Goal: Task Accomplishment & Management: Manage account settings

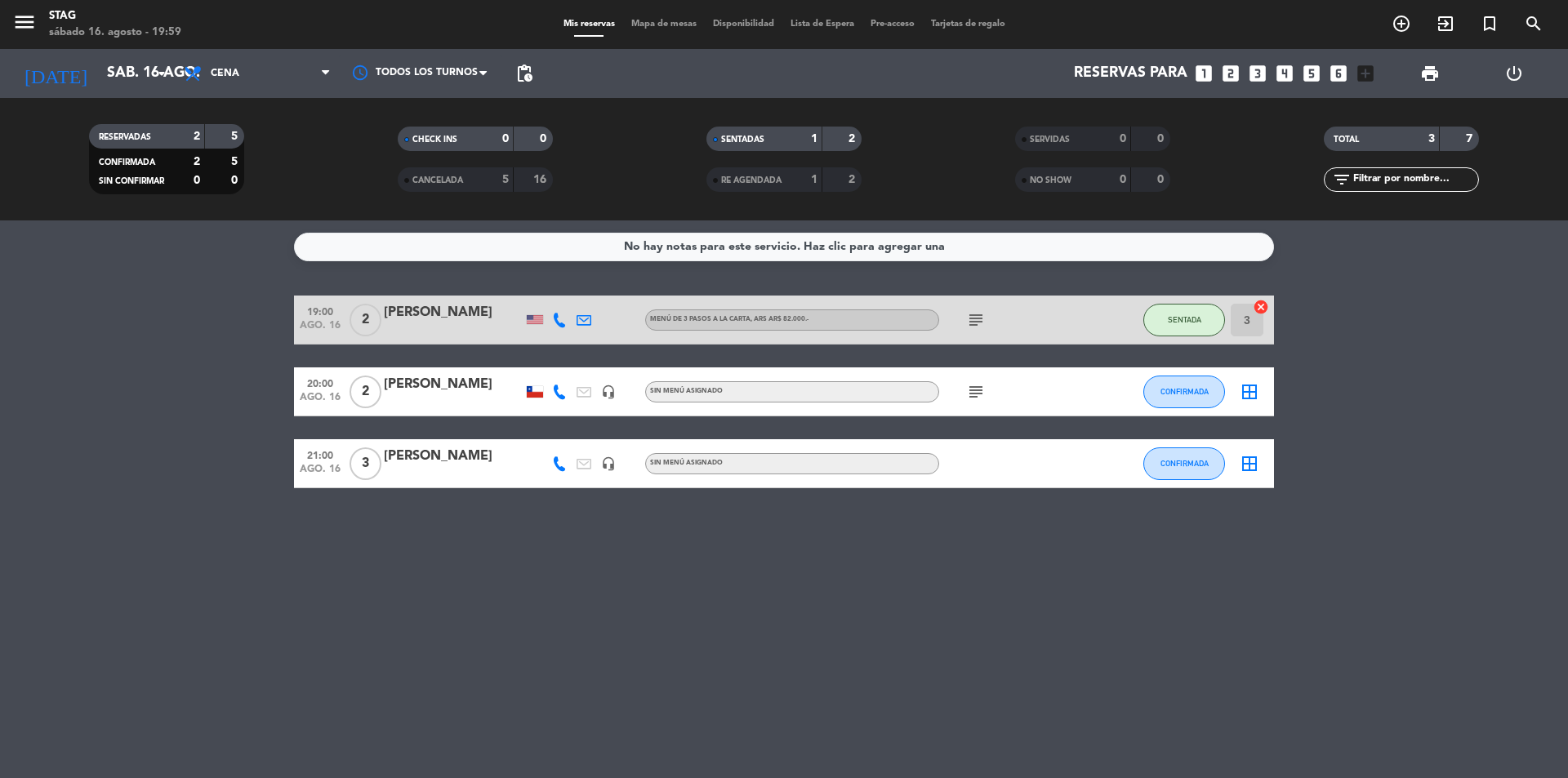
scroll to position [62, 0]
click at [363, 386] on span "2" at bounding box center [365, 391] width 32 height 32
click at [416, 381] on div "[PERSON_NAME]" at bounding box center [453, 384] width 139 height 21
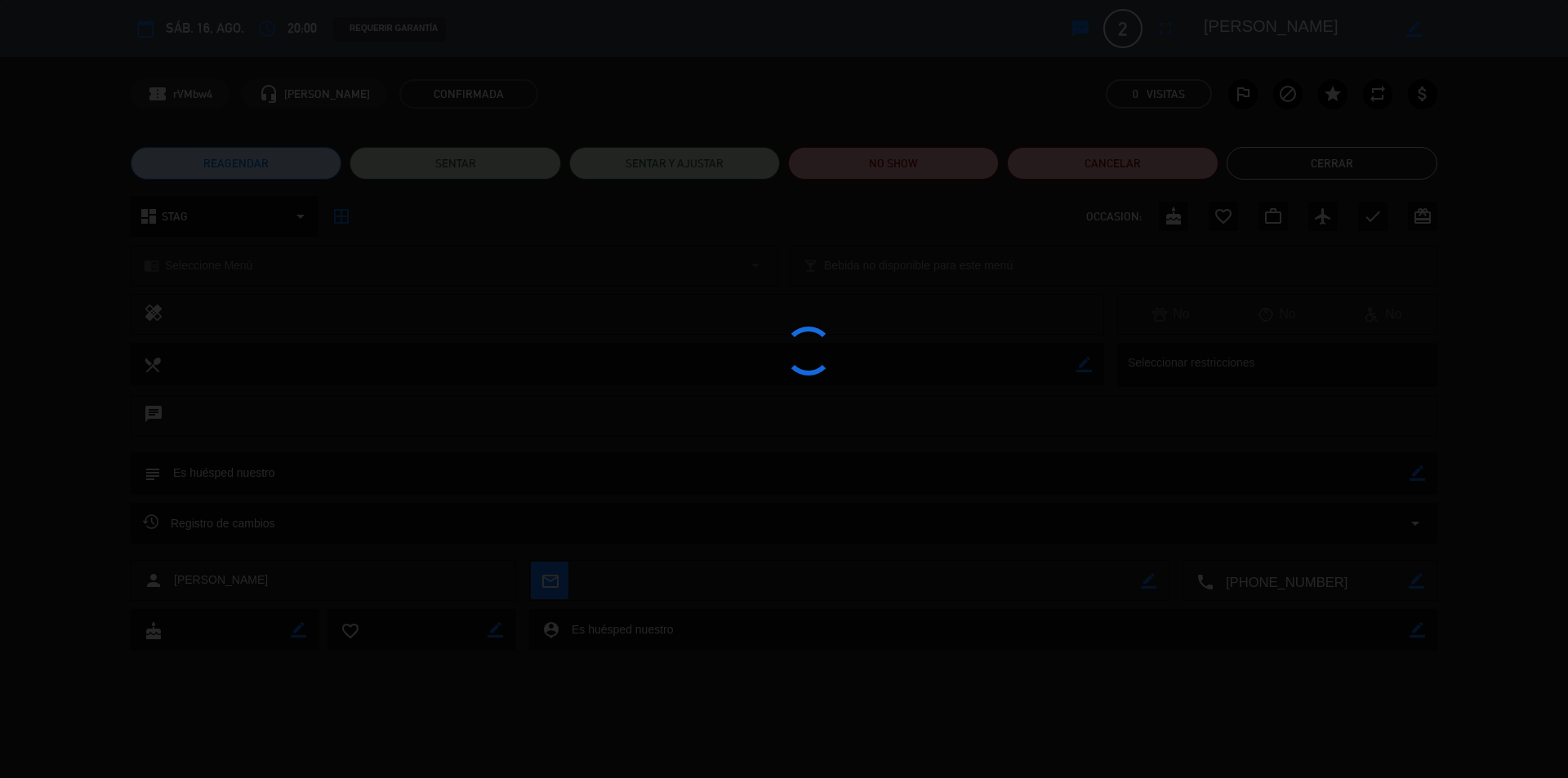
click at [416, 381] on div at bounding box center [784, 389] width 1568 height 778
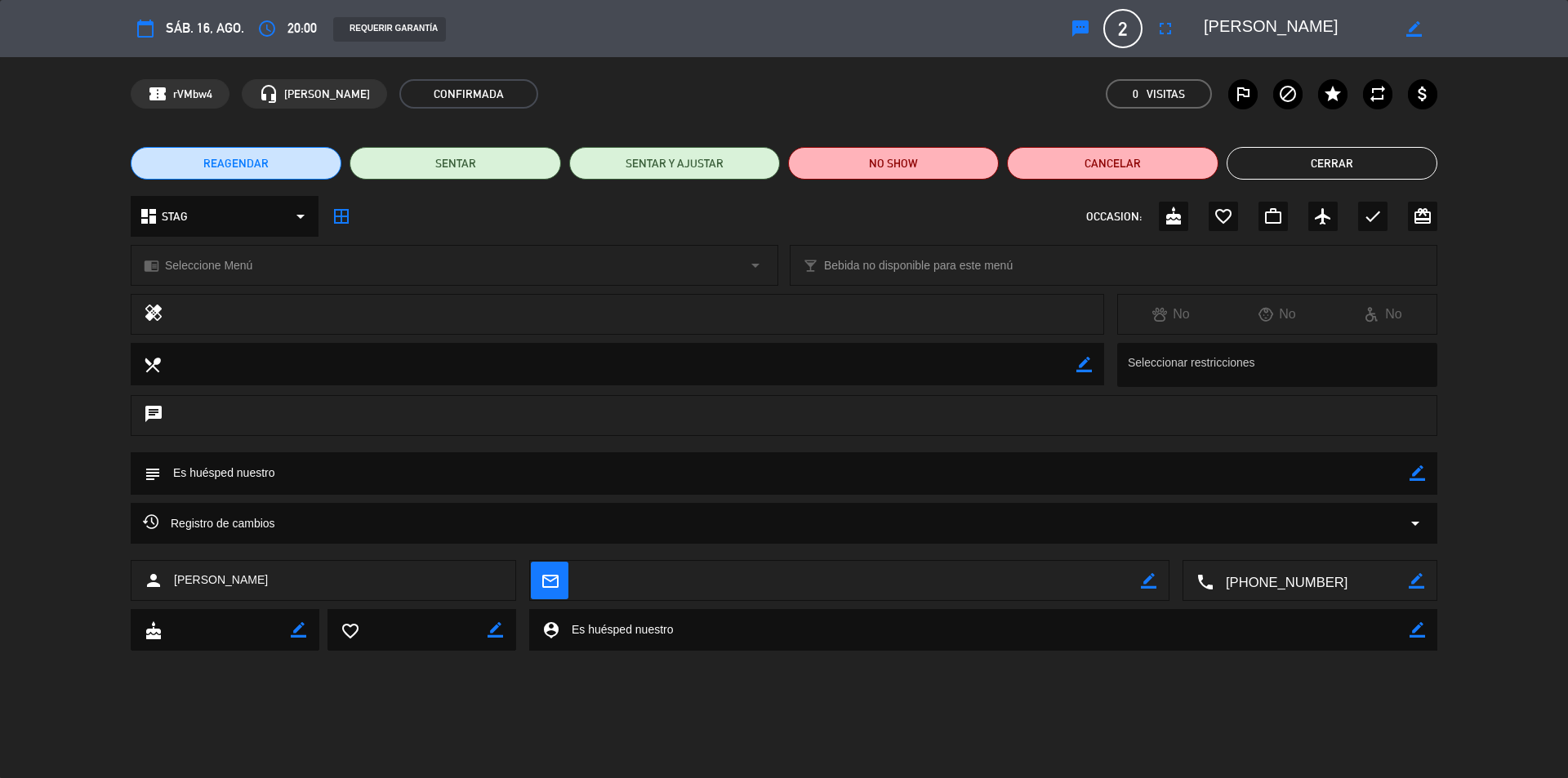
click at [295, 17] on span "20:00" at bounding box center [302, 29] width 29 height 22
click at [274, 25] on icon "access_time" at bounding box center [266, 28] width 19 height 19
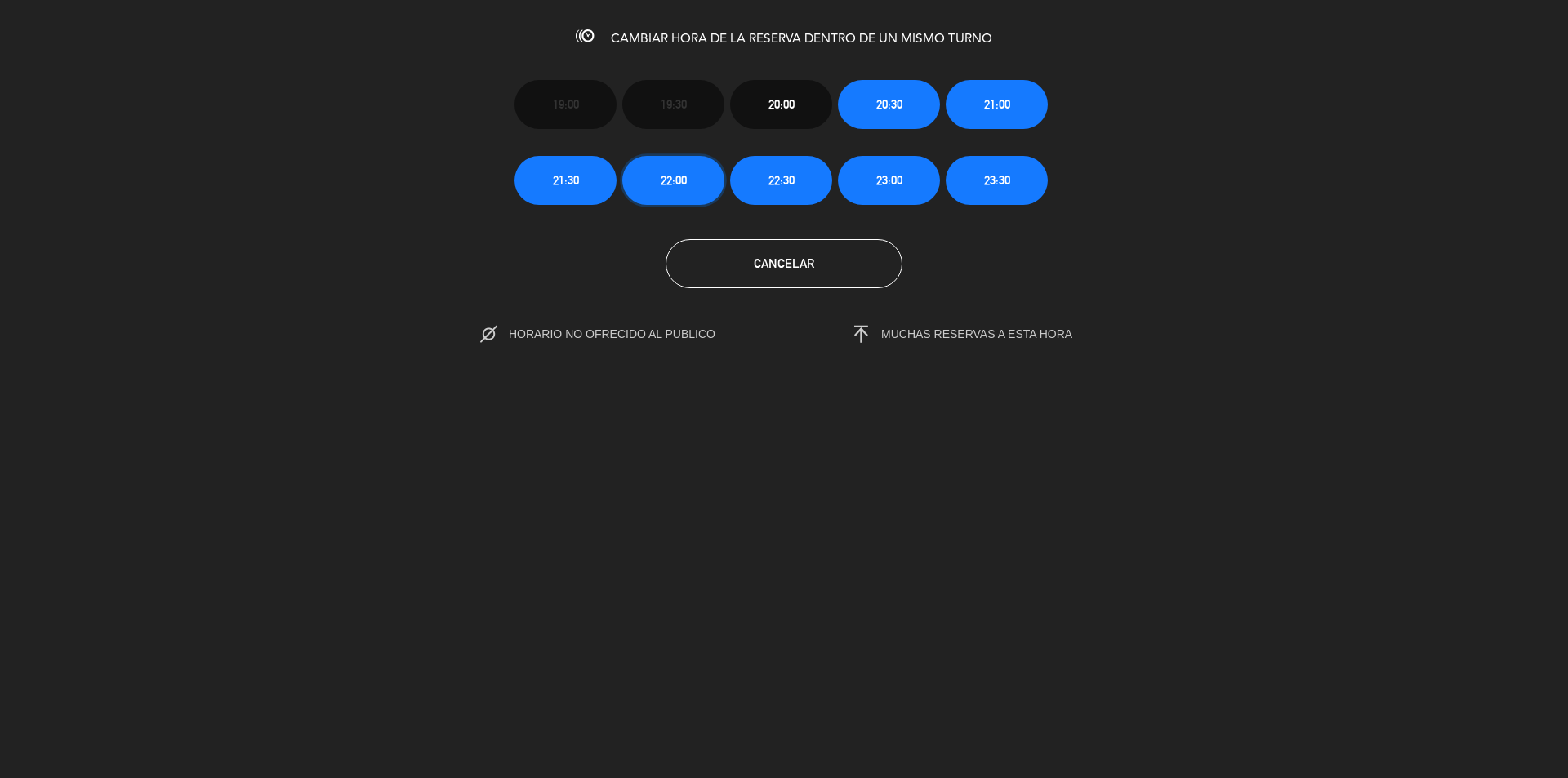
click at [673, 180] on span "22:00" at bounding box center [673, 180] width 26 height 18
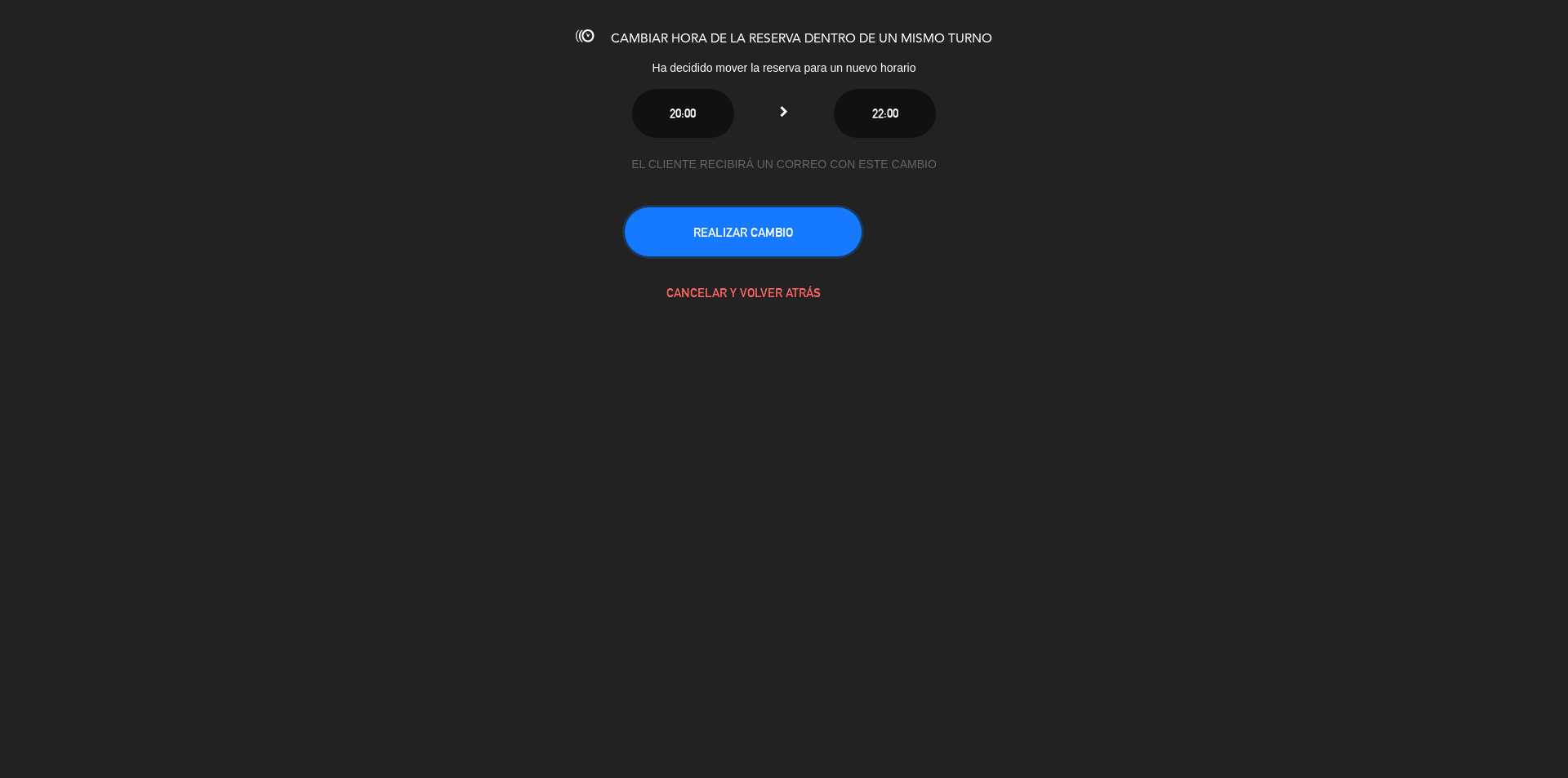
click at [788, 239] on button "REALIZAR CAMBIO" at bounding box center [743, 231] width 237 height 49
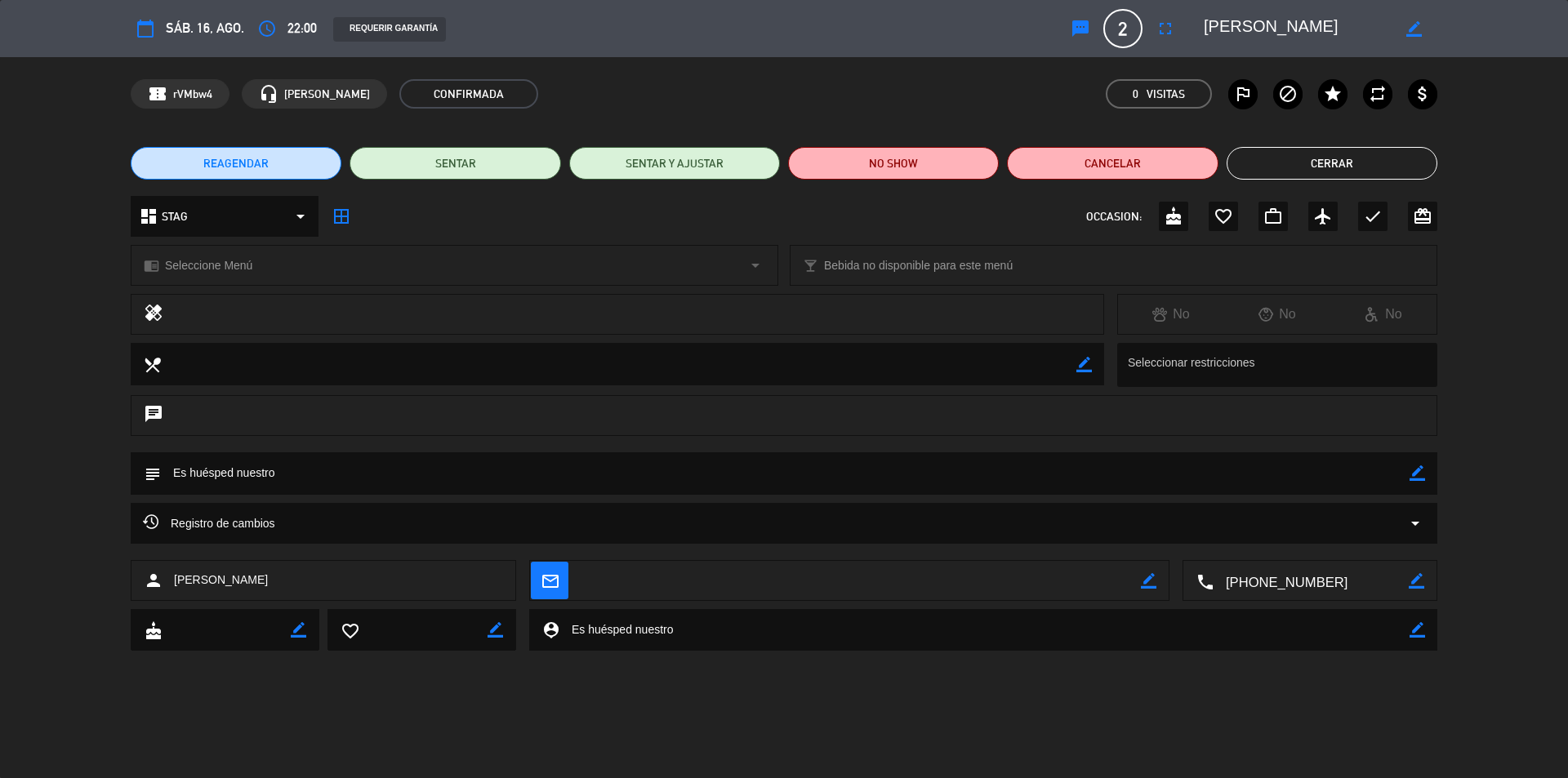
click at [1365, 165] on button "Cerrar" at bounding box center [1331, 163] width 211 height 32
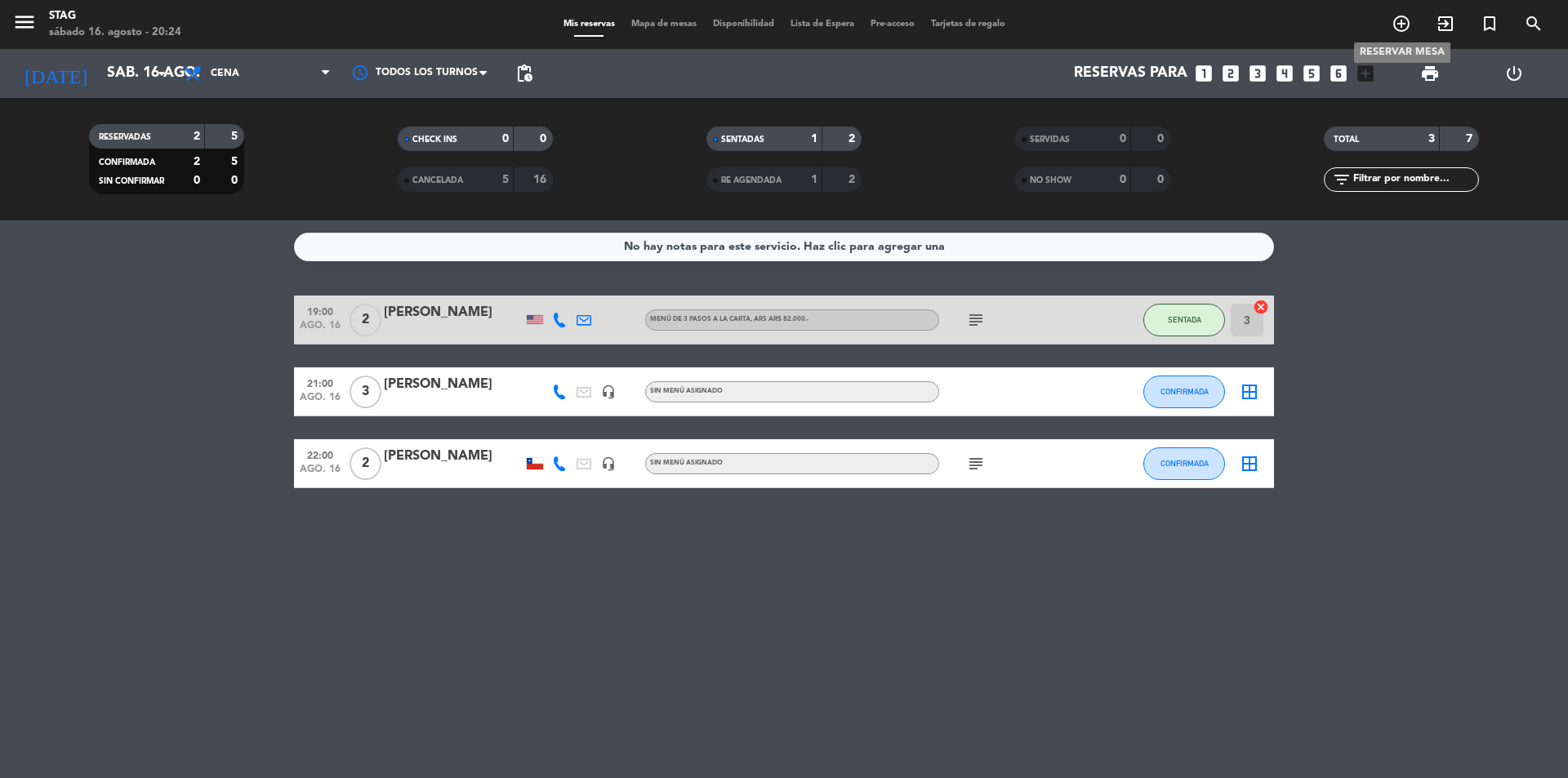
click at [1398, 29] on icon "add_circle_outline" at bounding box center [1400, 23] width 19 height 19
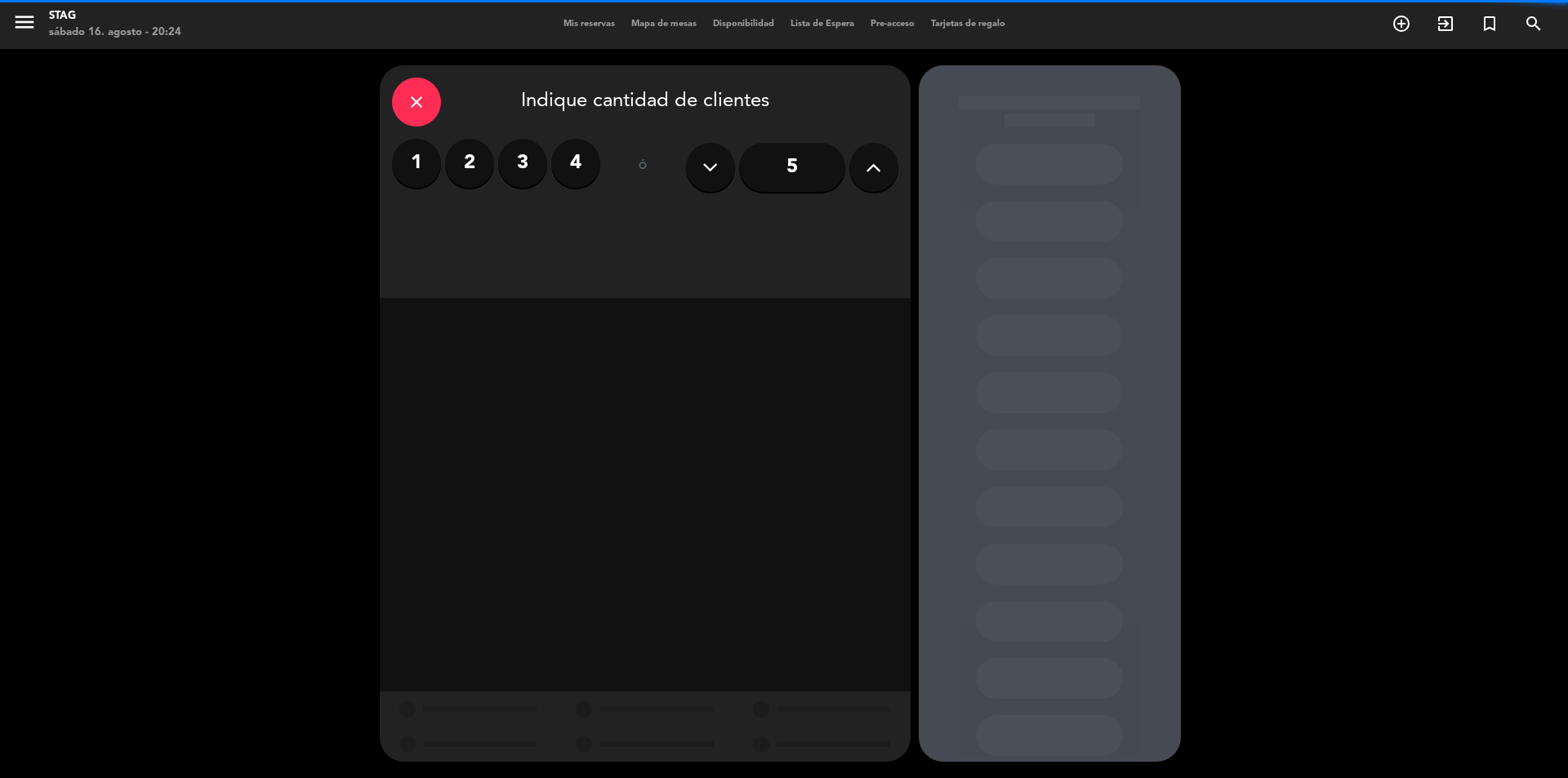
click at [447, 171] on label "2" at bounding box center [469, 163] width 49 height 49
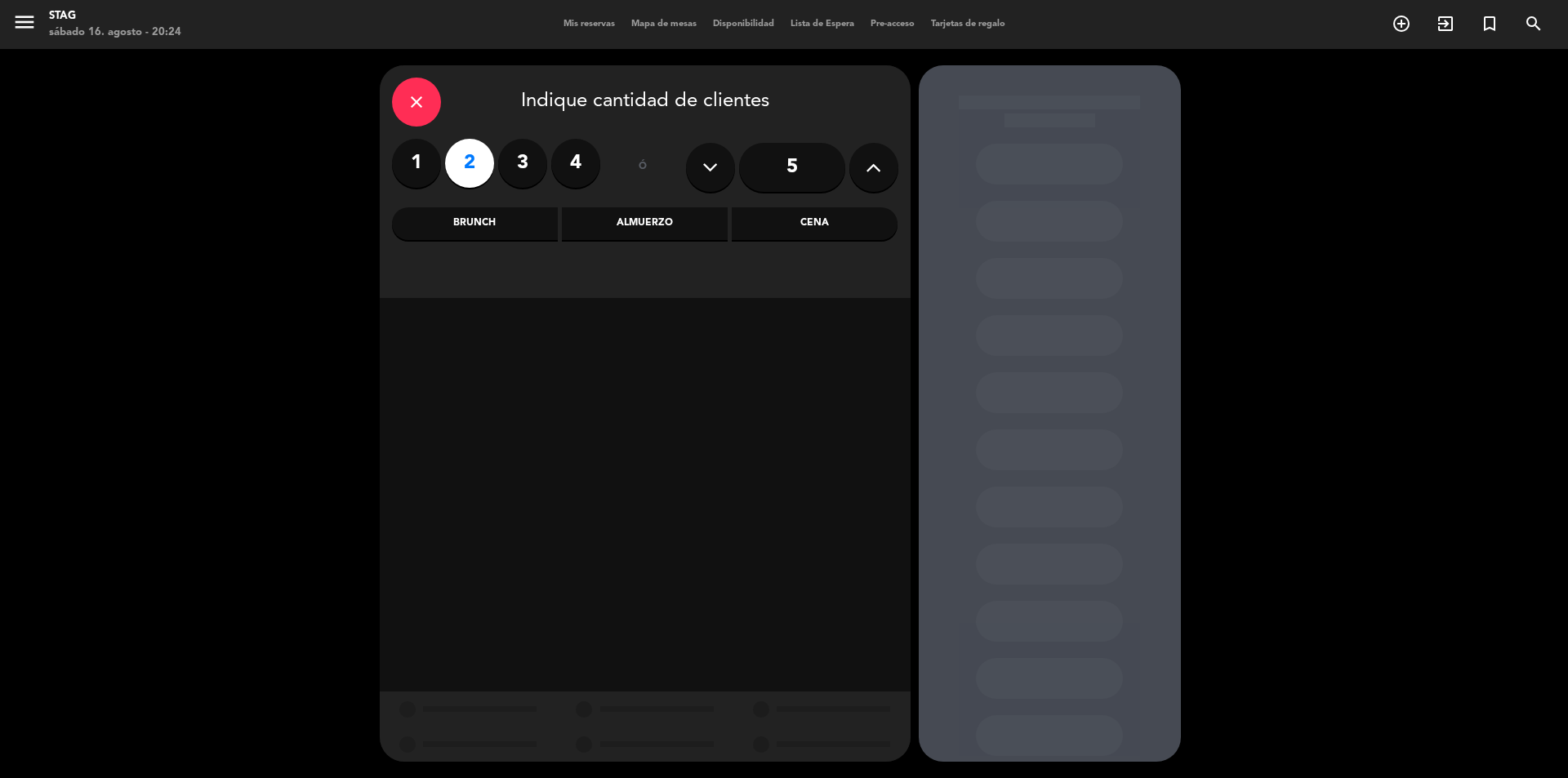
click at [816, 214] on div "Cena" at bounding box center [814, 223] width 166 height 32
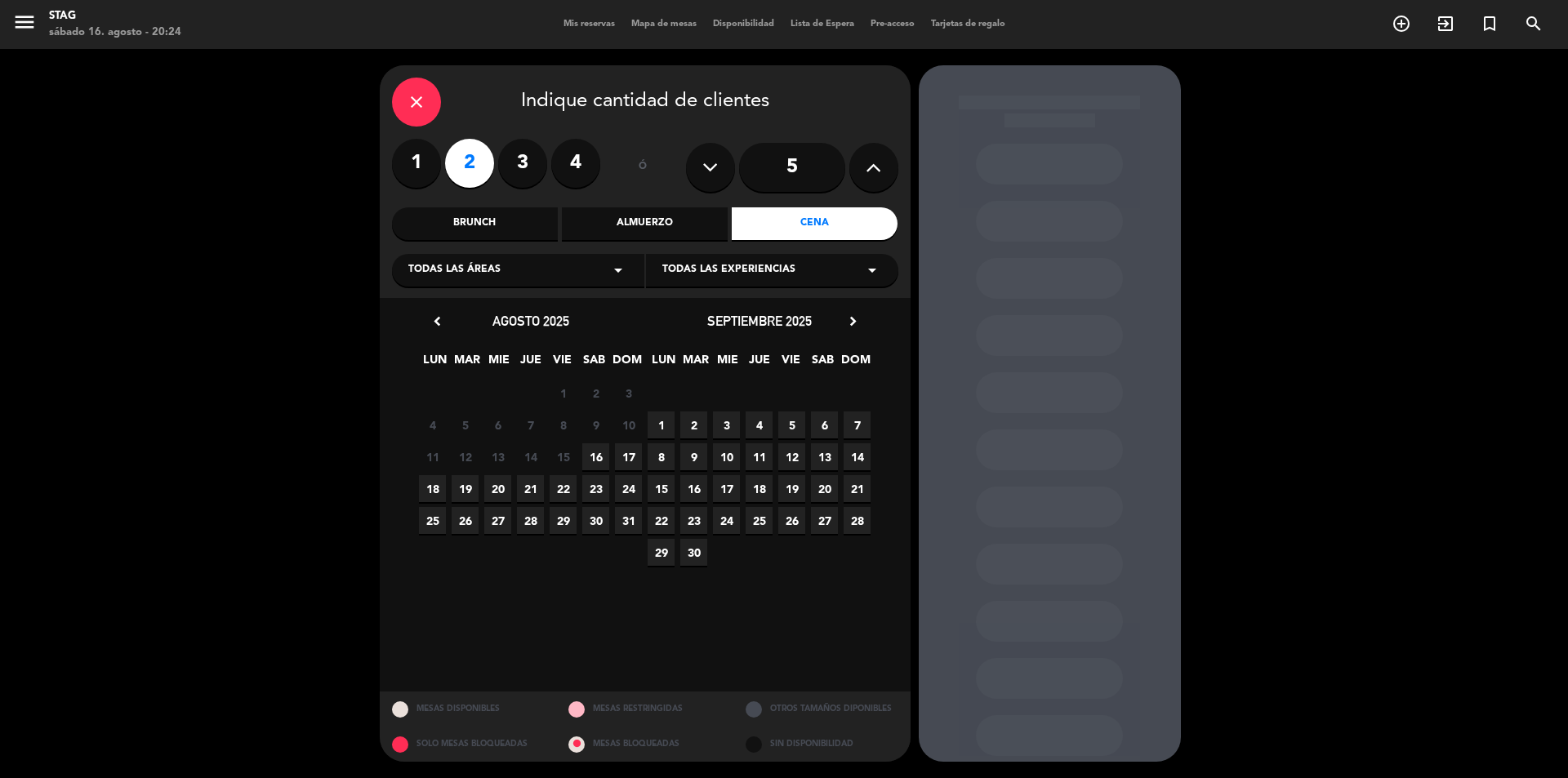
click at [586, 458] on span "16" at bounding box center [595, 456] width 27 height 27
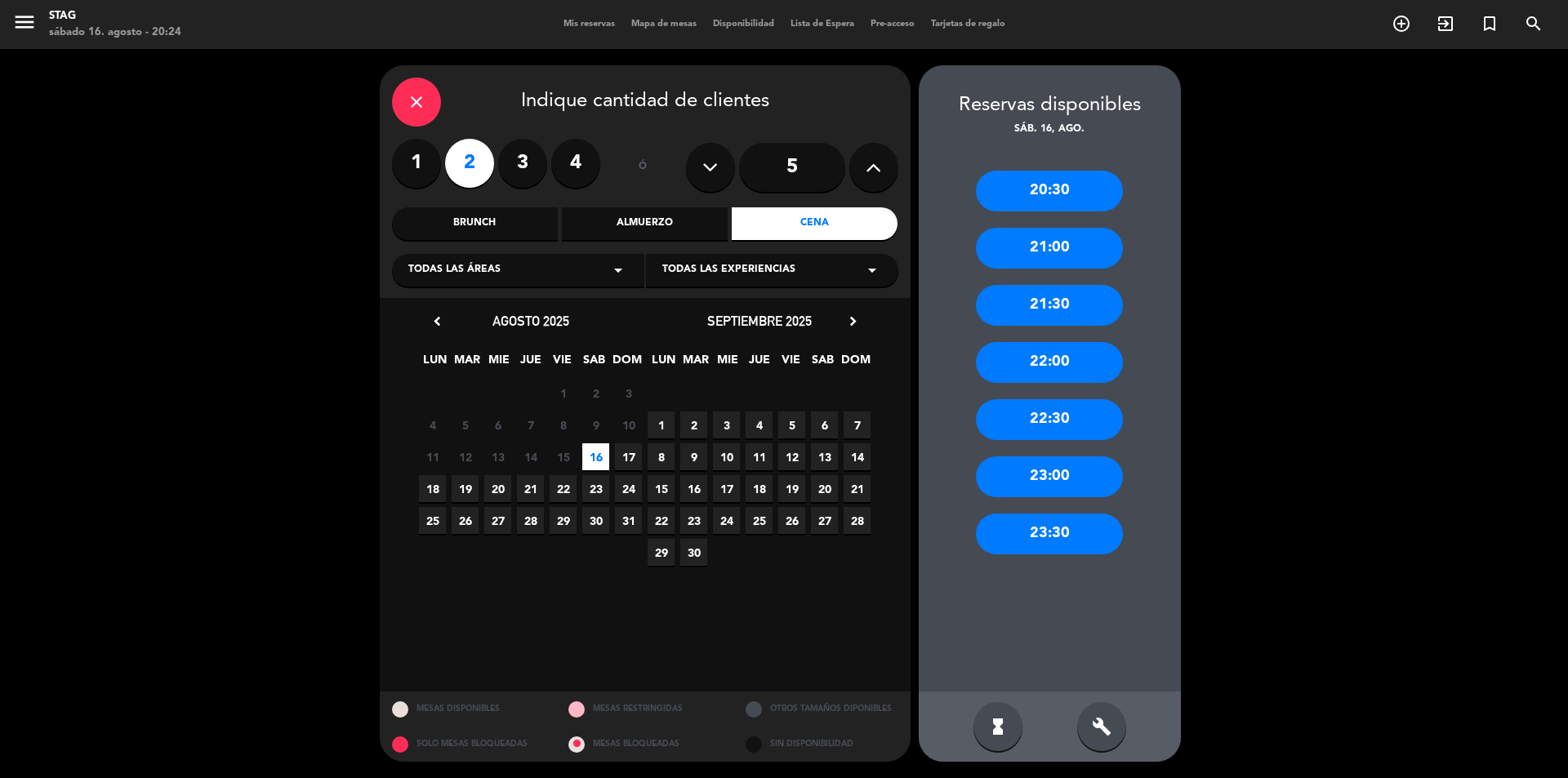
click at [1069, 192] on div "20:30" at bounding box center [1049, 191] width 147 height 41
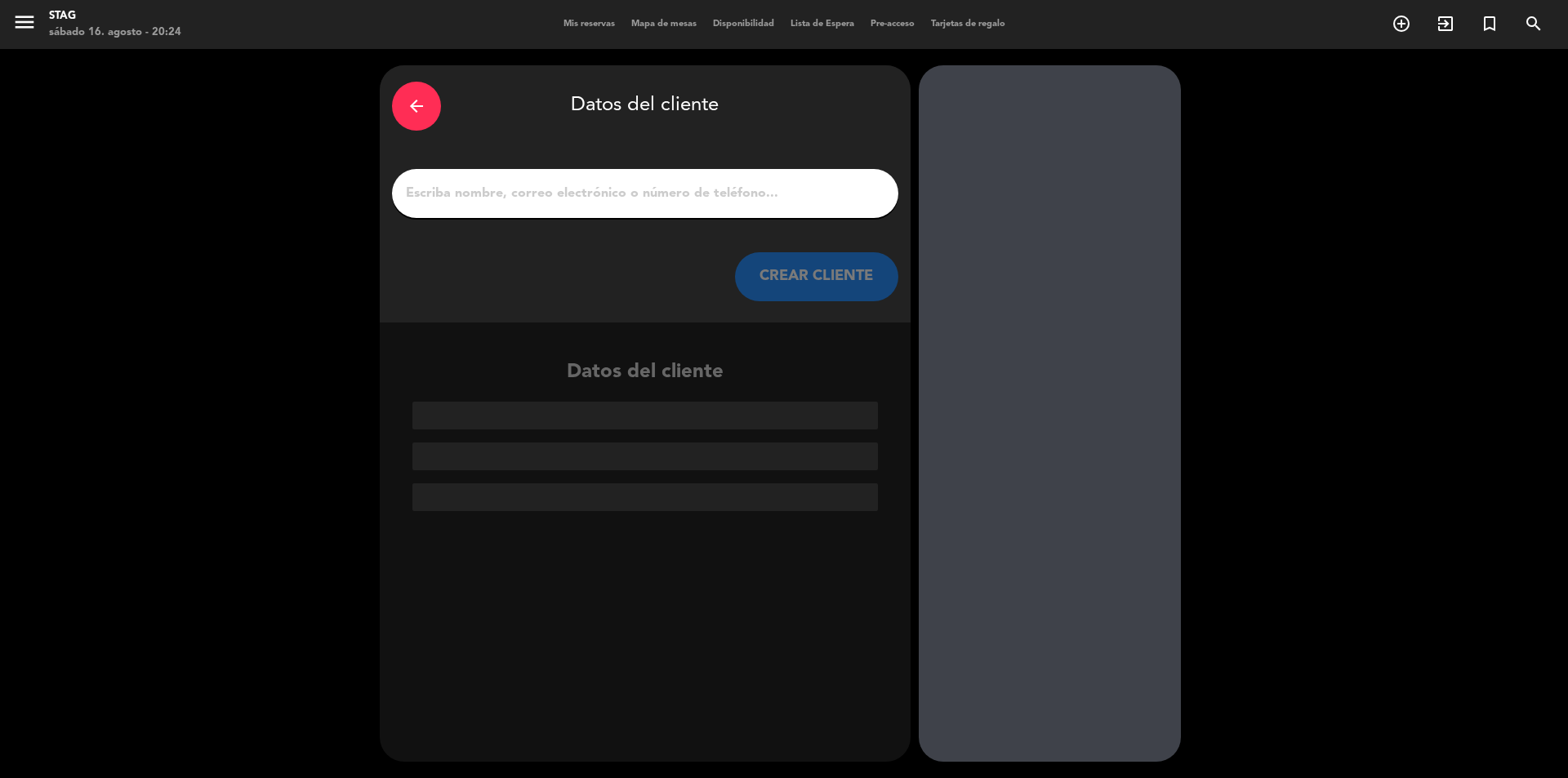
click at [457, 184] on input "1" at bounding box center [645, 193] width 482 height 23
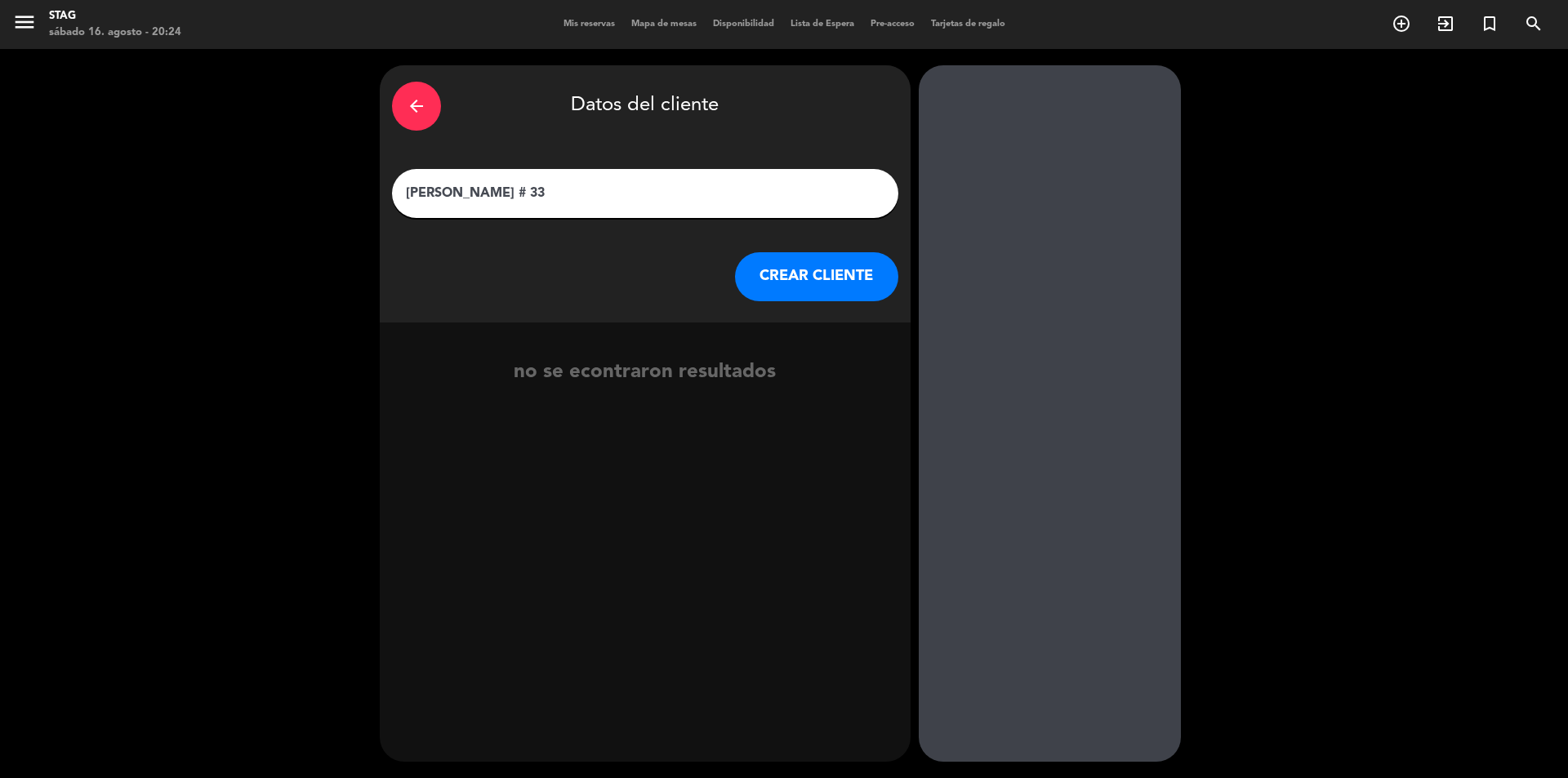
type input "[PERSON_NAME] # 33"
click at [787, 257] on button "CREAR CLIENTE" at bounding box center [816, 276] width 163 height 49
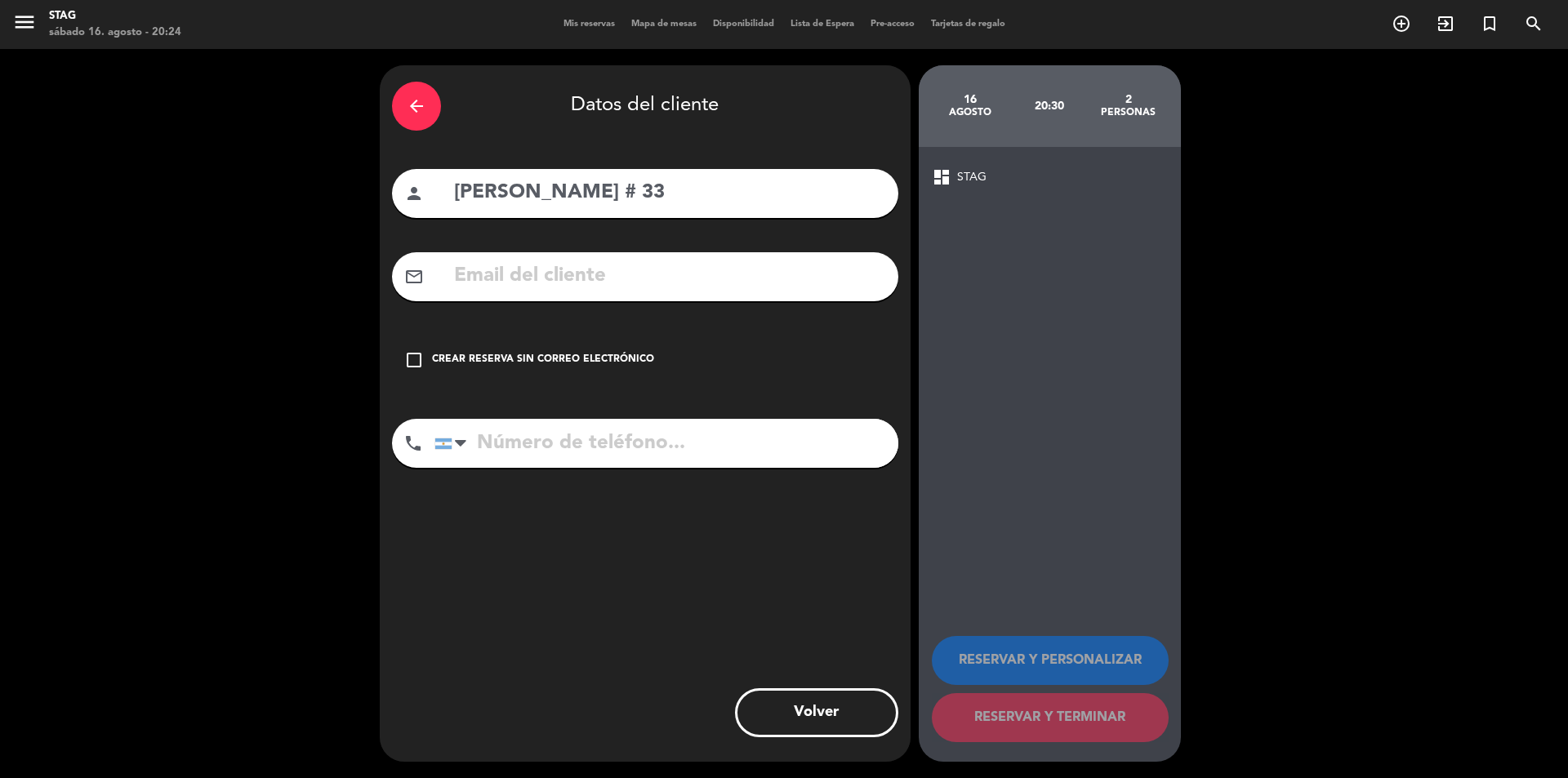
click at [414, 363] on icon "check_box_outline_blank" at bounding box center [414, 359] width 19 height 19
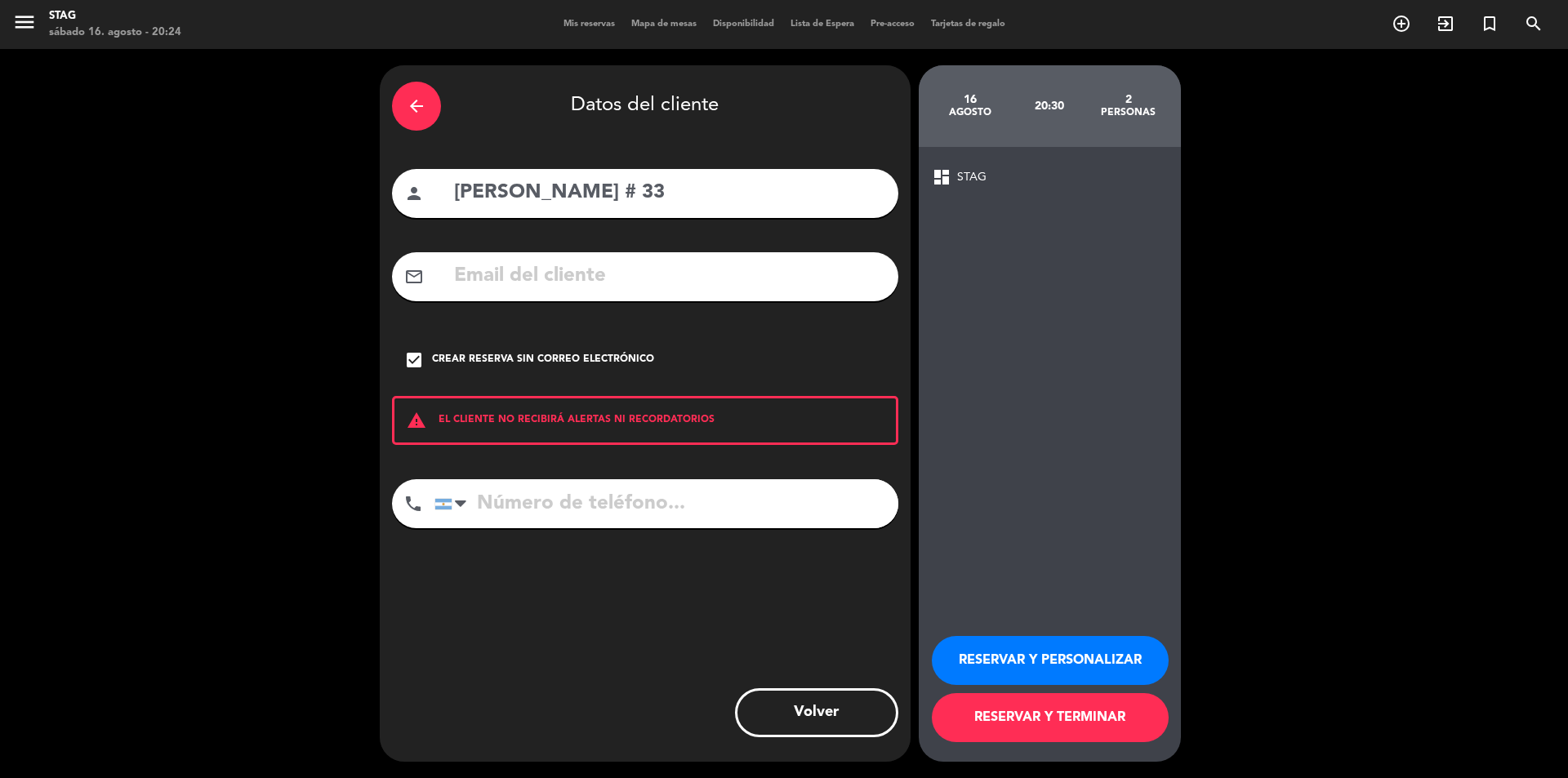
click at [1064, 651] on button "RESERVAR Y PERSONALIZAR" at bounding box center [1049, 660] width 237 height 49
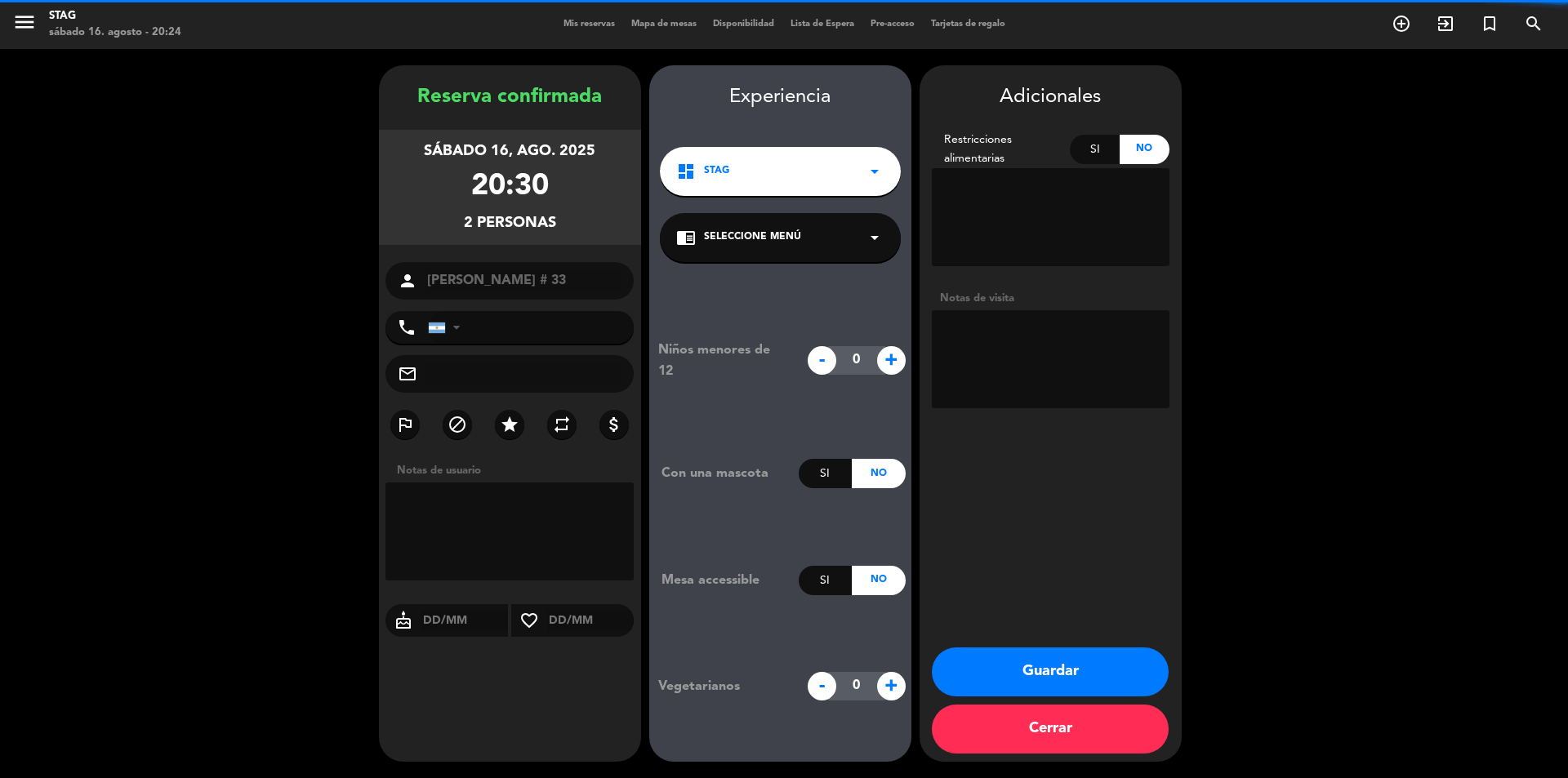
click at [1062, 678] on button "Guardar" at bounding box center [1049, 671] width 237 height 49
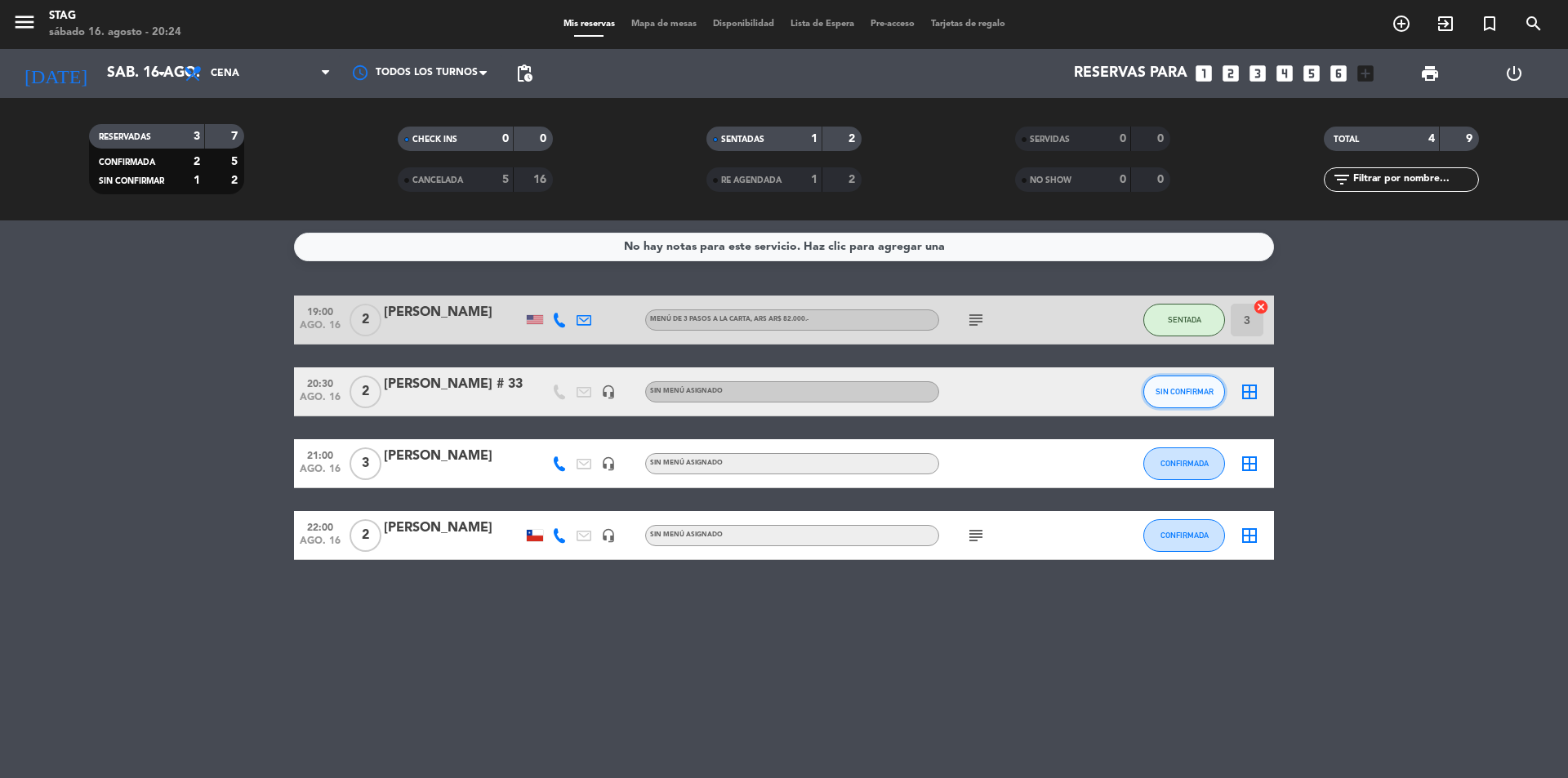
click at [1195, 383] on button "SIN CONFIRMAR" at bounding box center [1184, 391] width 82 height 32
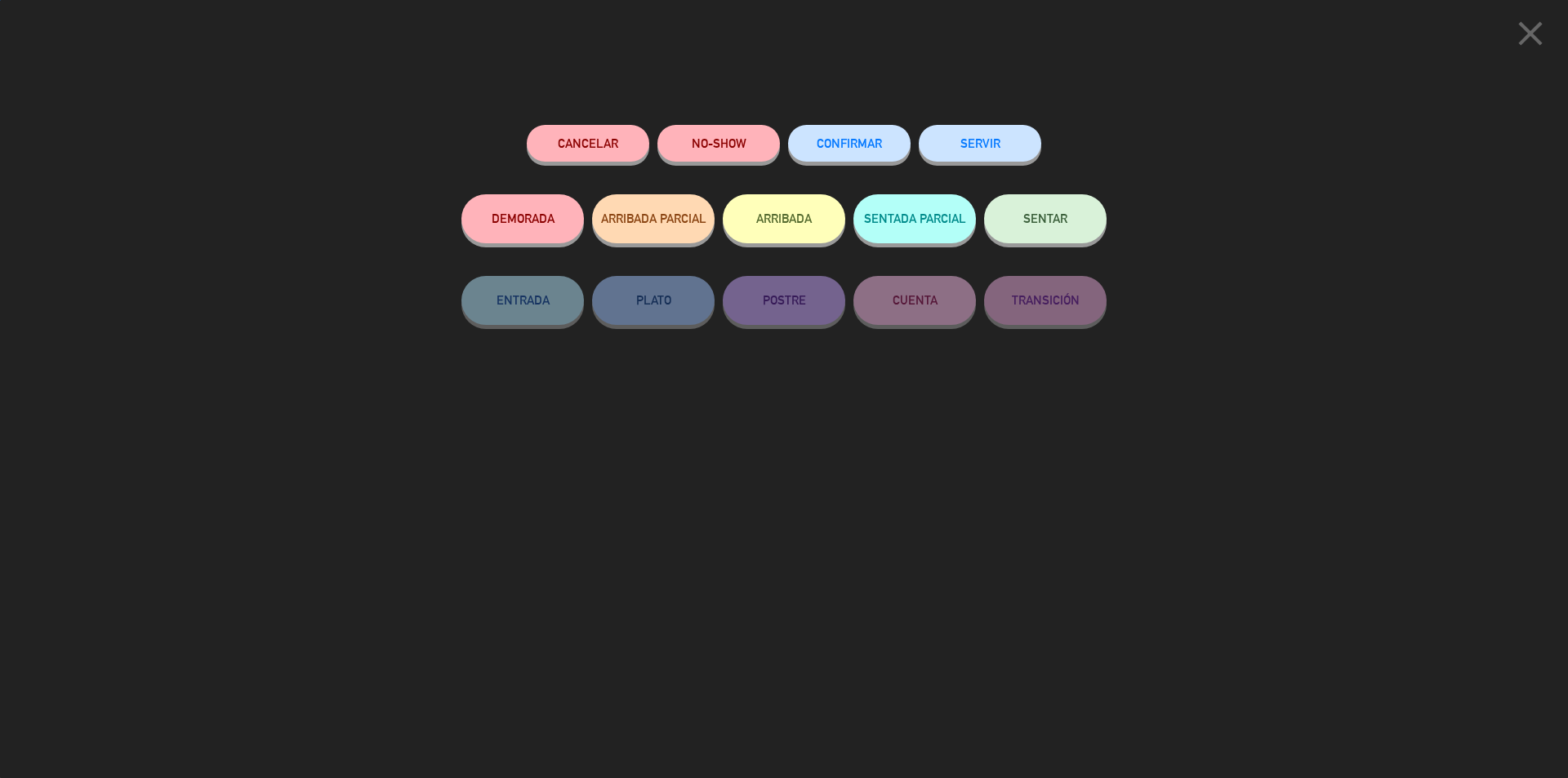
click at [1195, 383] on div "close Cancelar NO-SHOW CONFIRMAR SERVIR DEMORADA ARRIBADA PARCIAL ARRIBADA SENT…" at bounding box center [784, 389] width 1568 height 778
click at [1058, 210] on button "SENTAR" at bounding box center [1045, 218] width 123 height 49
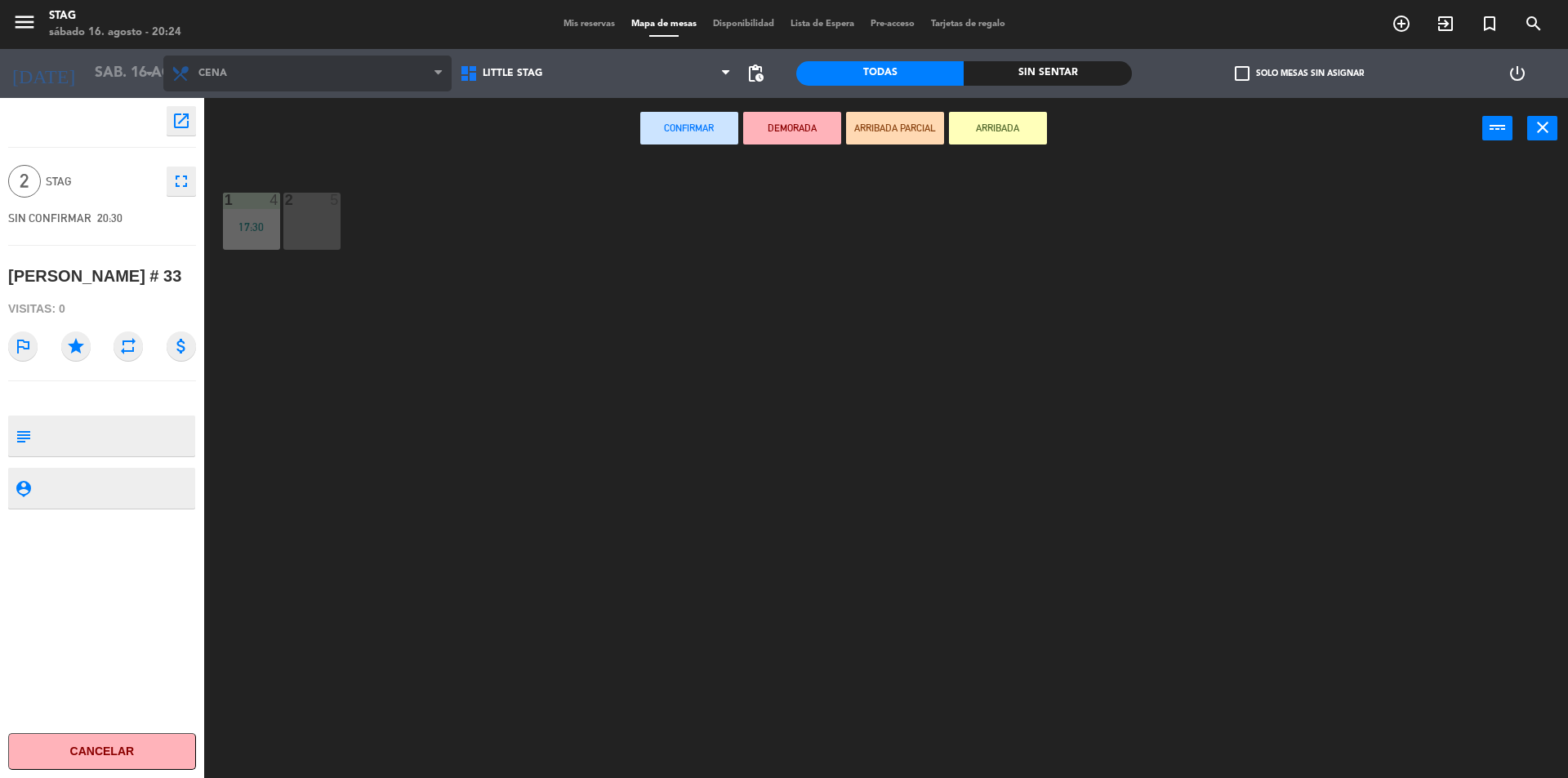
click at [445, 64] on span "Cena" at bounding box center [307, 73] width 288 height 36
click at [445, 65] on span "Cena" at bounding box center [307, 73] width 288 height 36
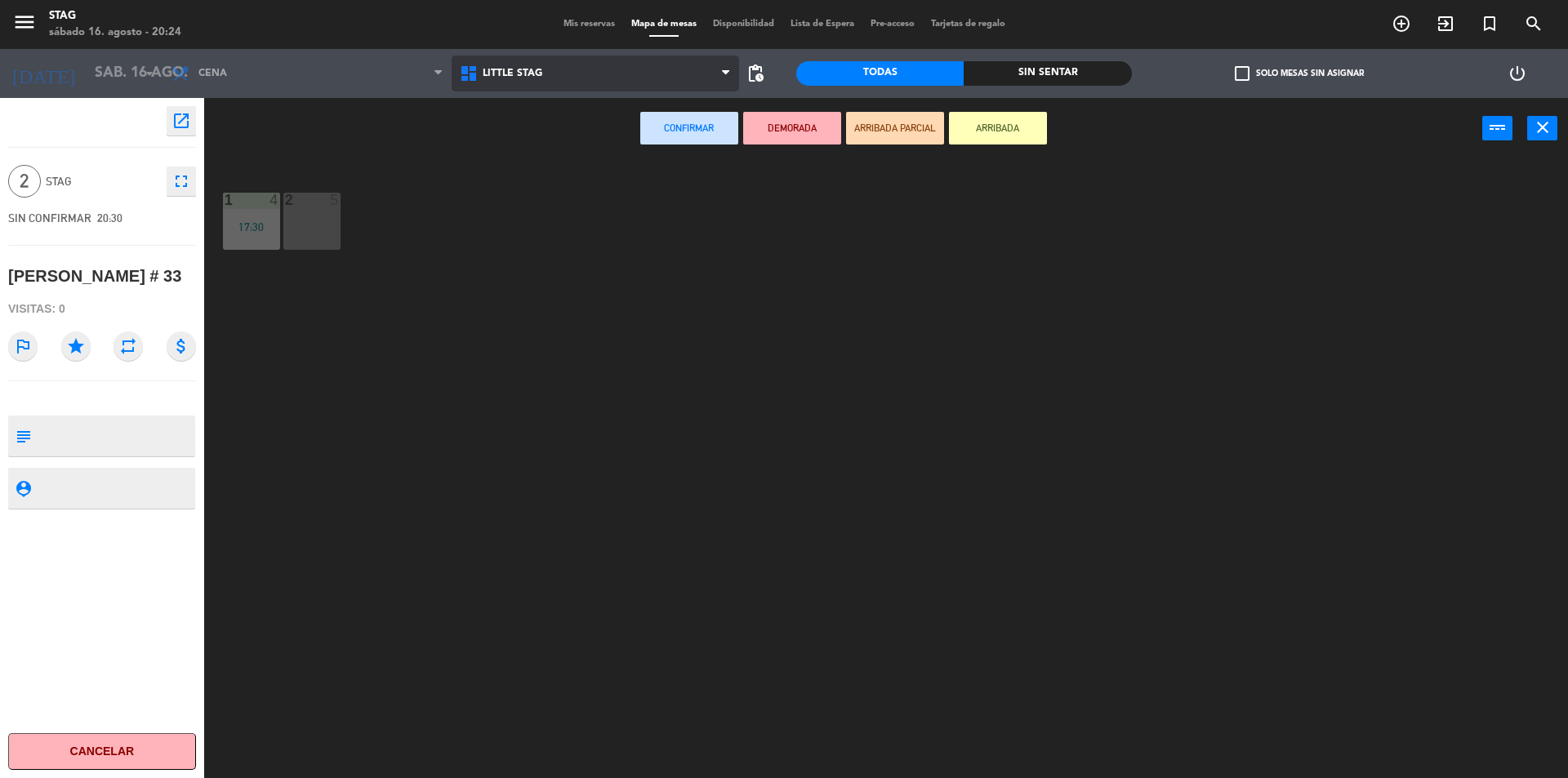
click at [478, 74] on icon at bounding box center [471, 73] width 24 height 19
click at [512, 146] on ng-component "menu STAG sábado 16. agosto - 20:24 Mis reservas Mapa de mesas Disponibilidad L…" at bounding box center [784, 390] width 1568 height 782
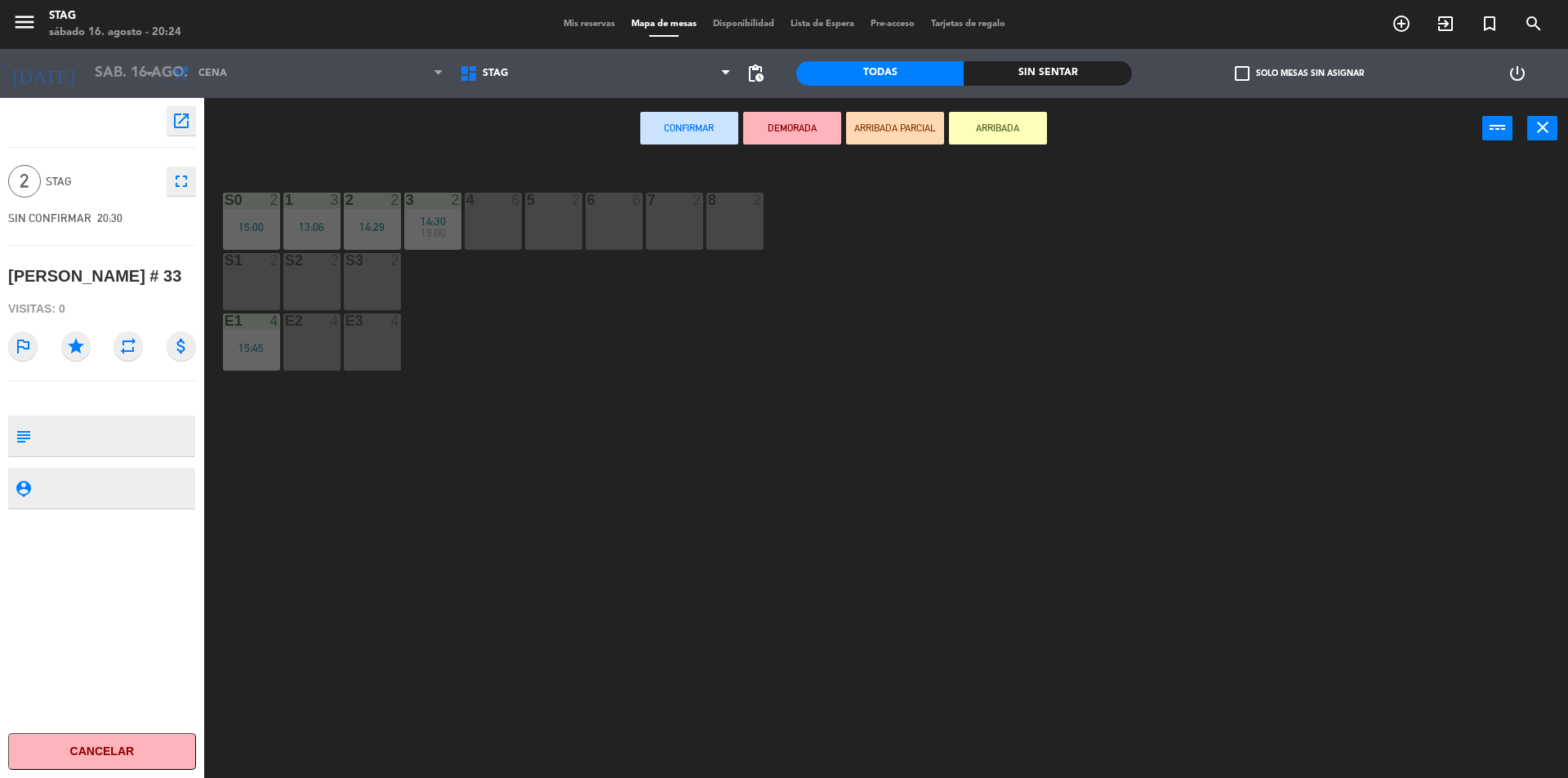
click at [493, 206] on div at bounding box center [492, 200] width 27 height 15
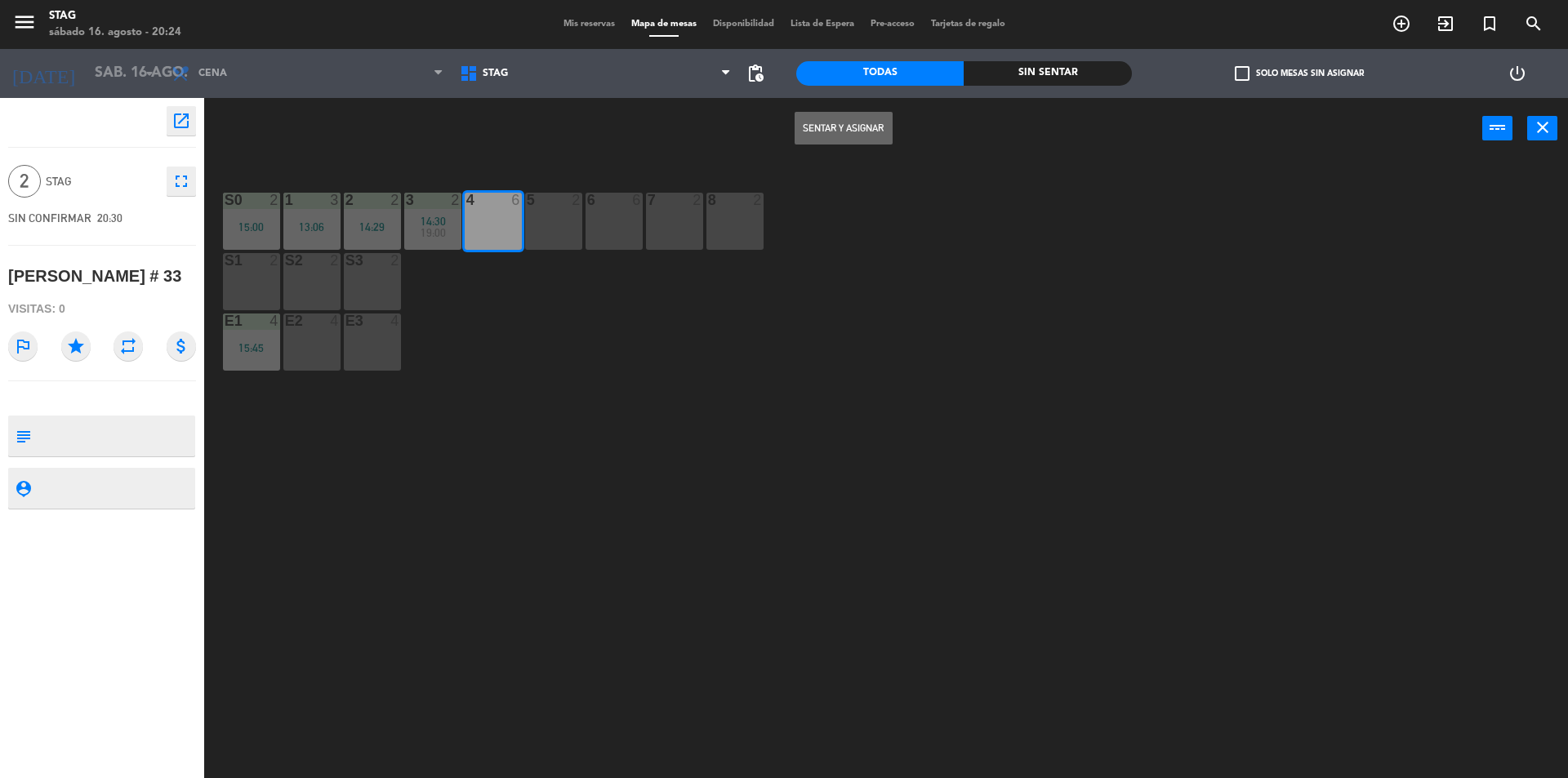
click at [493, 206] on div at bounding box center [492, 200] width 27 height 15
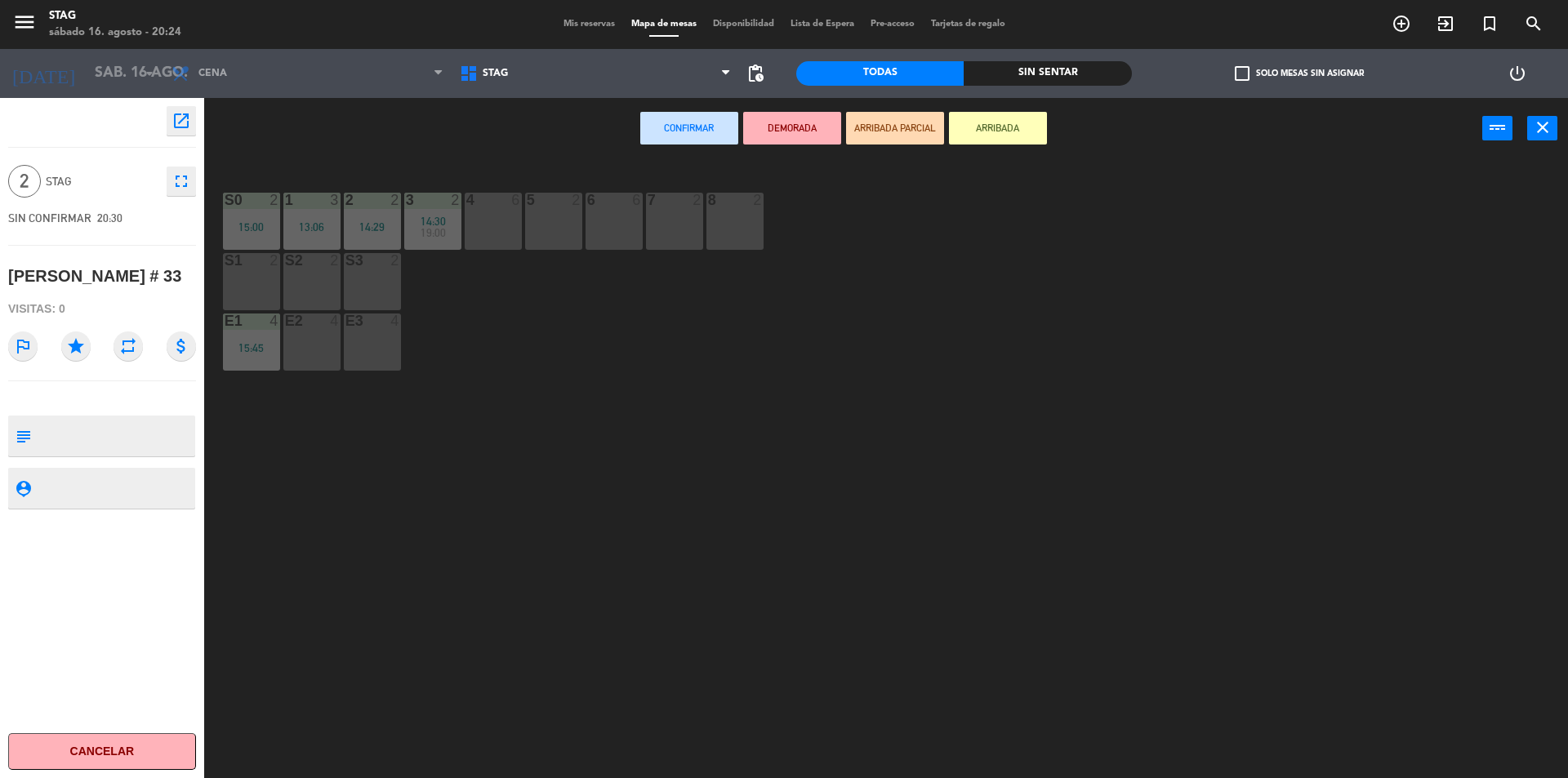
click at [493, 219] on div "4 6" at bounding box center [493, 221] width 57 height 57
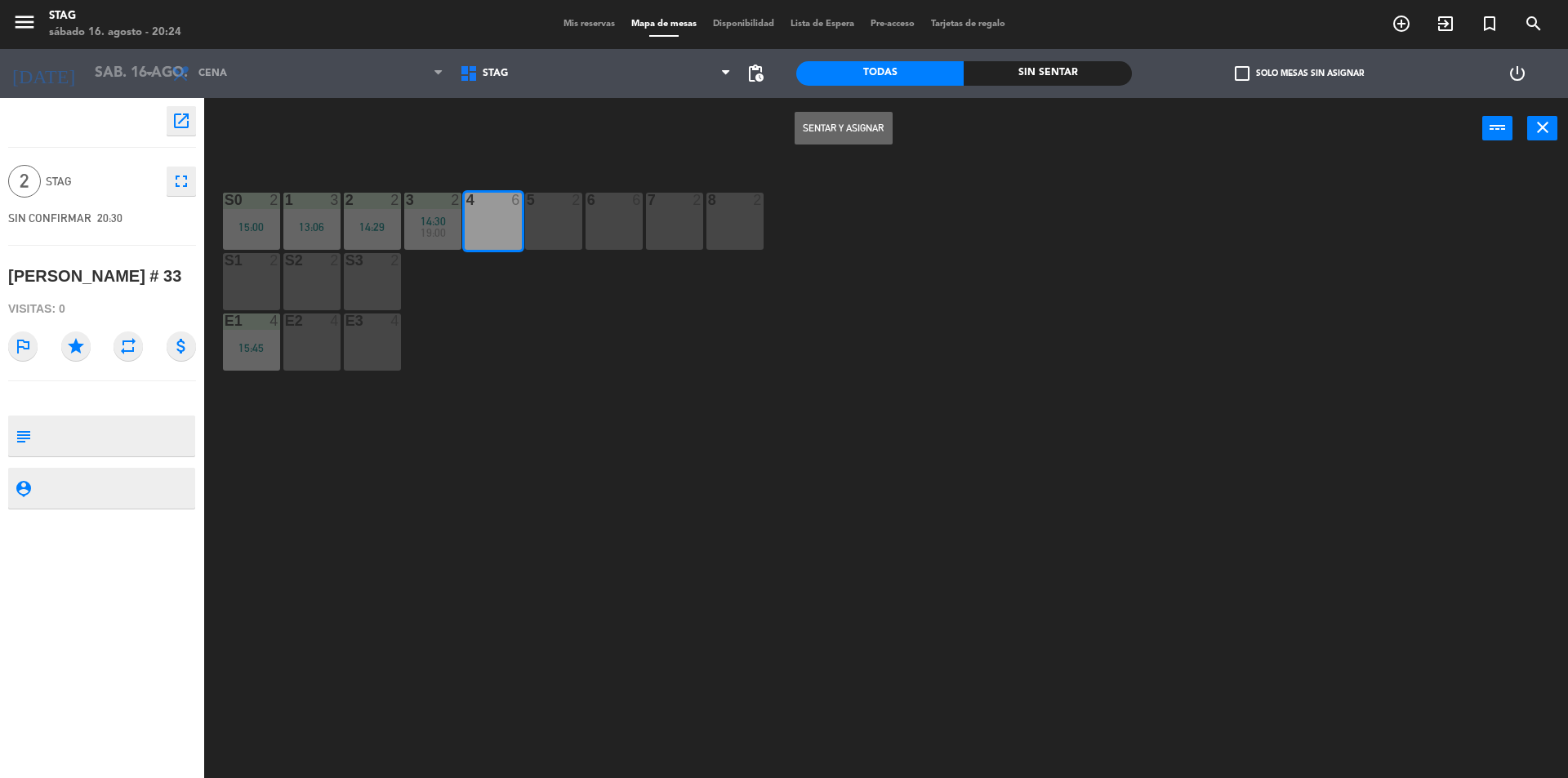
click at [493, 219] on div "4 6" at bounding box center [493, 221] width 57 height 57
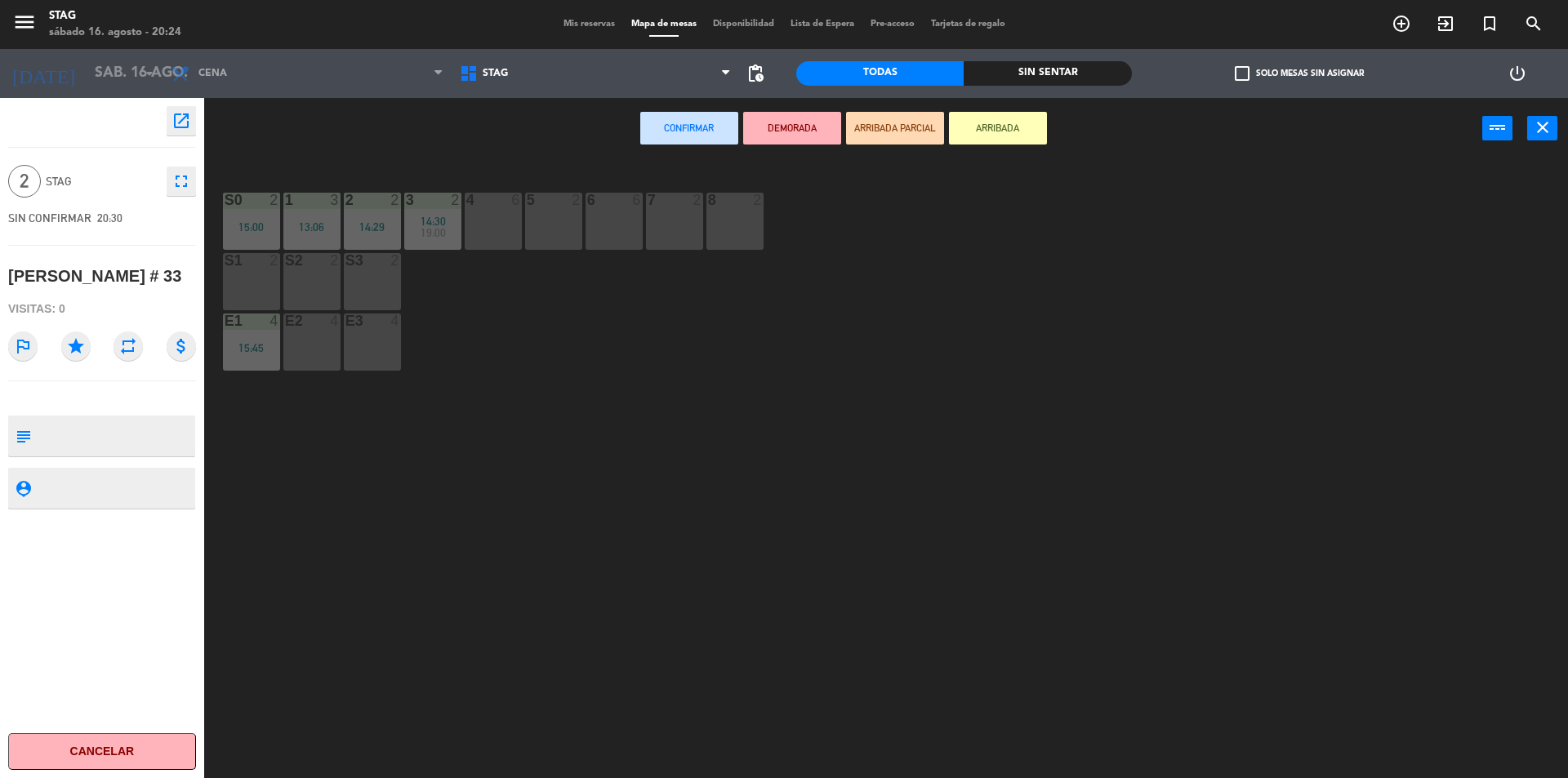
click at [493, 219] on div "4 6" at bounding box center [493, 221] width 57 height 57
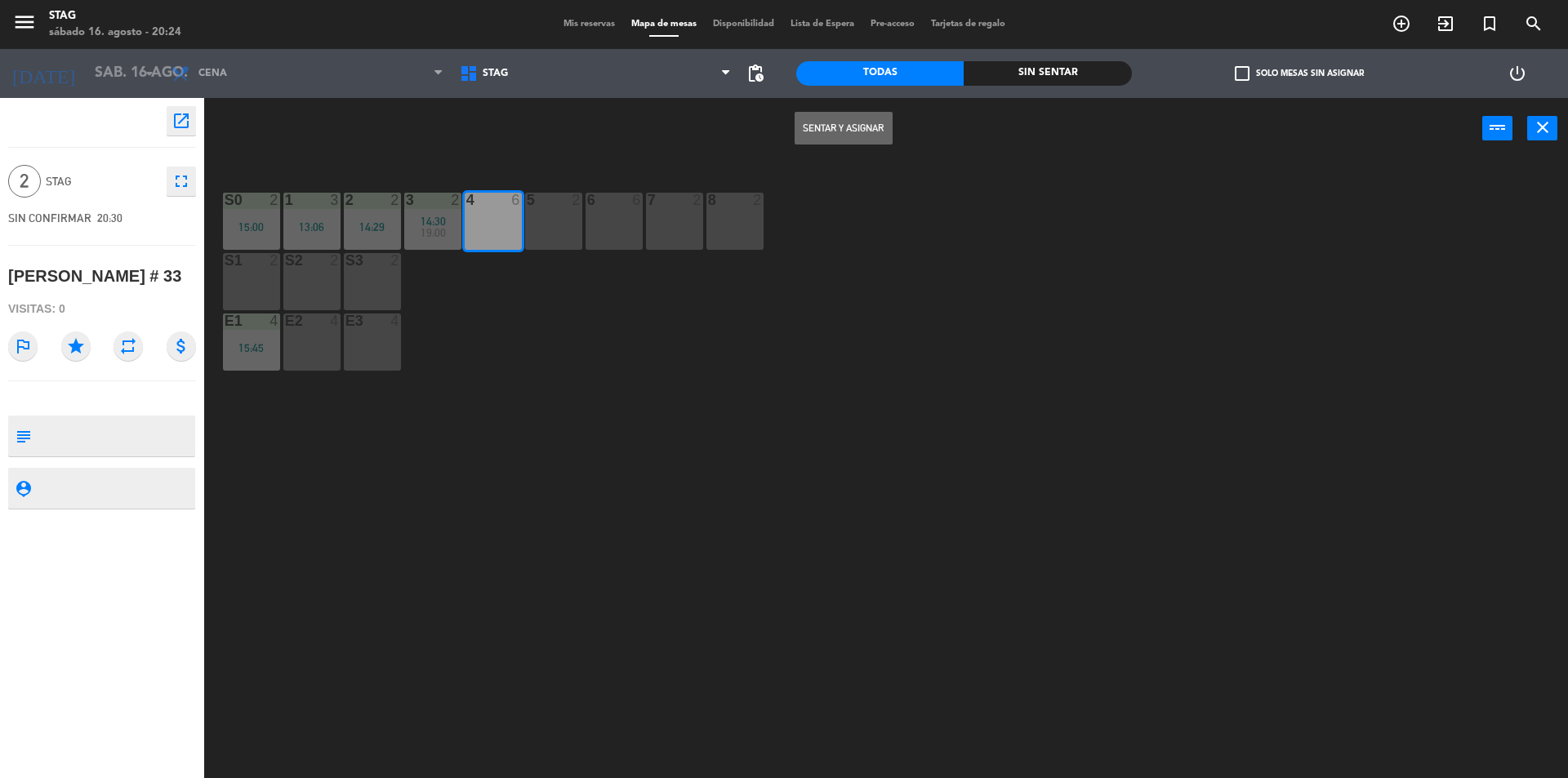
click at [837, 134] on button "Sentar y Asignar" at bounding box center [843, 127] width 98 height 32
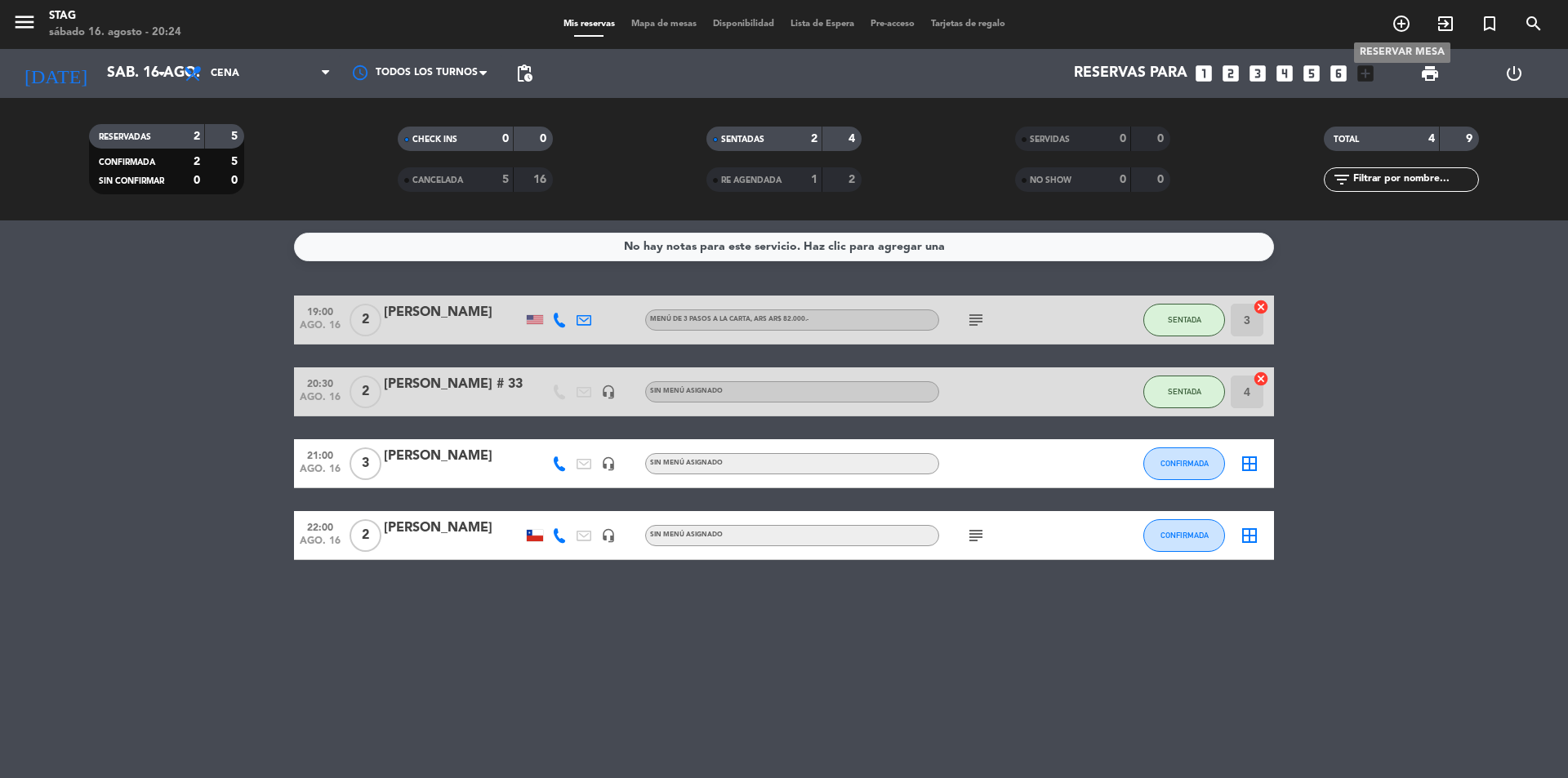
click at [1403, 22] on icon "add_circle_outline" at bounding box center [1400, 23] width 19 height 19
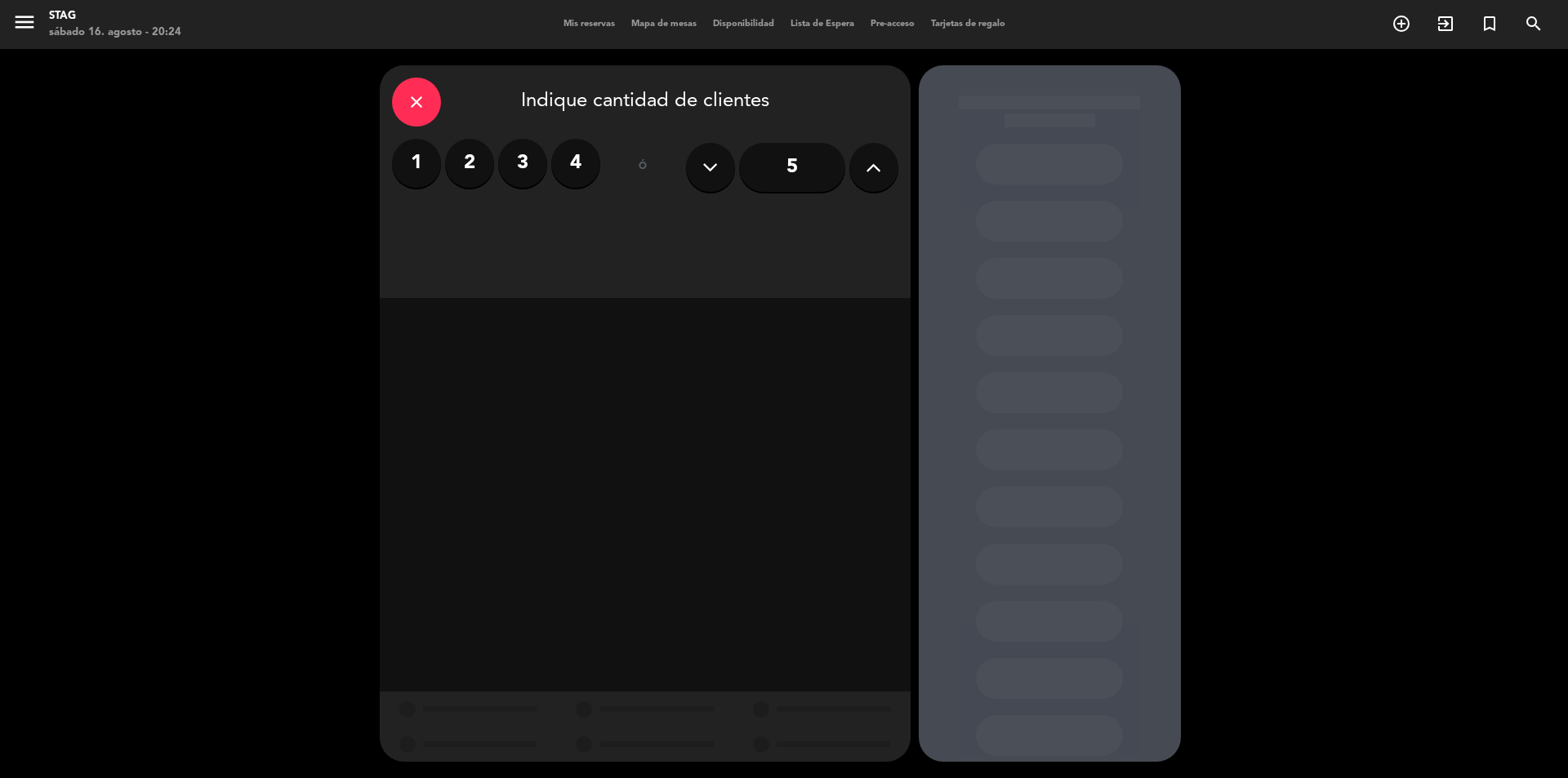
click at [875, 167] on icon at bounding box center [873, 167] width 16 height 25
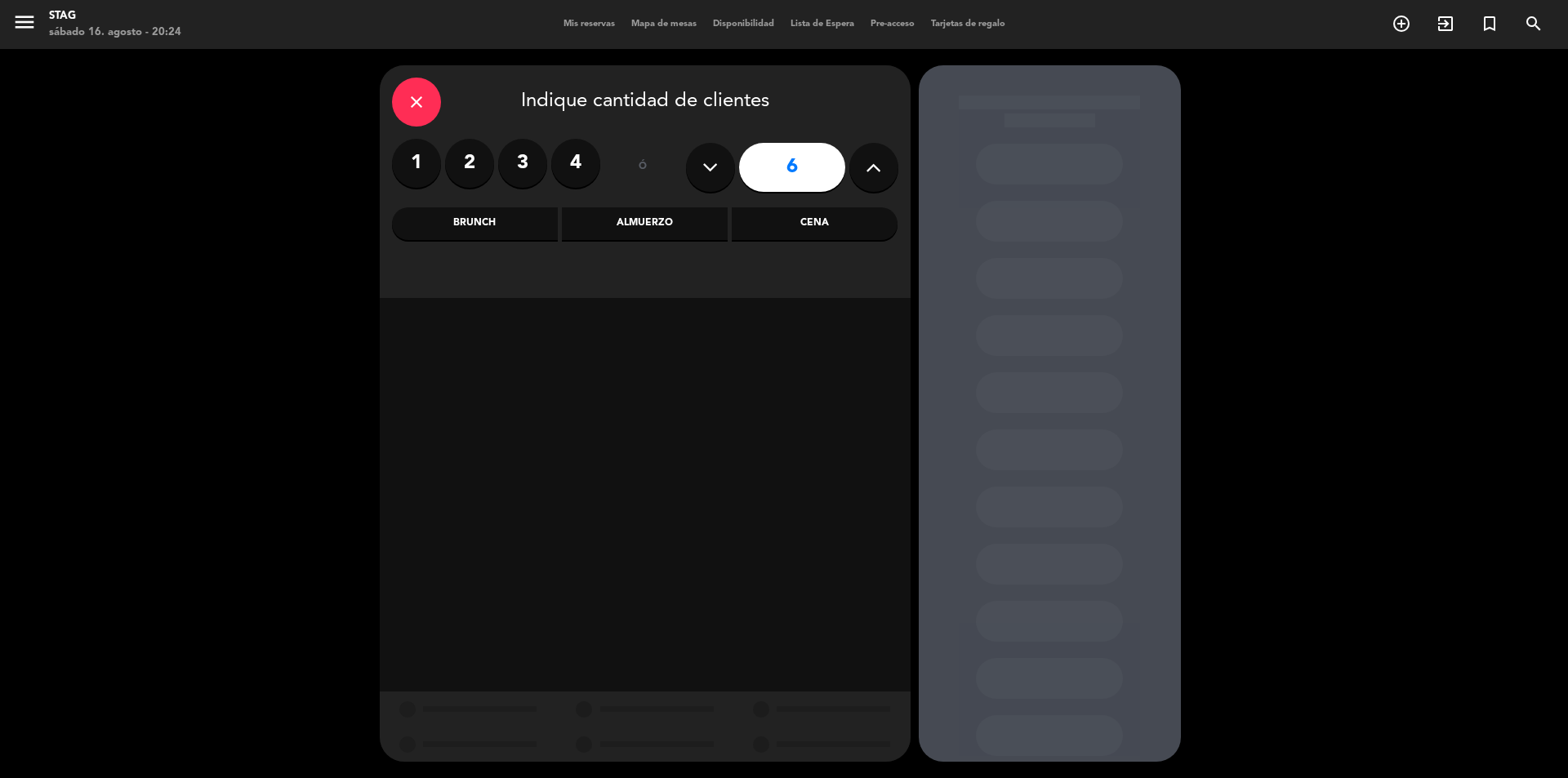
click at [877, 168] on icon at bounding box center [873, 167] width 16 height 25
click at [862, 164] on button at bounding box center [873, 167] width 49 height 49
type input "9"
click at [805, 176] on input "9" at bounding box center [791, 167] width 106 height 49
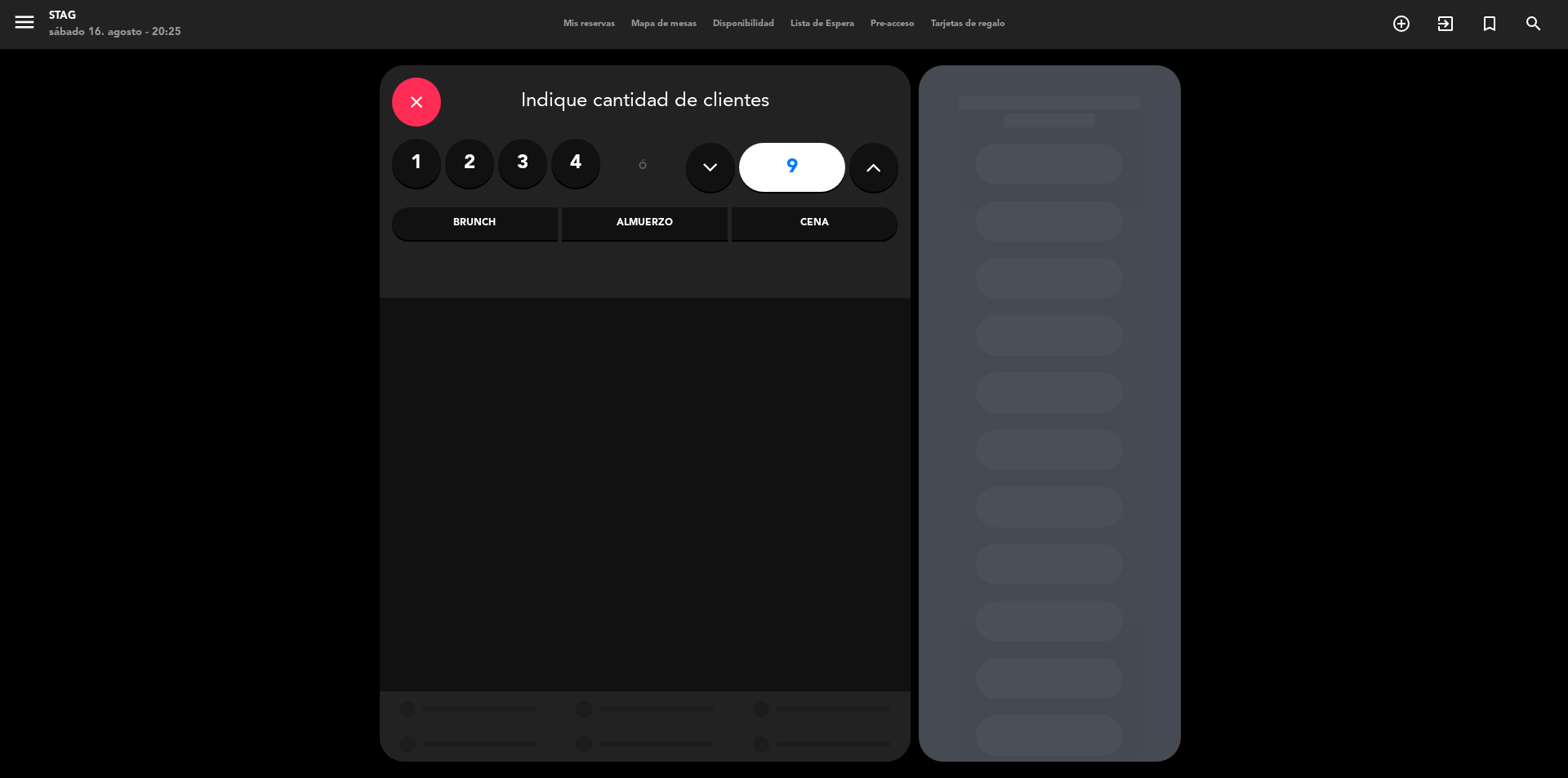
click at [632, 219] on div "Almuerzo" at bounding box center [645, 223] width 166 height 32
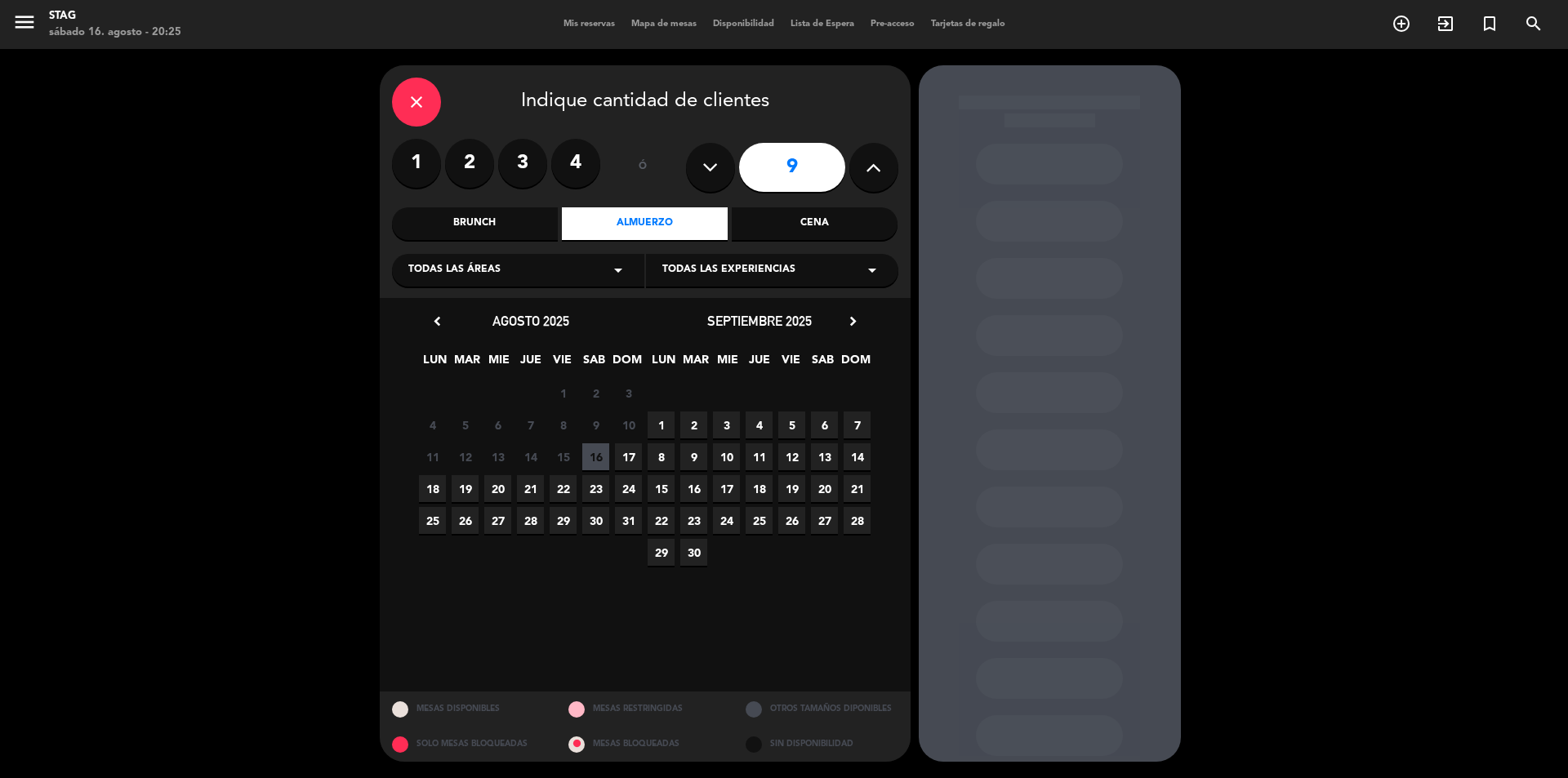
click at [626, 457] on span "17" at bounding box center [627, 456] width 27 height 27
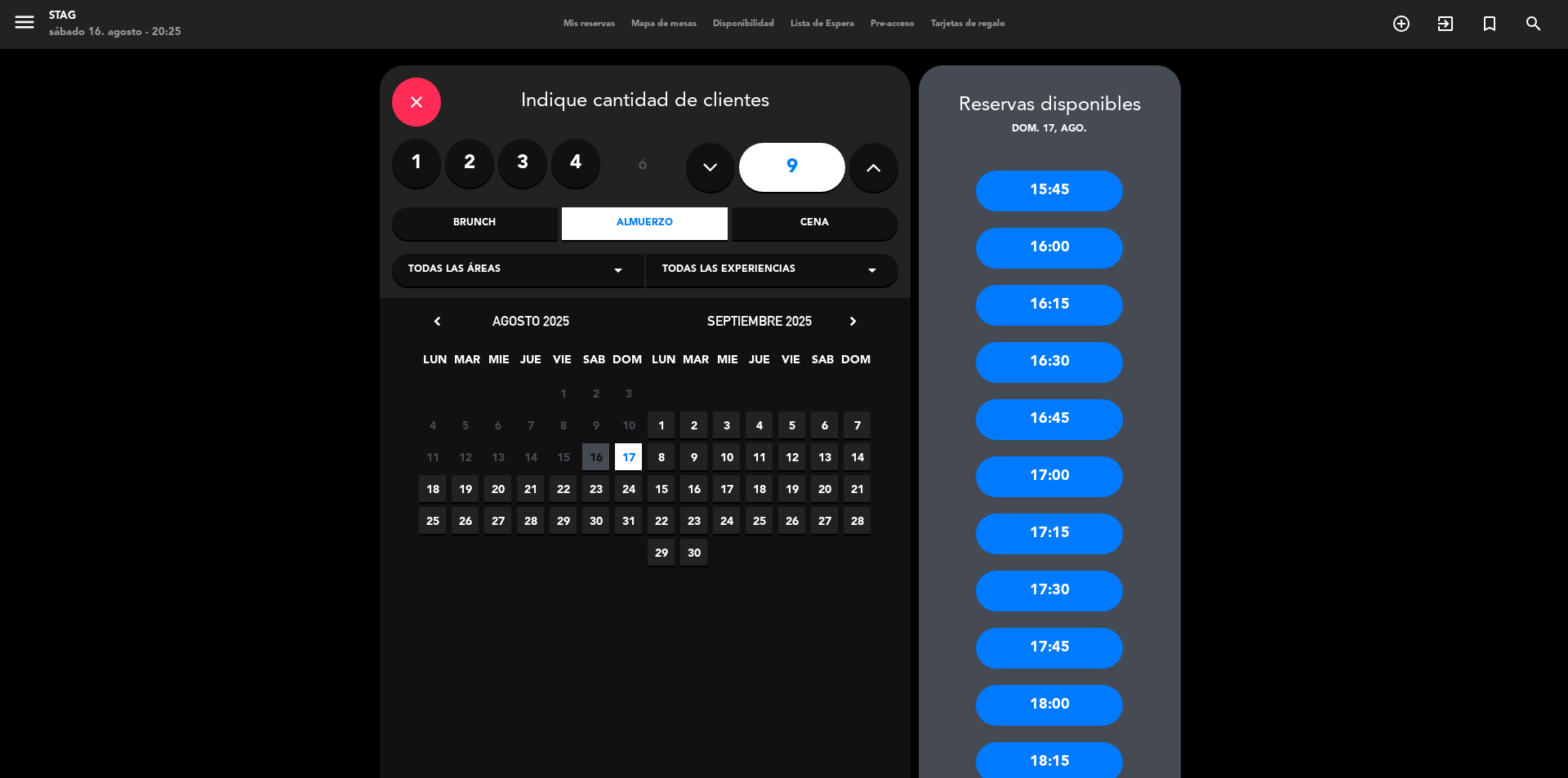
click at [1064, 413] on div "16:45" at bounding box center [1049, 419] width 147 height 41
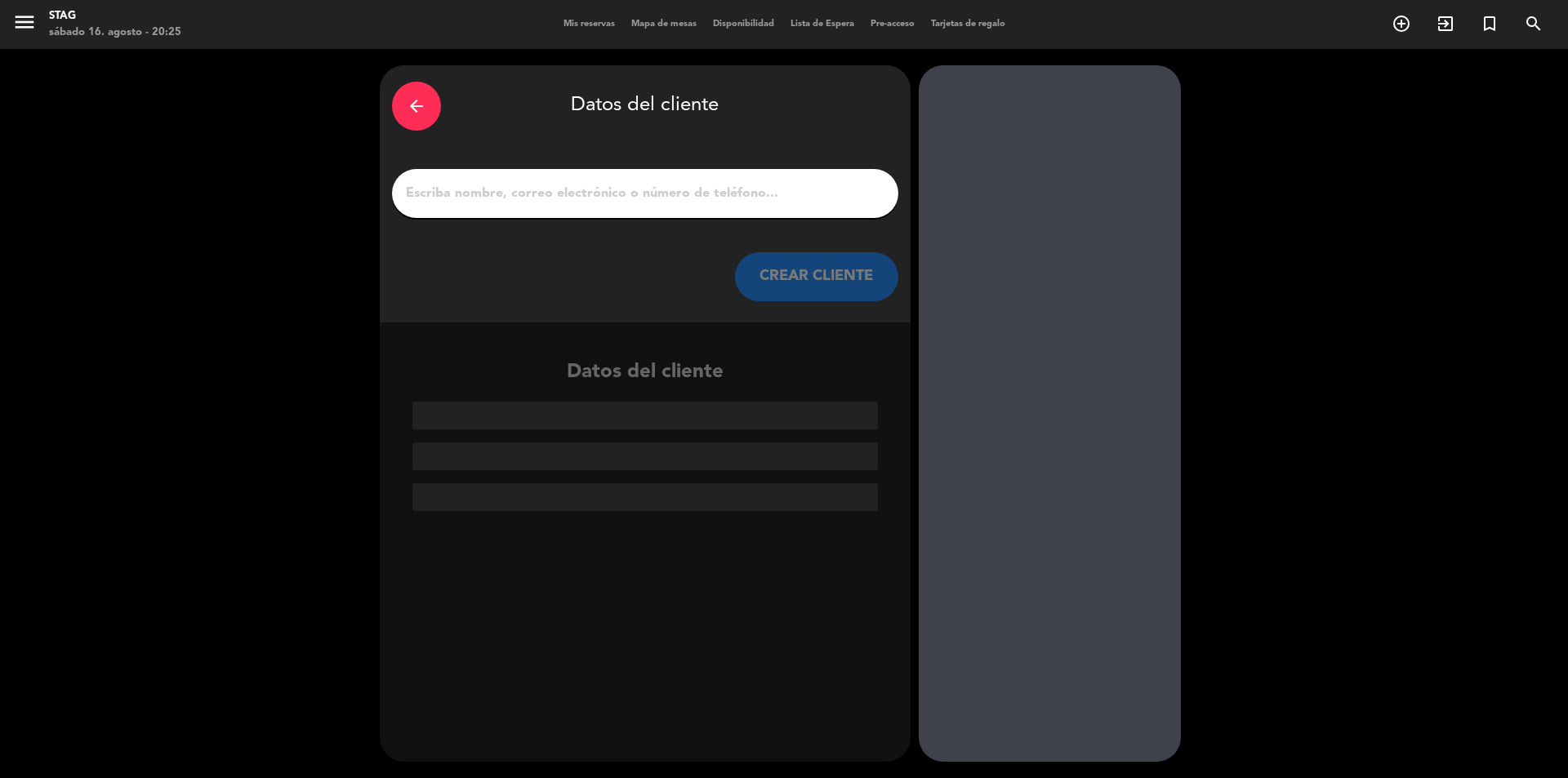
click at [1064, 413] on div at bounding box center [1049, 413] width 263 height 696
click at [418, 107] on icon "arrow_back" at bounding box center [415, 106] width 19 height 19
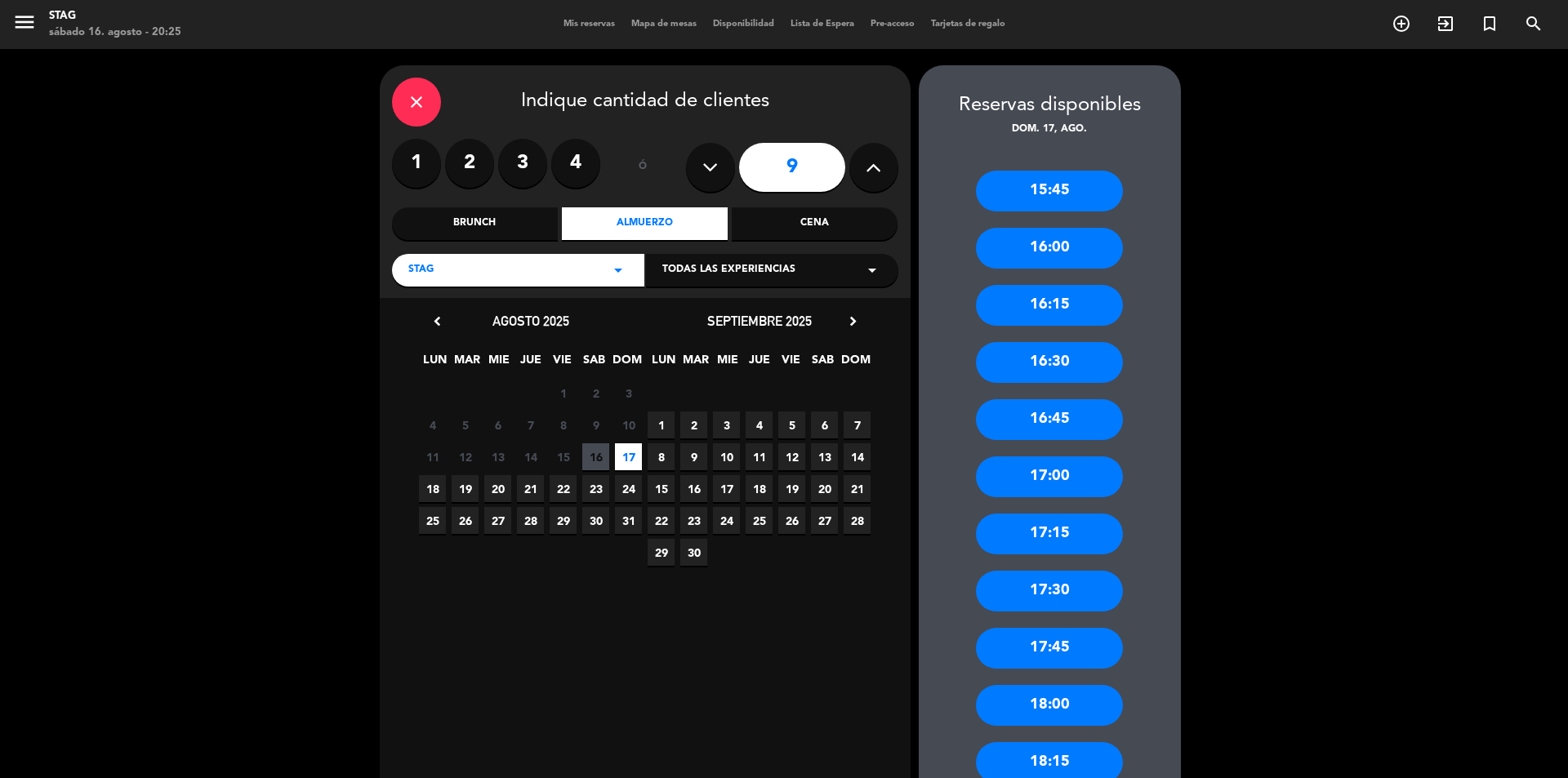
click at [1065, 473] on div "17:00" at bounding box center [1049, 477] width 147 height 41
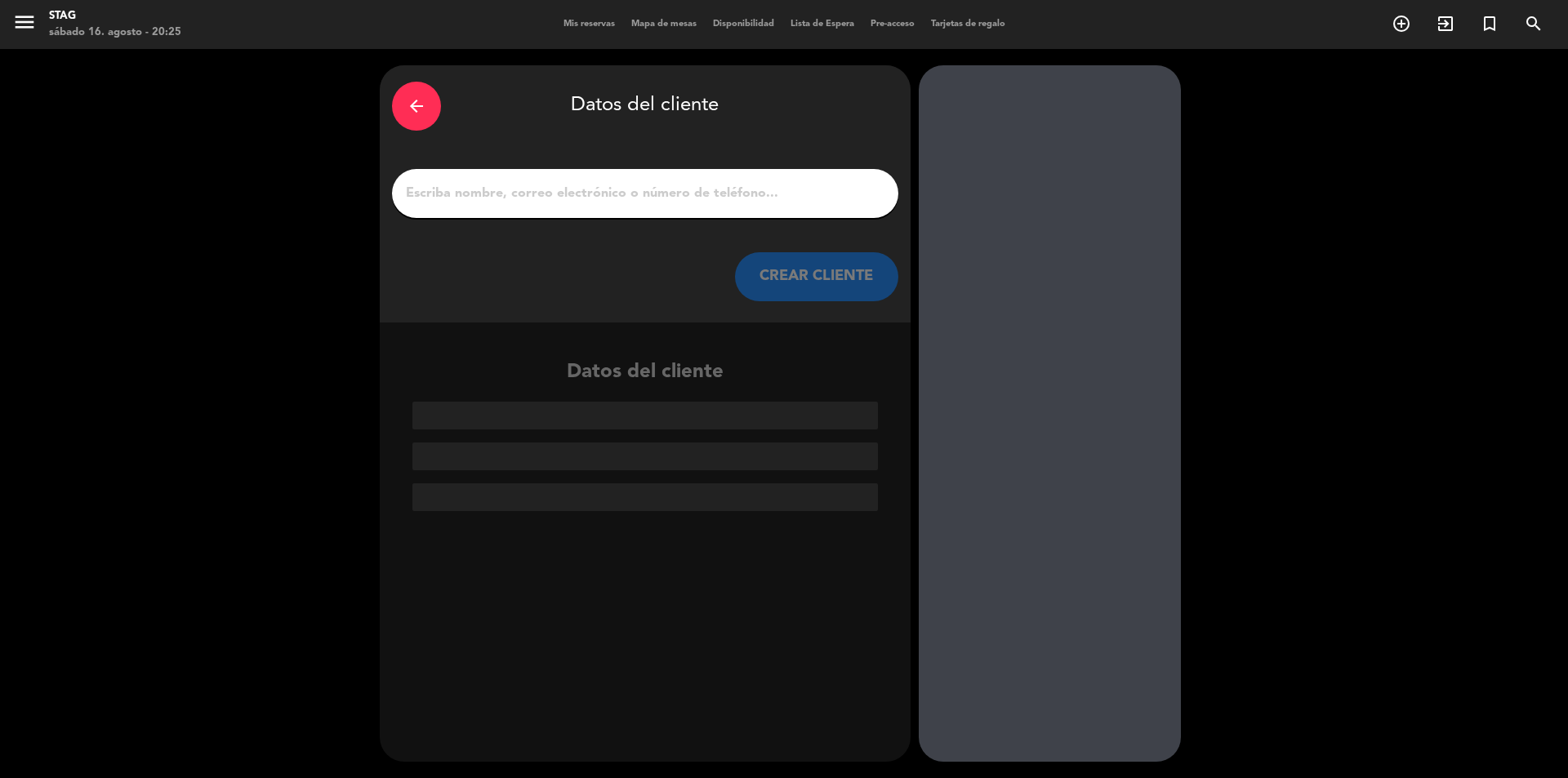
click at [460, 205] on div at bounding box center [645, 192] width 507 height 49
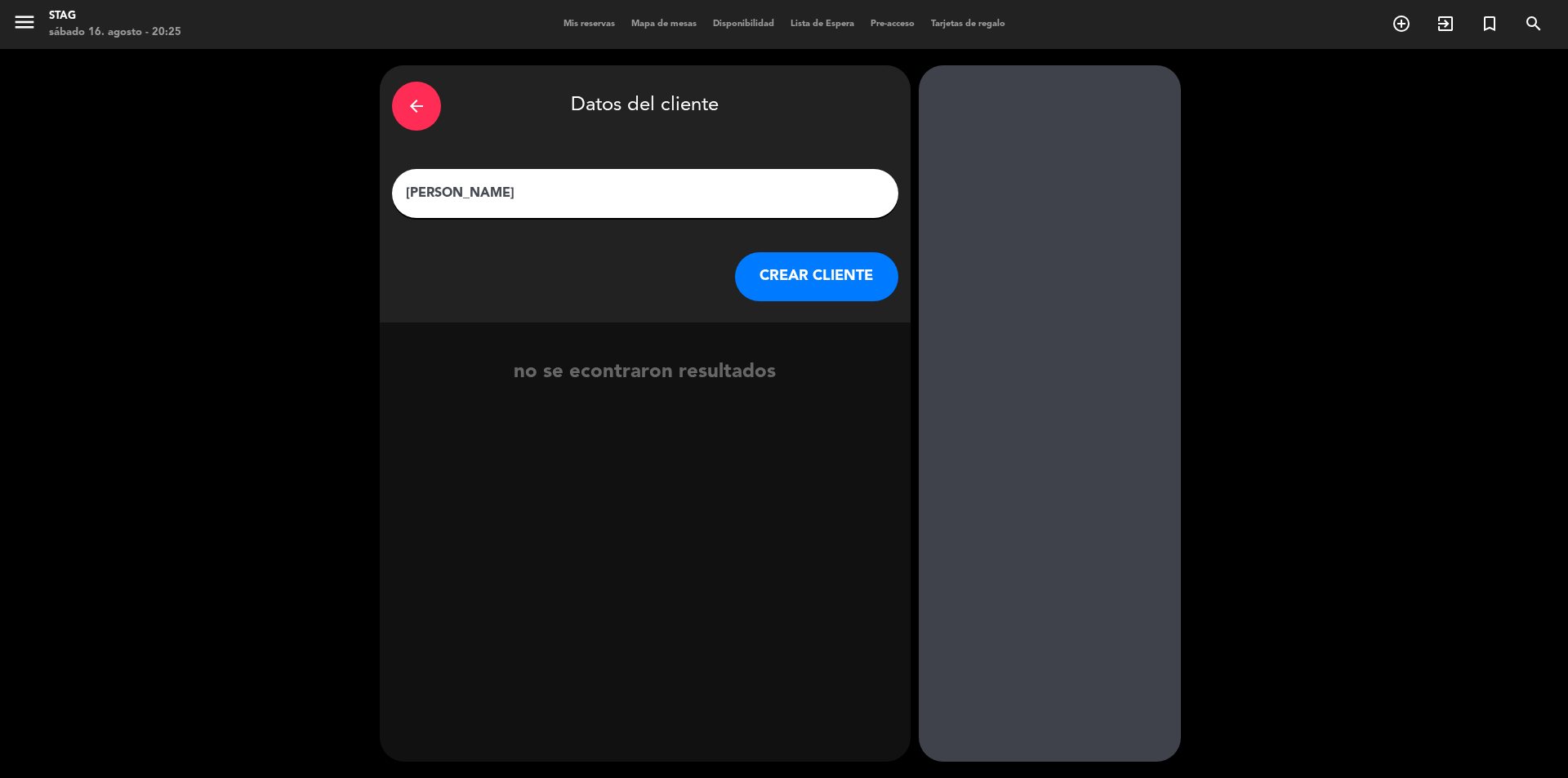
click at [406, 191] on input "[PERSON_NAME]" at bounding box center [645, 193] width 482 height 23
click at [509, 192] on input "[PERSON_NAME]" at bounding box center [645, 193] width 482 height 23
type input "[PERSON_NAME] - Modulo 2"
click at [814, 273] on button "CREAR CLIENTE" at bounding box center [816, 276] width 163 height 49
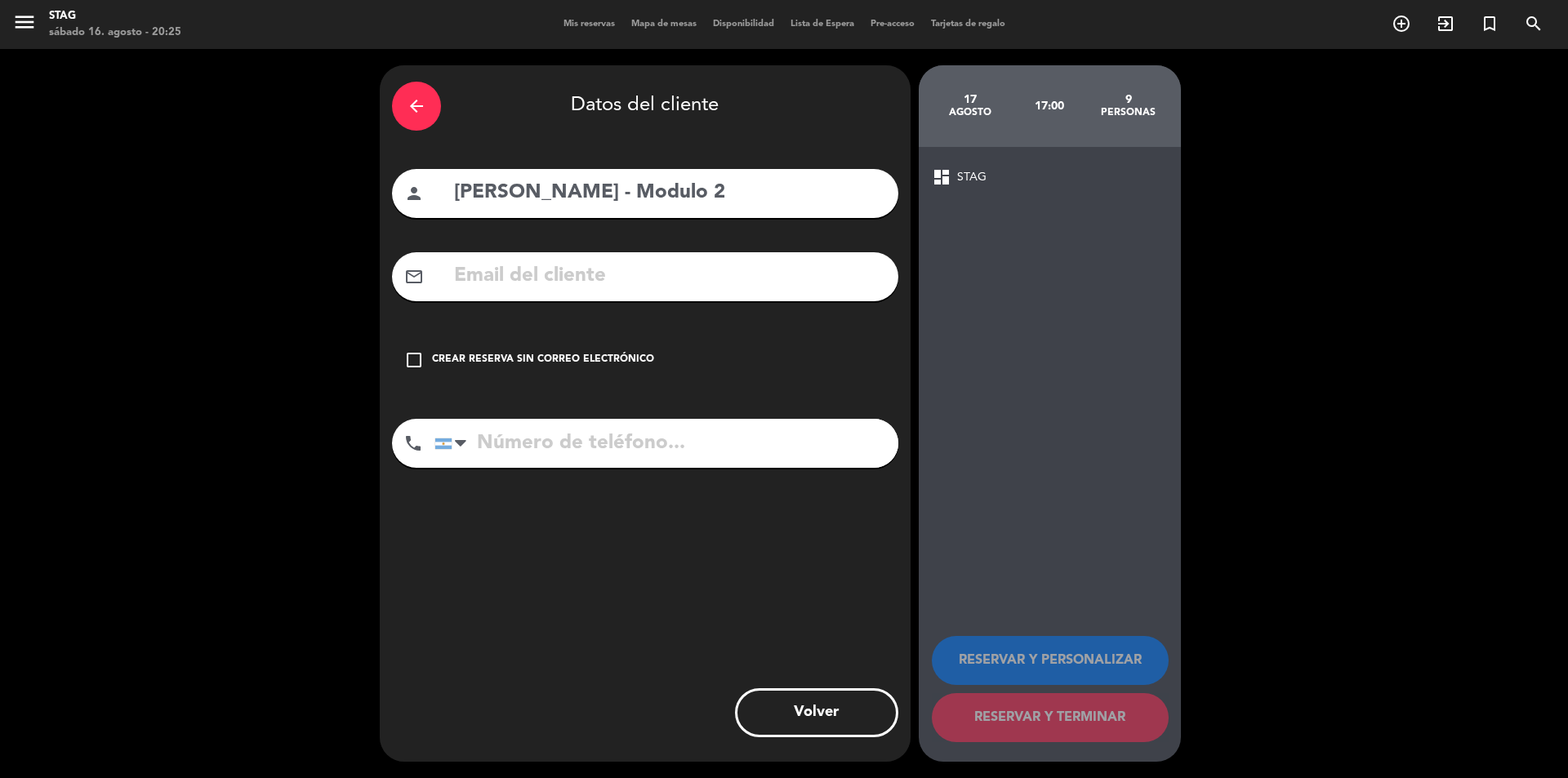
click at [416, 358] on icon "check_box_outline_blank" at bounding box center [414, 359] width 19 height 19
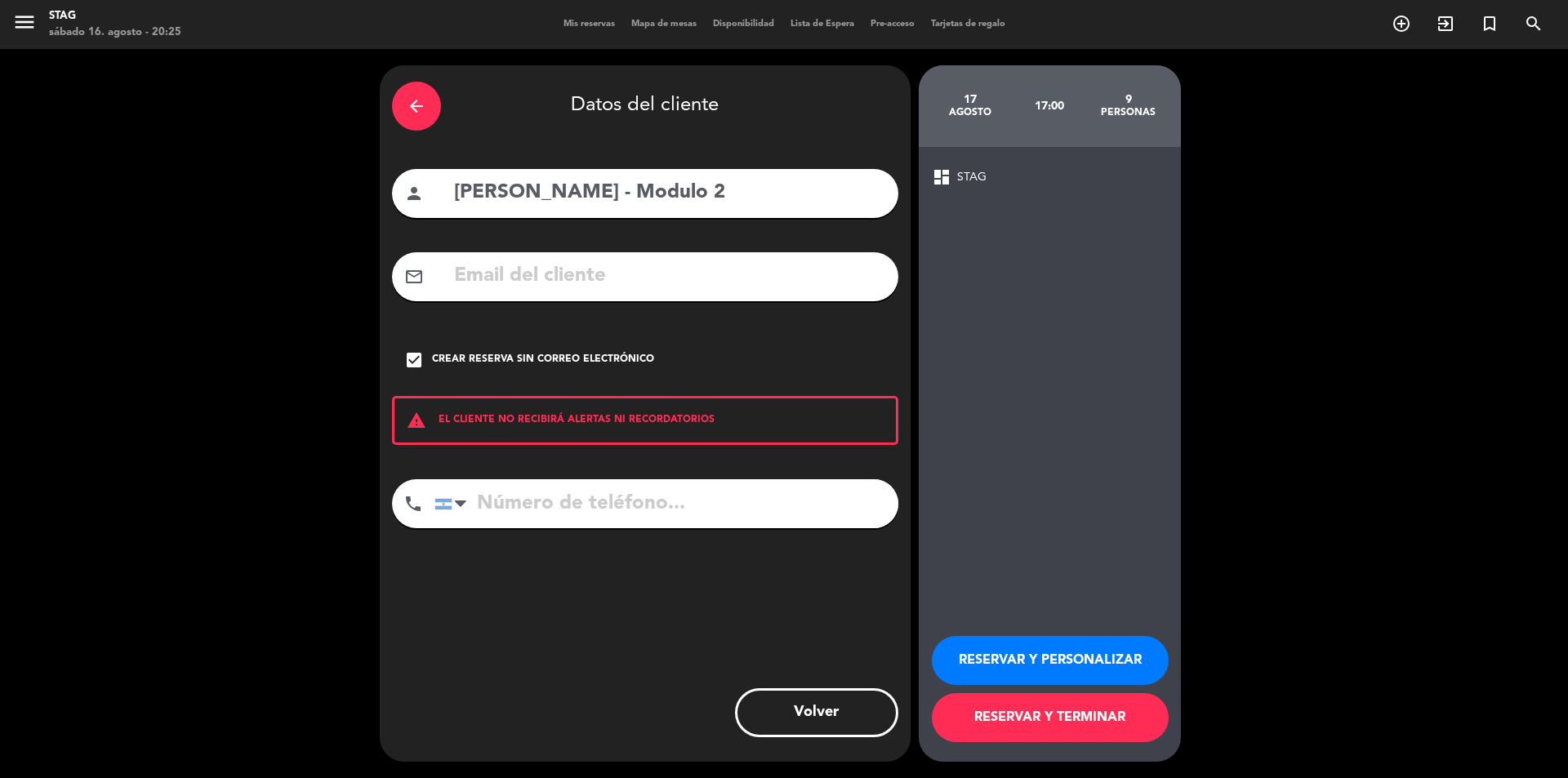
click at [1031, 665] on button "RESERVAR Y PERSONALIZAR" at bounding box center [1049, 660] width 237 height 49
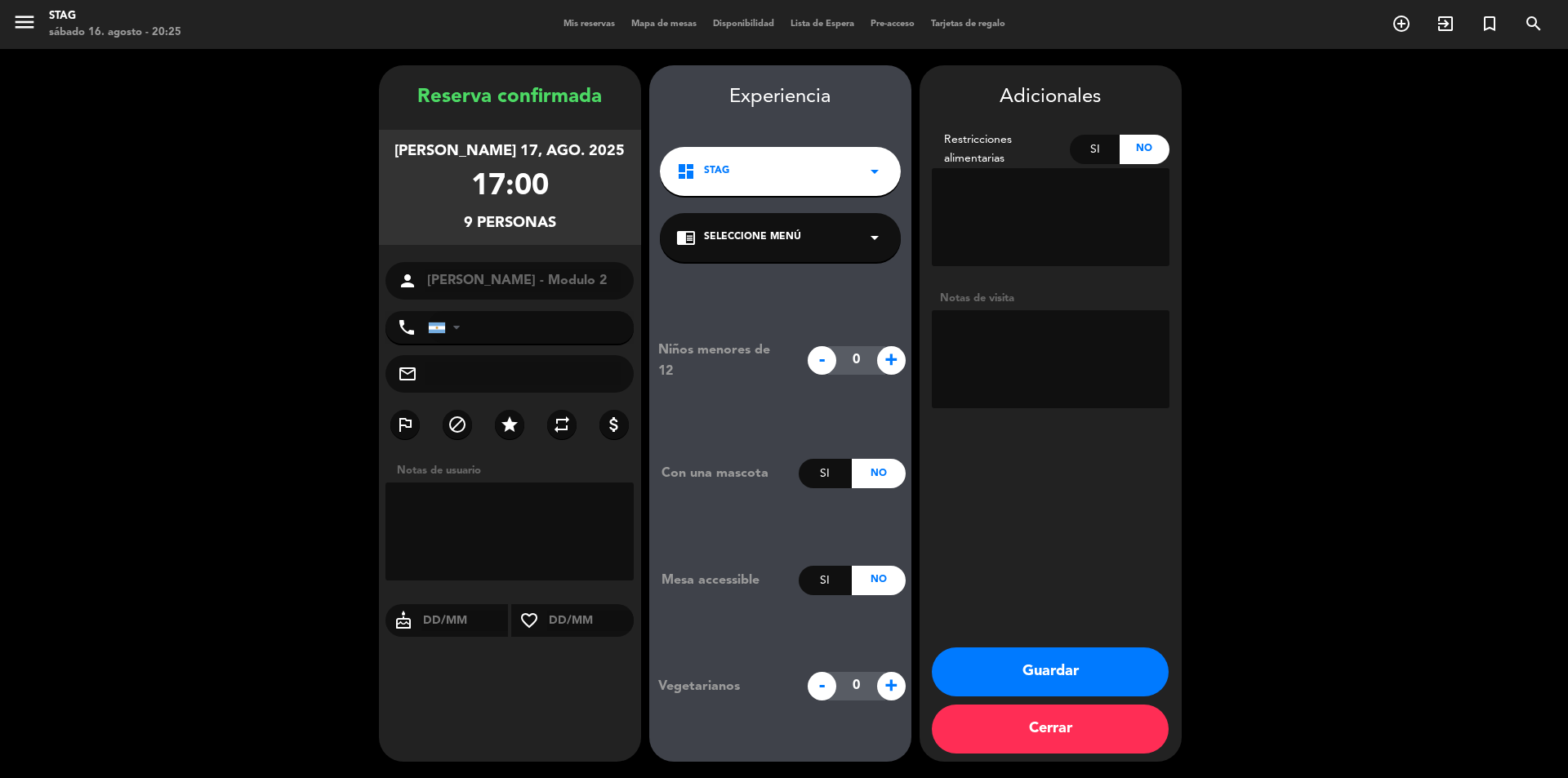
click at [418, 505] on textarea at bounding box center [509, 531] width 249 height 98
click at [488, 530] on textarea at bounding box center [509, 531] width 249 height 98
click at [486, 529] on textarea at bounding box center [509, 531] width 249 height 98
click at [573, 531] on textarea at bounding box center [509, 531] width 249 height 98
type textarea "Cobrar o Cargar a habitacion $ 300.000"
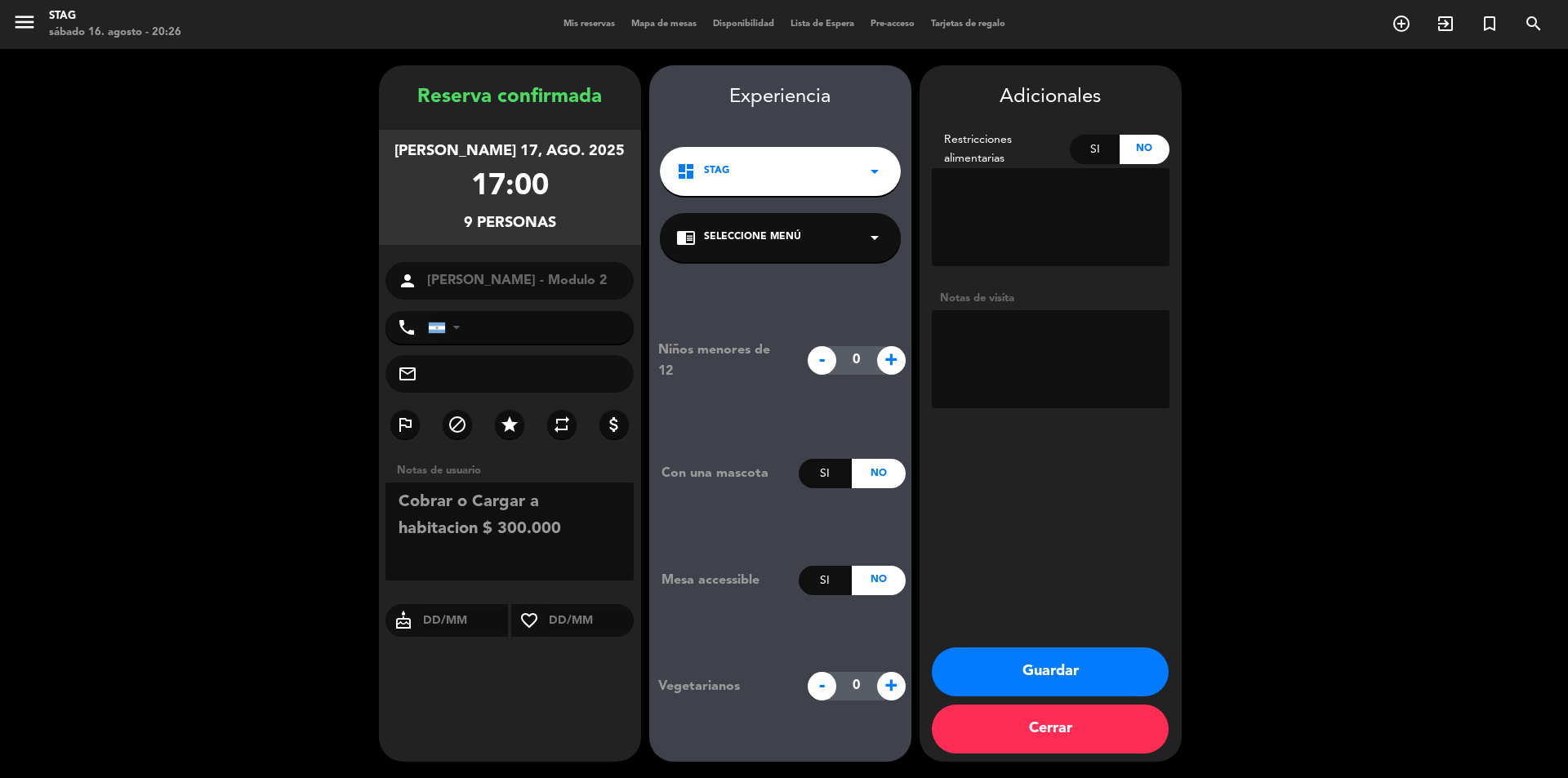
click at [887, 358] on span "+" at bounding box center [891, 360] width 29 height 29
type input "2"
click at [1024, 658] on button "Guardar" at bounding box center [1049, 671] width 237 height 49
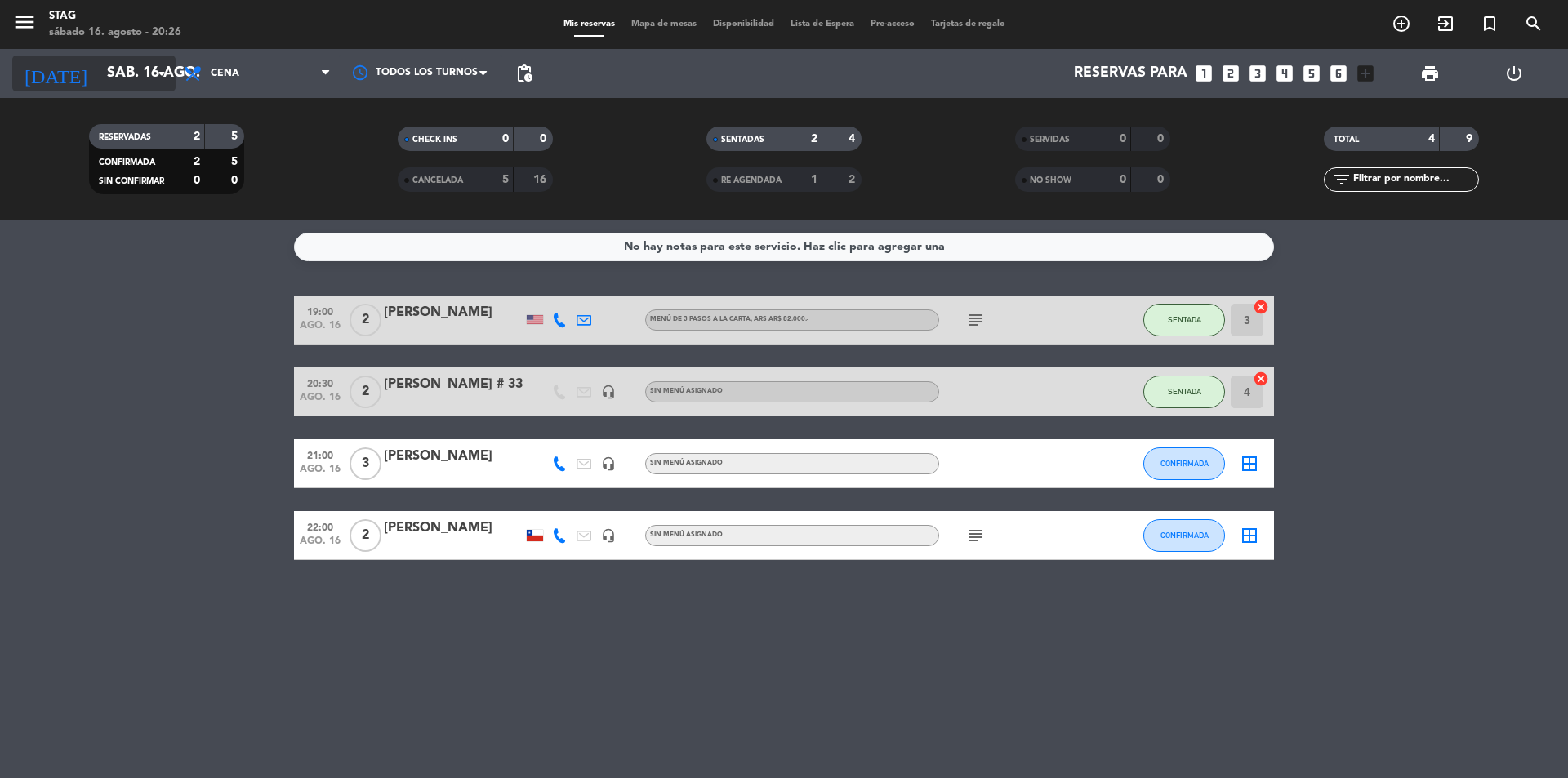
click at [163, 75] on icon "arrow_drop_down" at bounding box center [161, 73] width 19 height 19
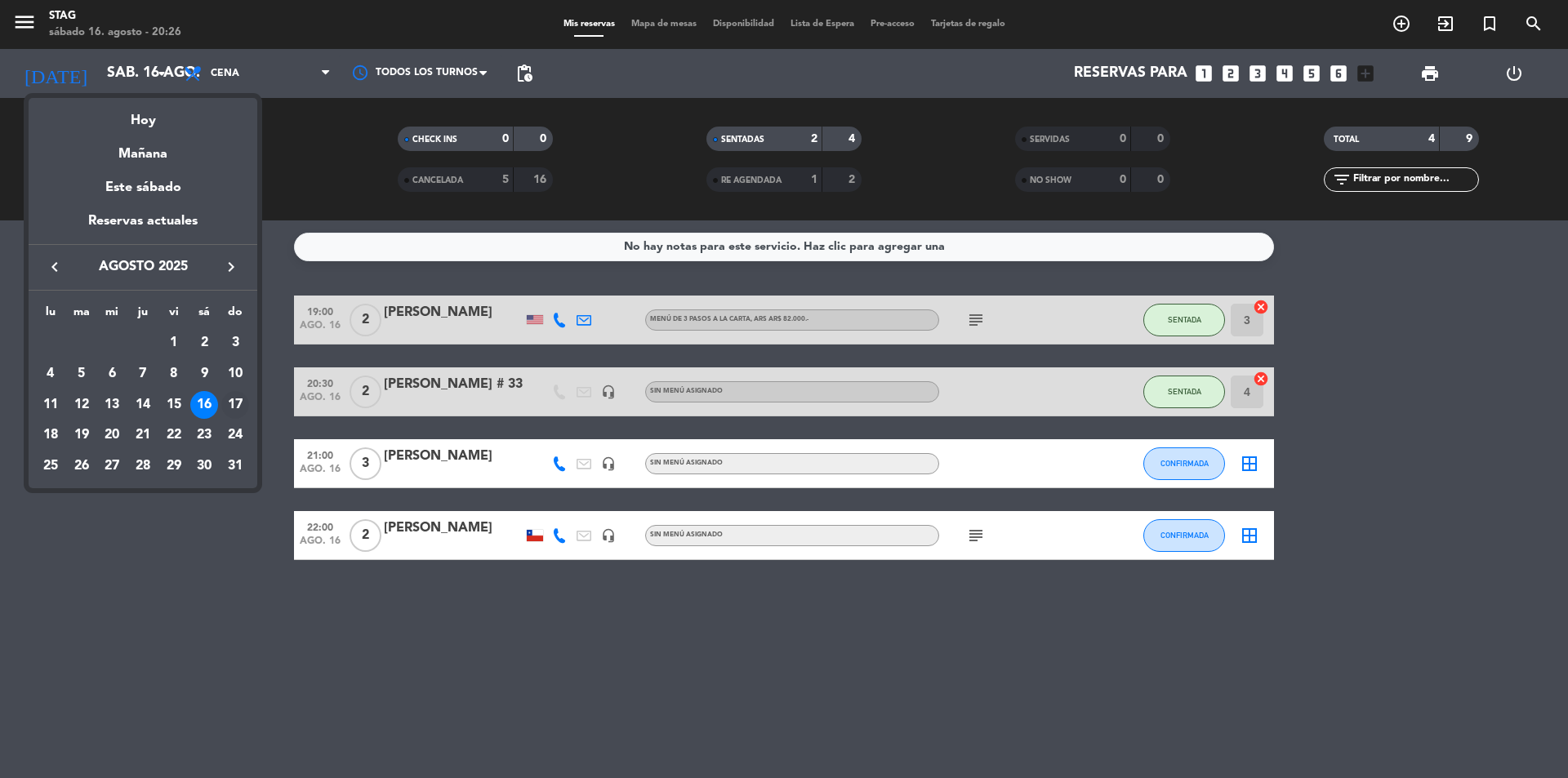
click at [238, 401] on div "17" at bounding box center [235, 405] width 28 height 28
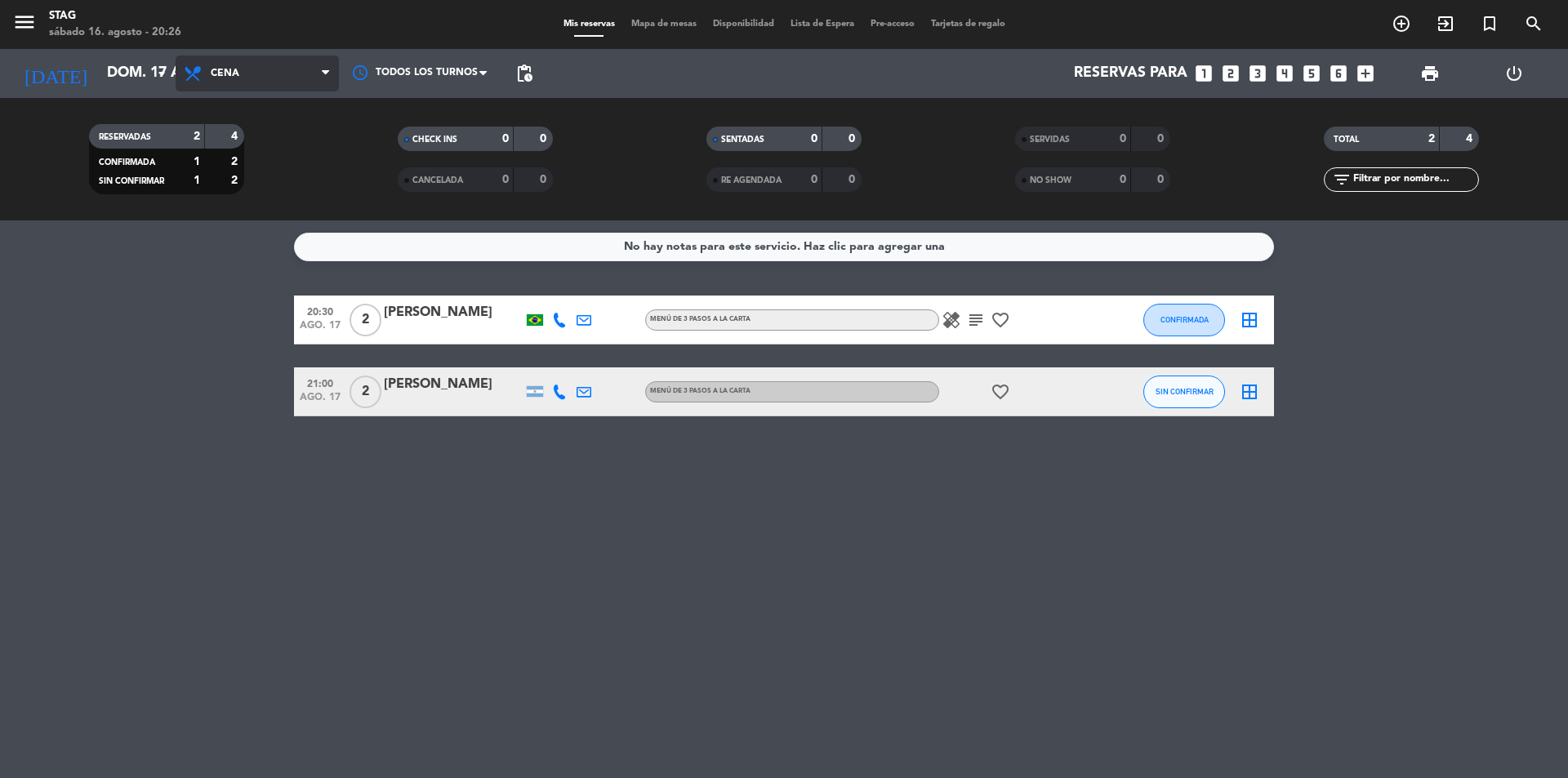
click at [244, 75] on span "Cena" at bounding box center [257, 73] width 163 height 36
click at [240, 176] on div "menu STAG sábado 16. agosto - 20:26 Mis reservas Mapa de mesas Disponibilidad L…" at bounding box center [784, 110] width 1568 height 220
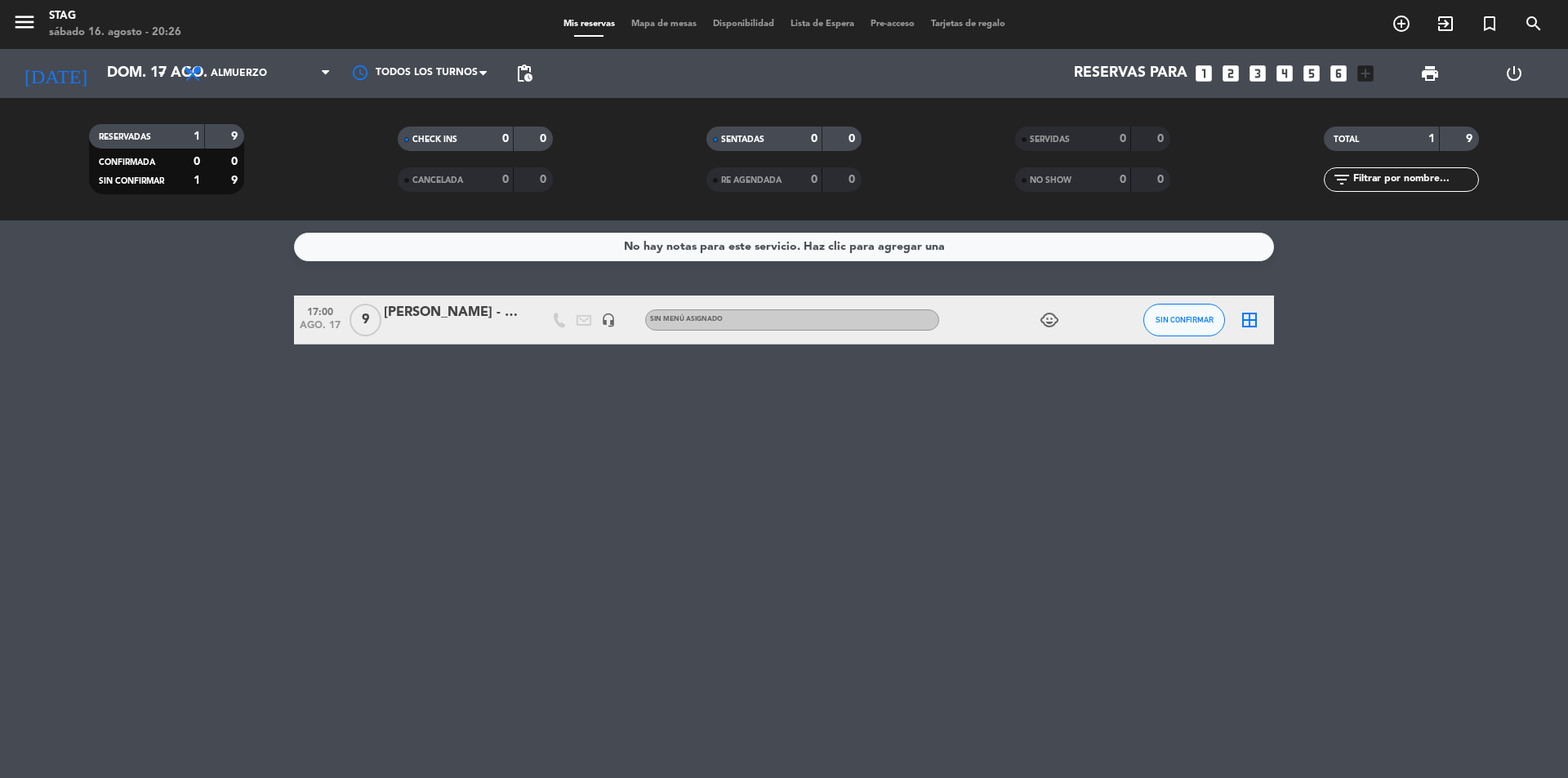
click at [1053, 318] on icon "child_care" at bounding box center [1048, 319] width 19 height 19
click at [782, 475] on div "No hay notas para este servicio. Haz clic para agregar una 17:00 ago. 17 9 [PER…" at bounding box center [784, 498] width 1568 height 557
click at [169, 57] on input "dom. 17 ago." at bounding box center [193, 73] width 190 height 32
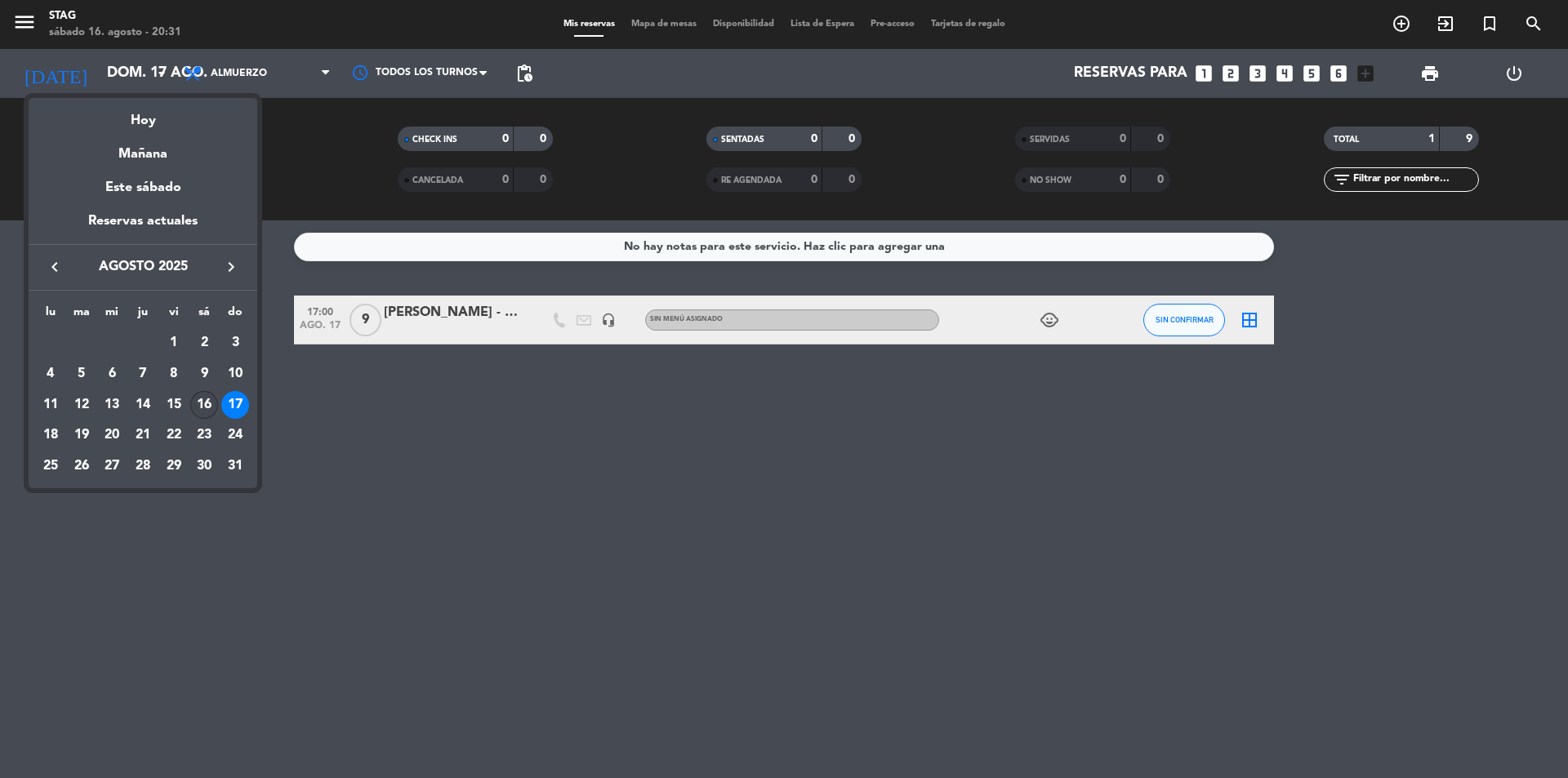
click at [205, 405] on div "16" at bounding box center [205, 405] width 28 height 28
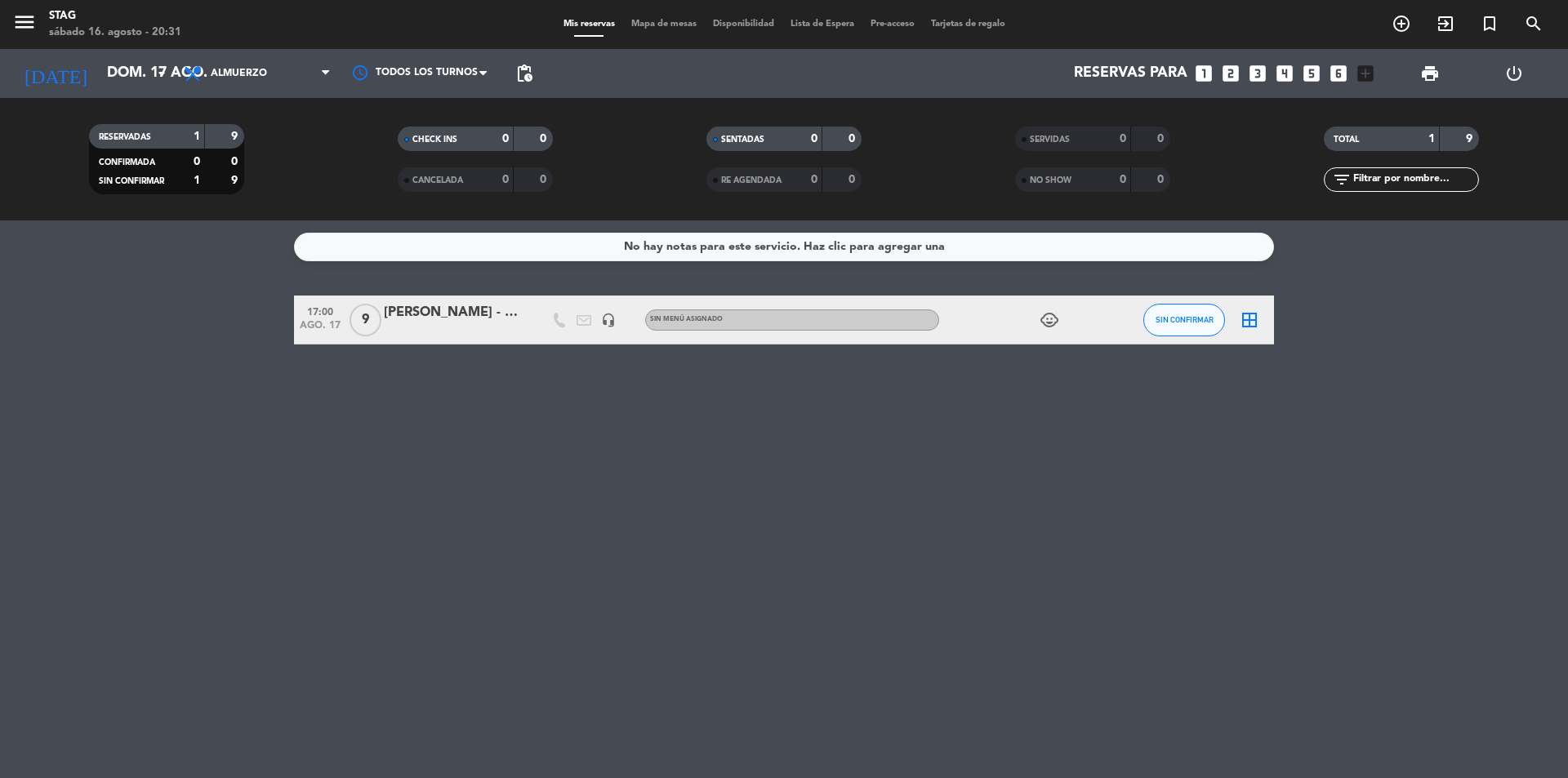
type input "sáb. 16 ago."
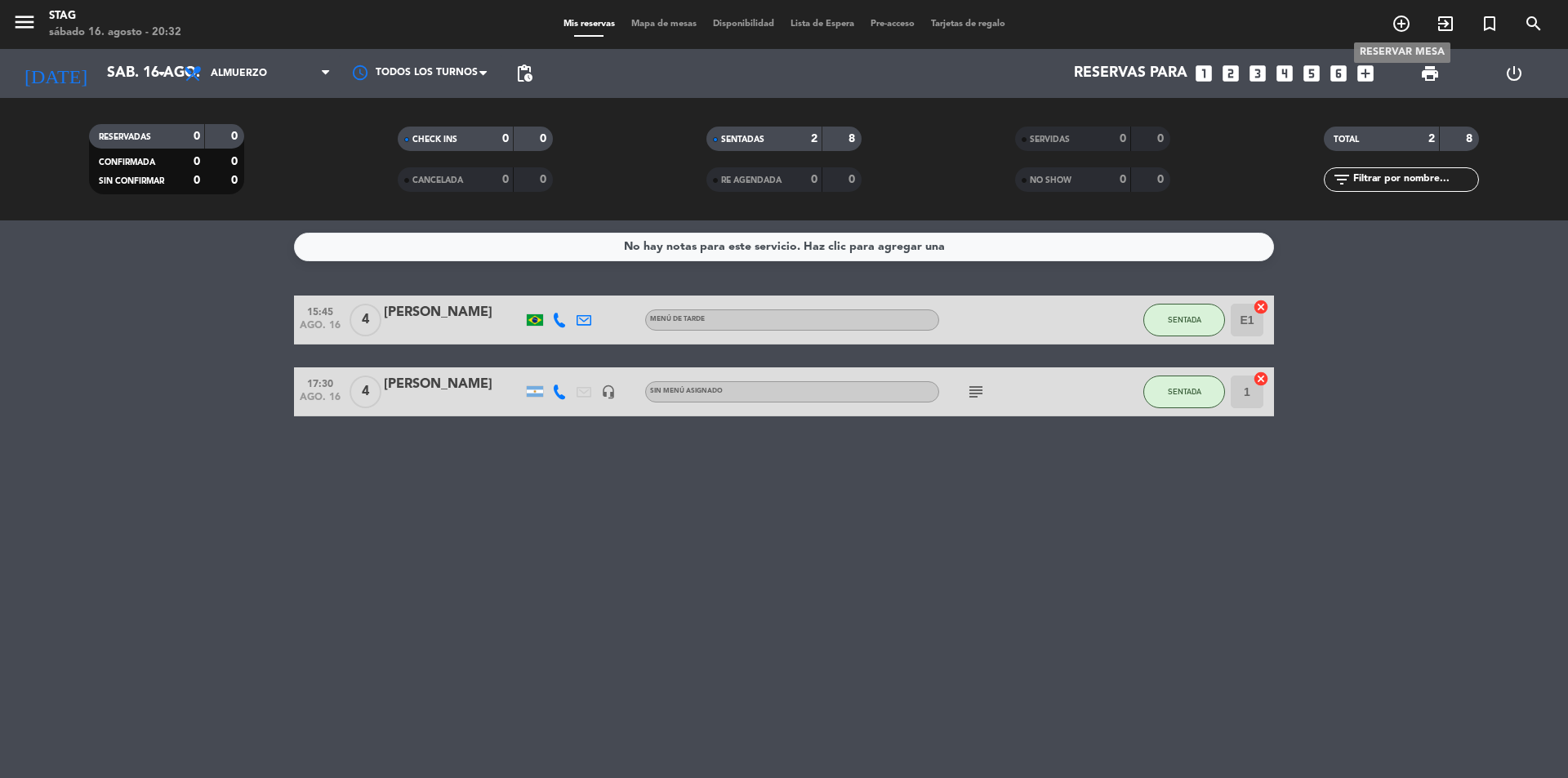
click at [1409, 28] on icon "add_circle_outline" at bounding box center [1400, 23] width 19 height 19
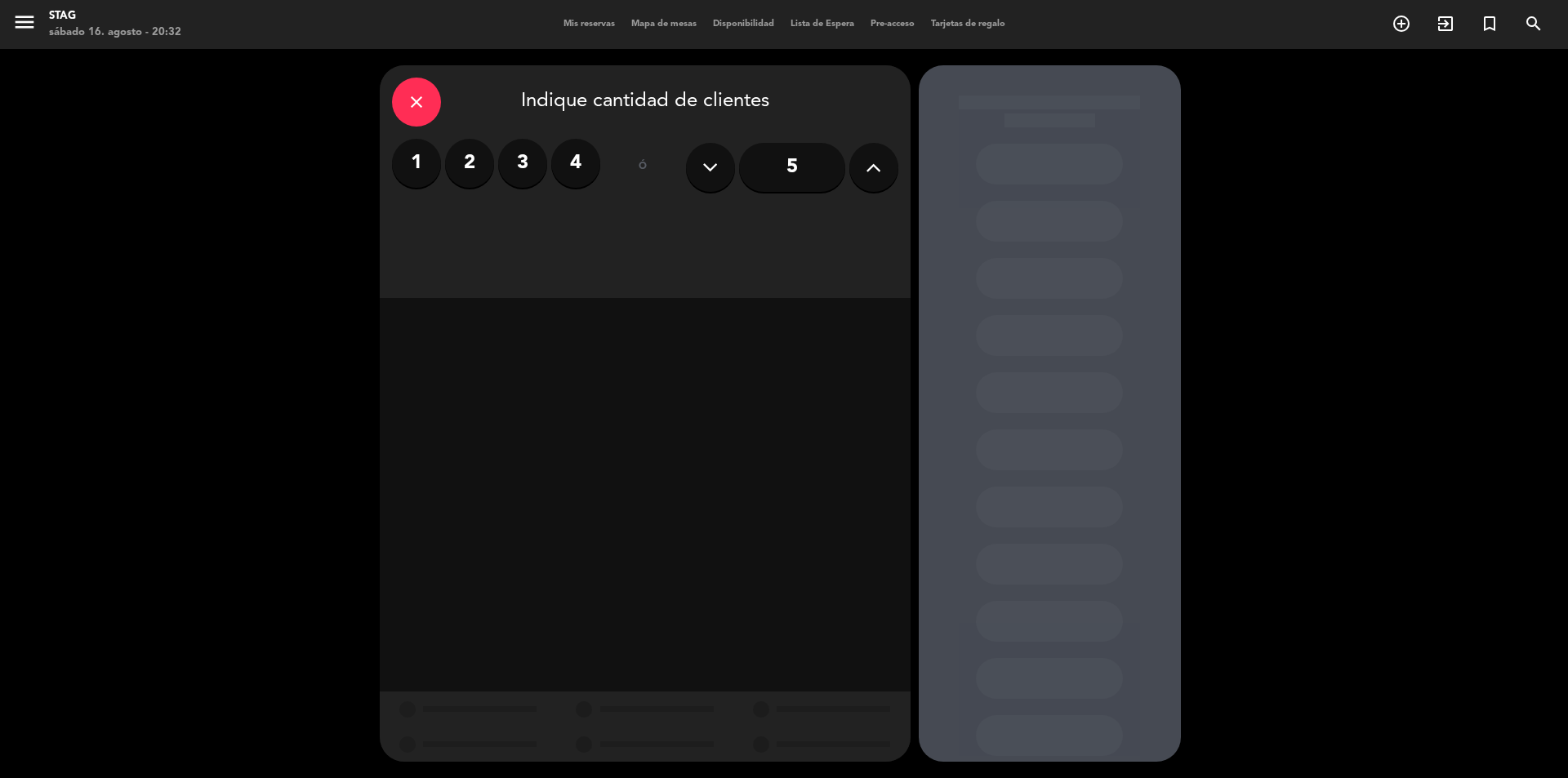
click at [514, 158] on label "3" at bounding box center [522, 163] width 49 height 49
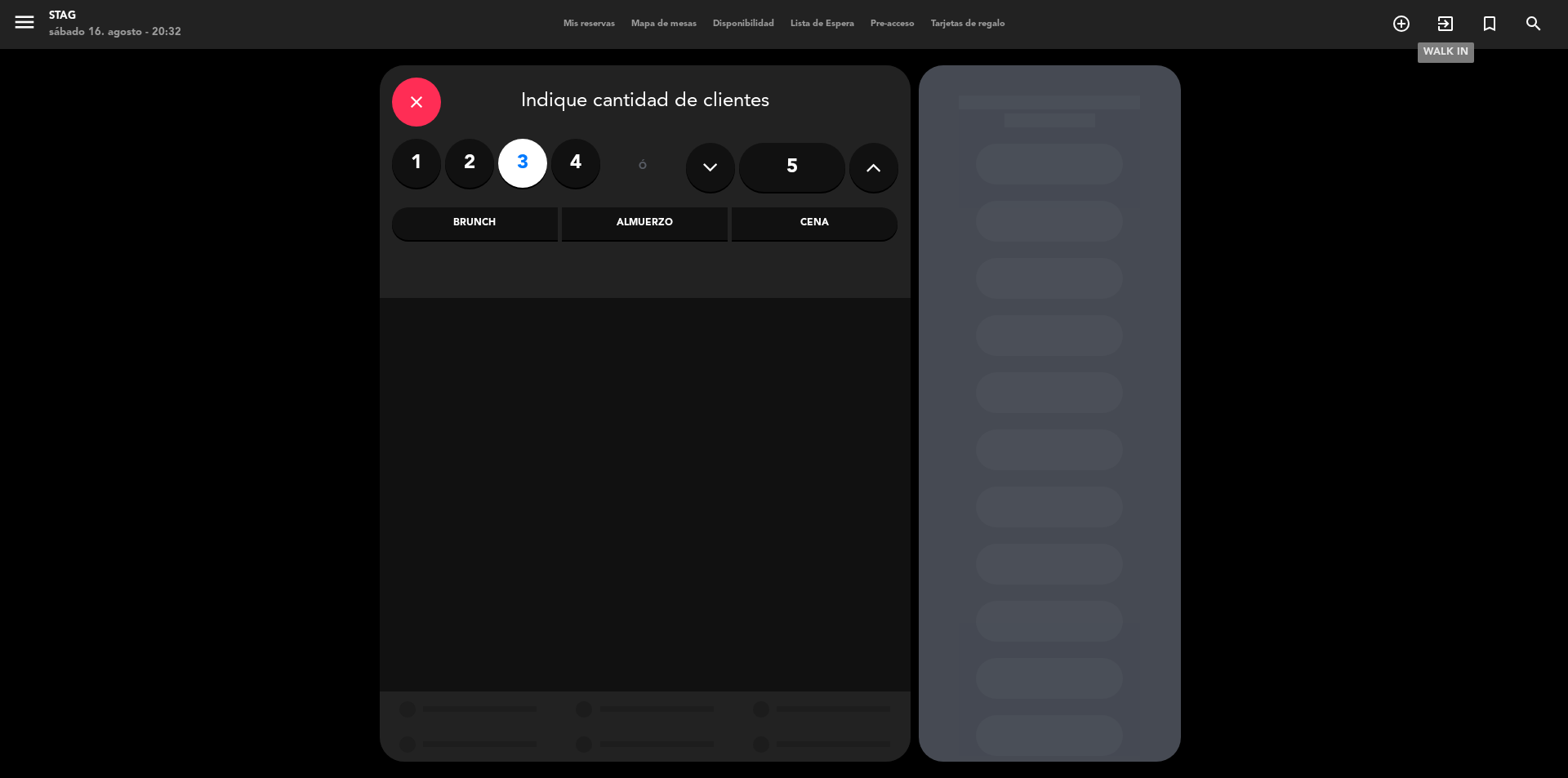
click at [1442, 27] on icon "exit_to_app" at bounding box center [1445, 23] width 19 height 19
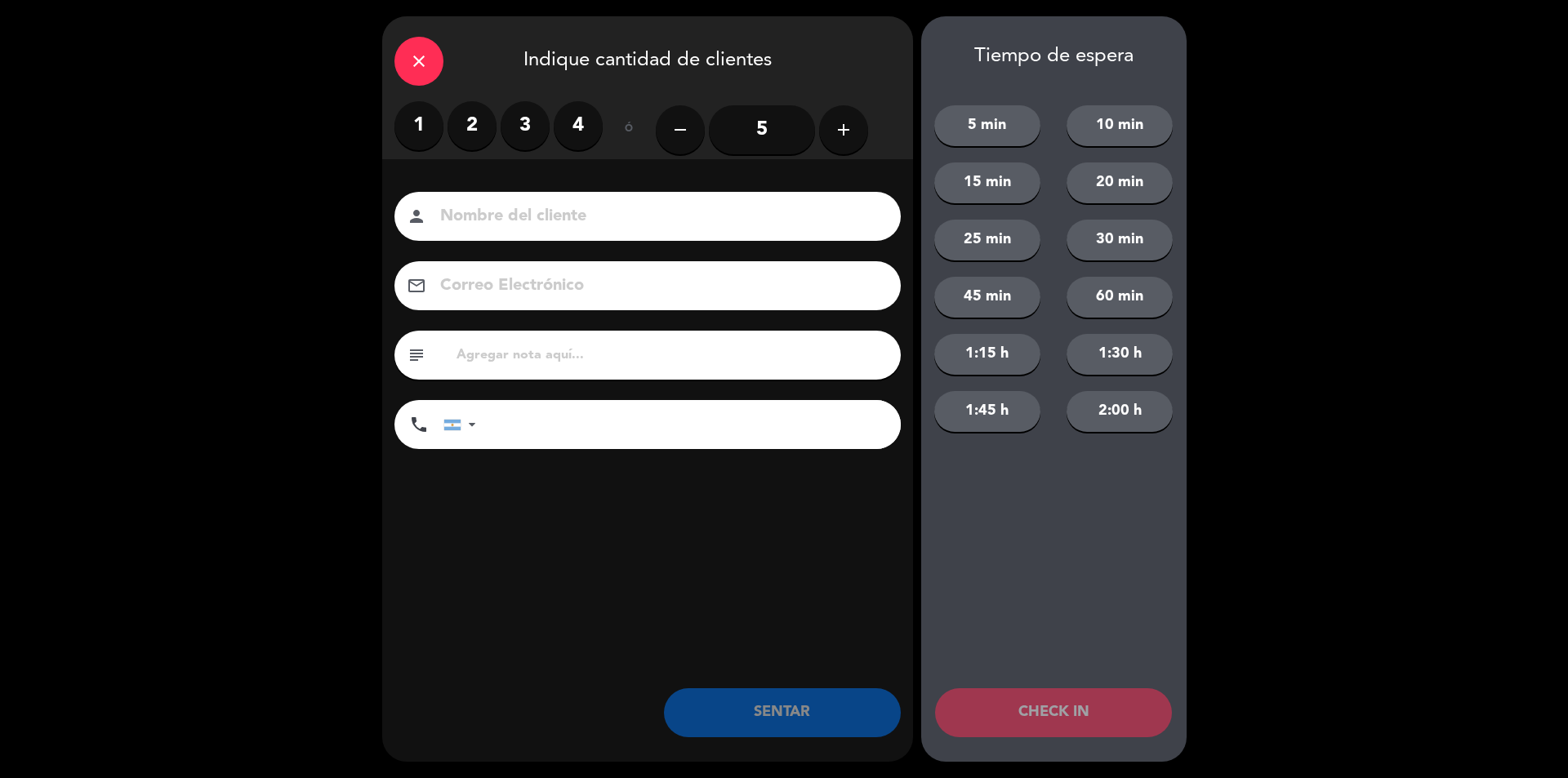
drag, startPoint x: 533, startPoint y: 121, endPoint x: 544, endPoint y: 189, distance: 68.9
click at [536, 130] on label "3" at bounding box center [524, 125] width 49 height 49
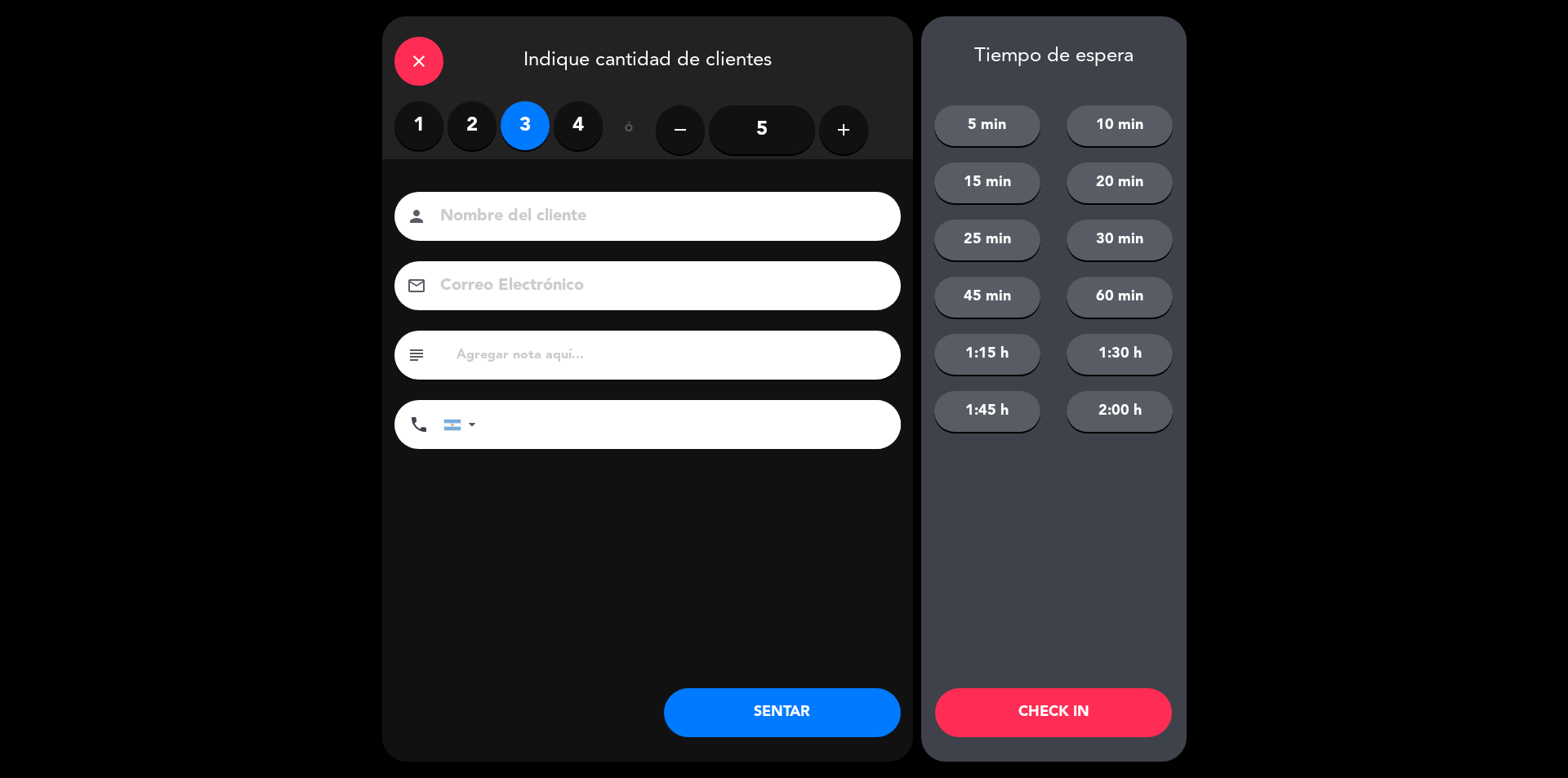
drag, startPoint x: 544, startPoint y: 212, endPoint x: 570, endPoint y: 198, distance: 29.5
click at [570, 198] on div "person" at bounding box center [648, 215] width 507 height 49
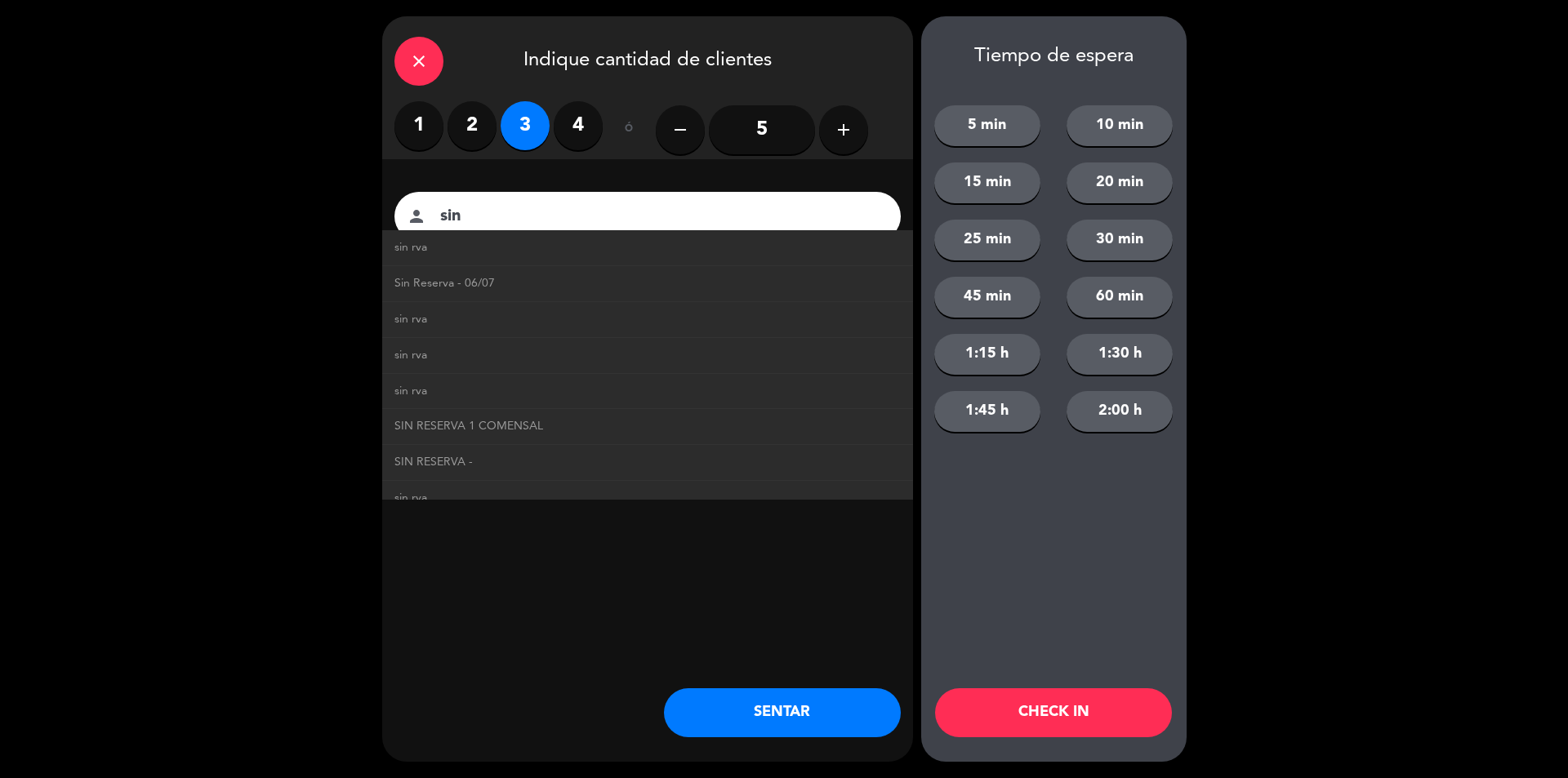
click at [509, 258] on li "sin rva" at bounding box center [648, 248] width 531 height 36
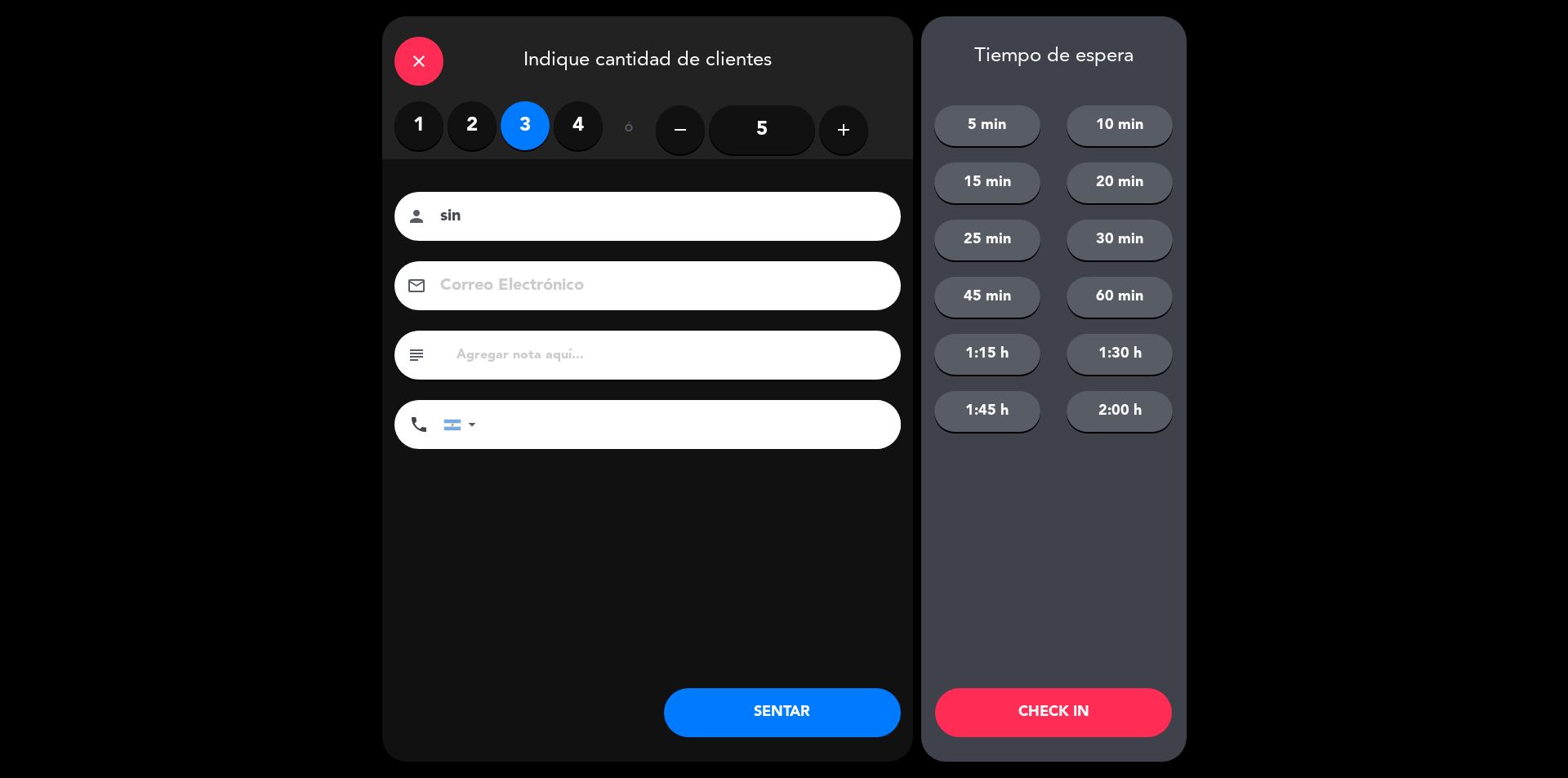
click at [487, 224] on input "sin" at bounding box center [659, 216] width 441 height 29
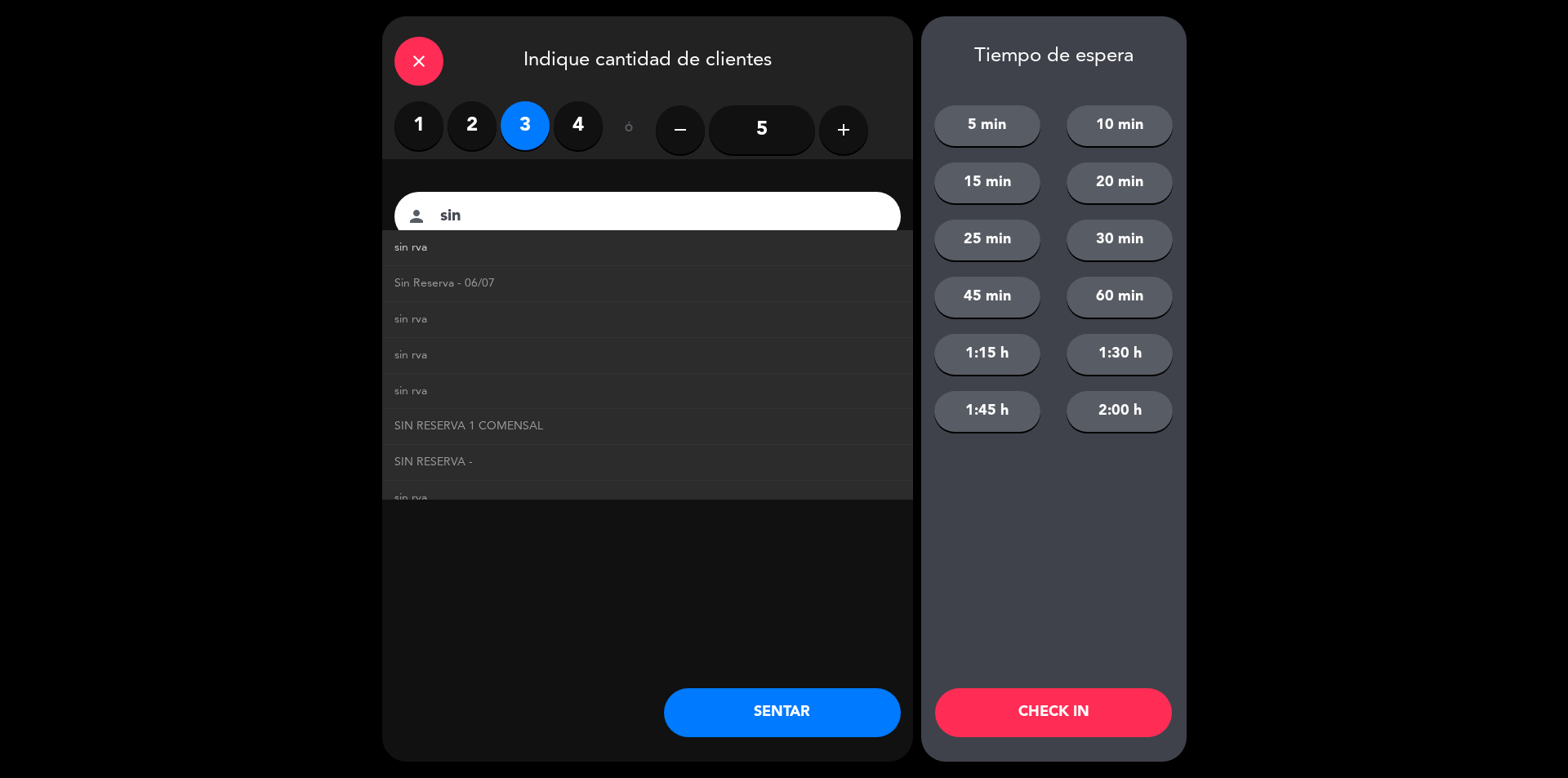
click at [461, 249] on link "sin rva" at bounding box center [648, 248] width 507 height 18
type input "sin rva"
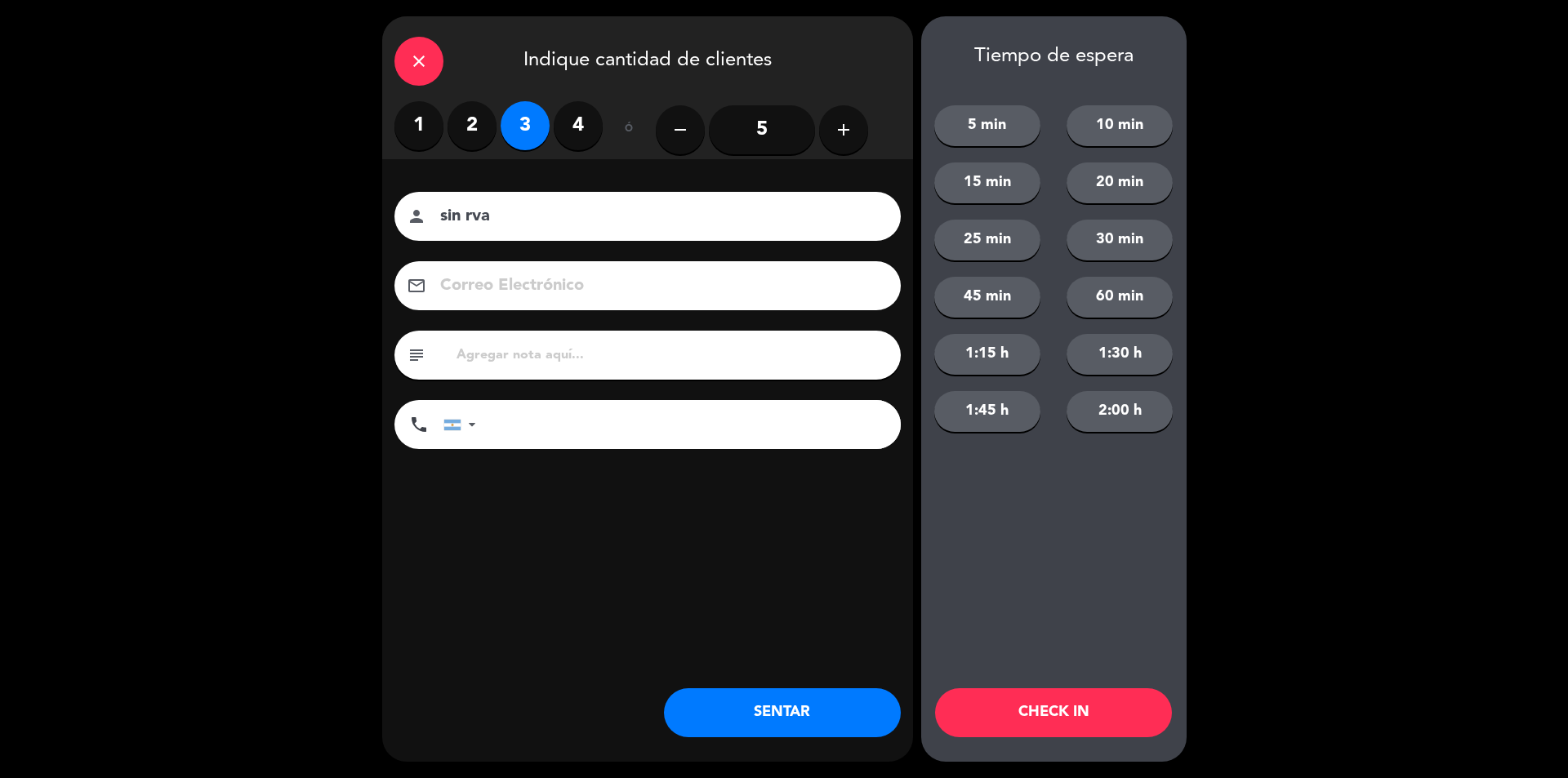
click at [778, 705] on button "SENTAR" at bounding box center [782, 712] width 237 height 49
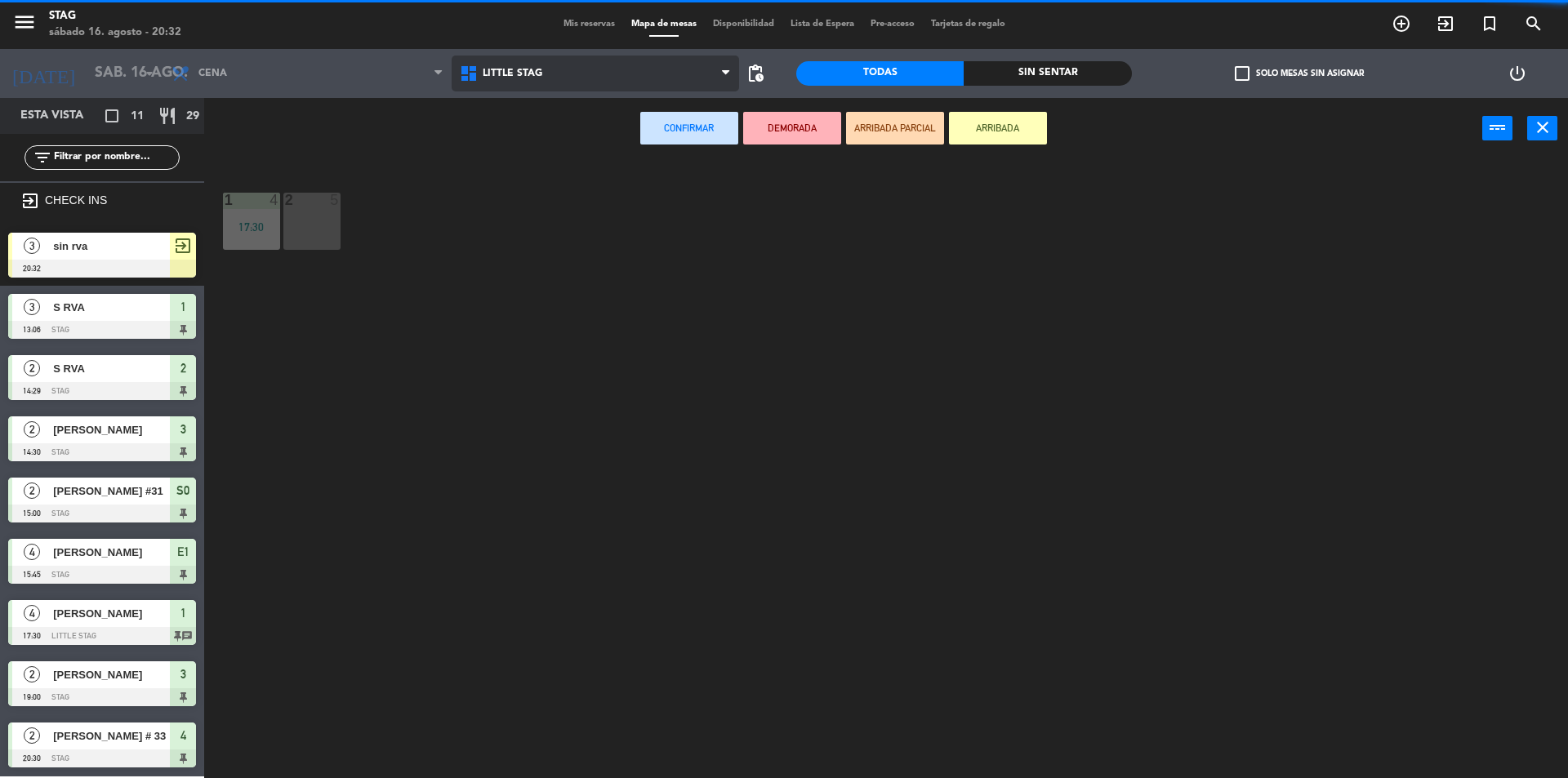
click at [501, 78] on span "Little Stag" at bounding box center [512, 74] width 60 height 11
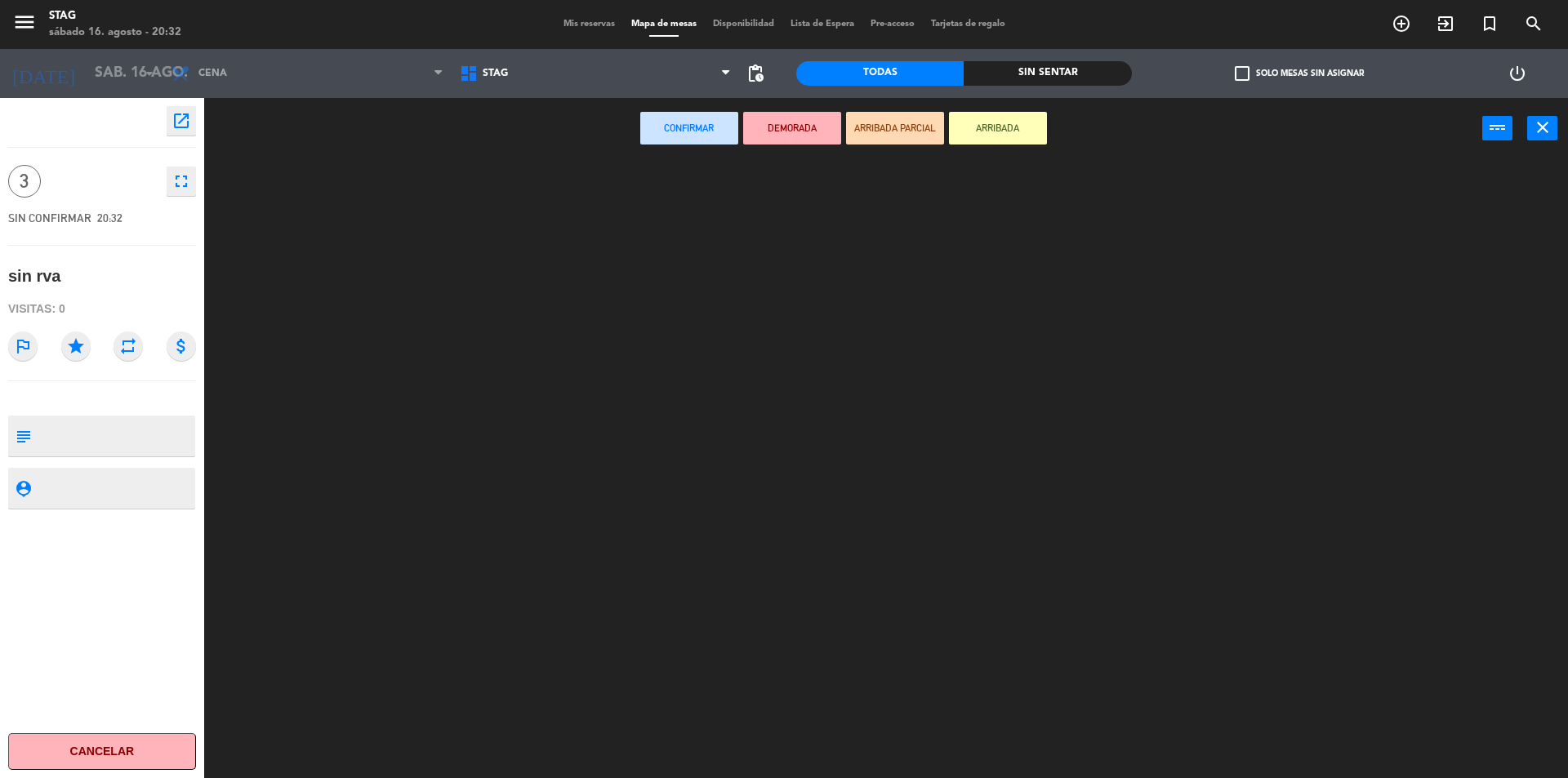
click at [499, 137] on ng-component "menu STAG sábado 16. agosto - 20:32 Mis reservas Mapa de mesas Disponibilidad L…" at bounding box center [784, 390] width 1568 height 782
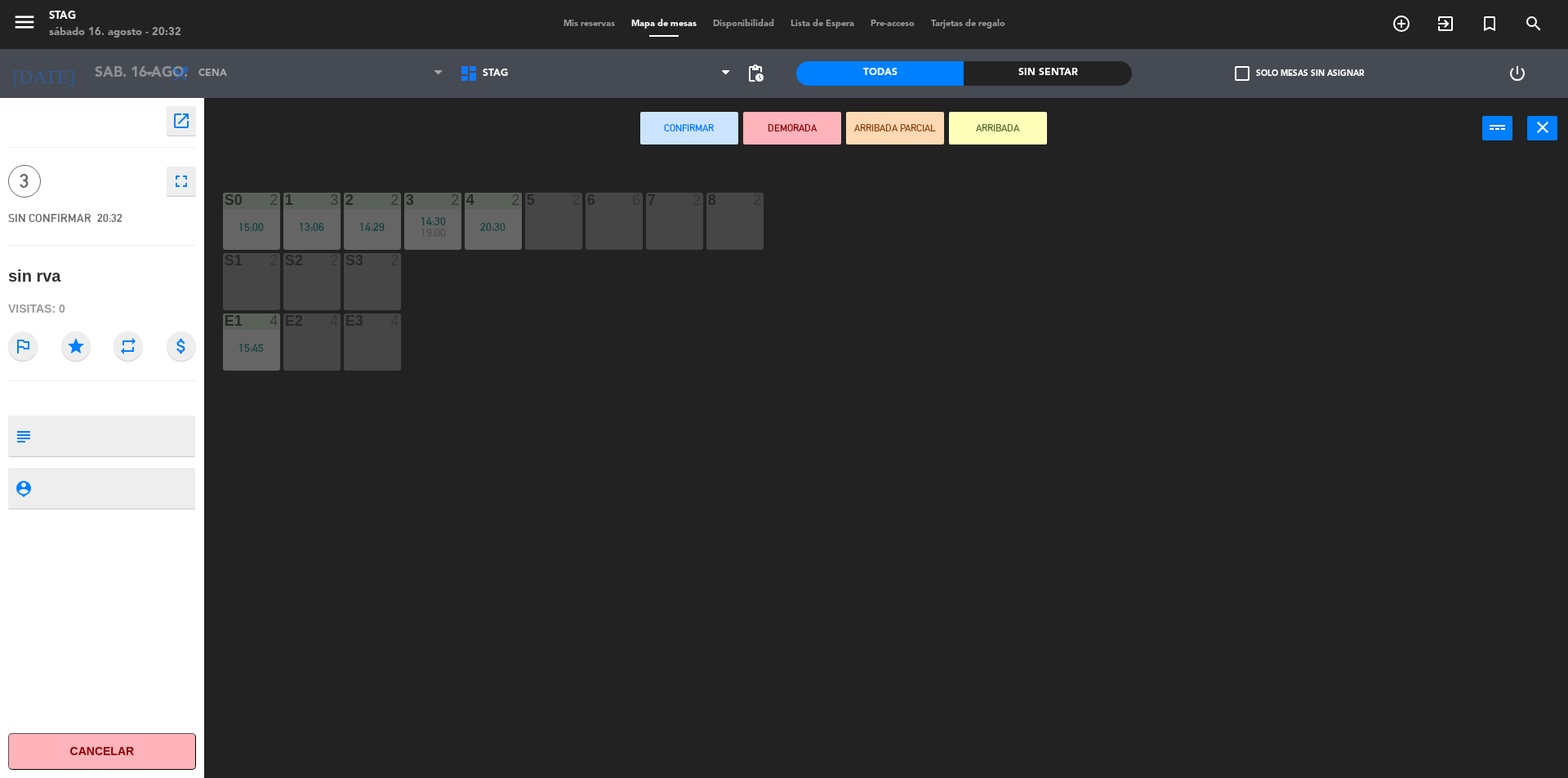
click at [548, 217] on div "5 2" at bounding box center [554, 221] width 57 height 57
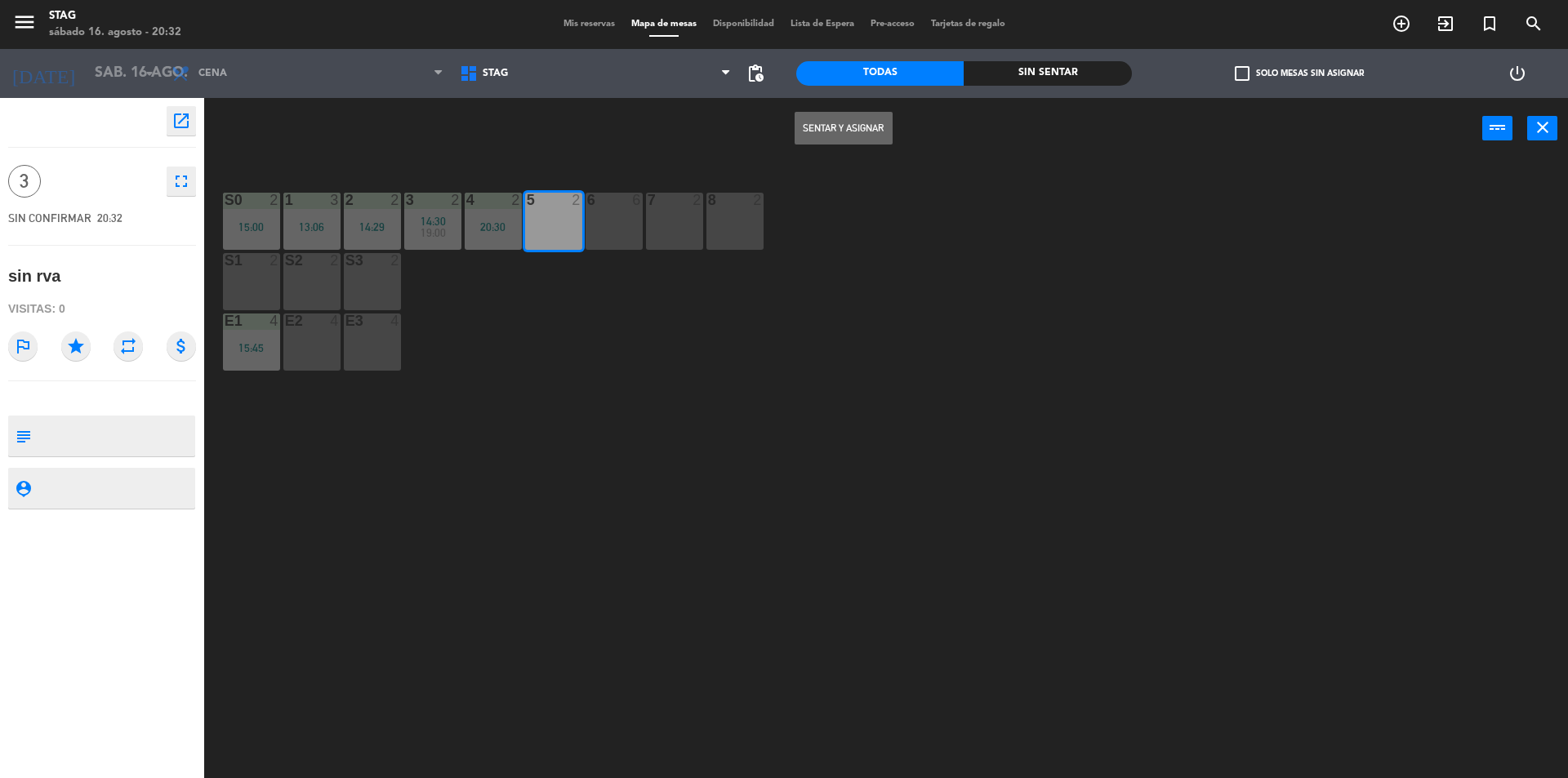
click at [837, 123] on button "Sentar y Asignar" at bounding box center [843, 127] width 98 height 32
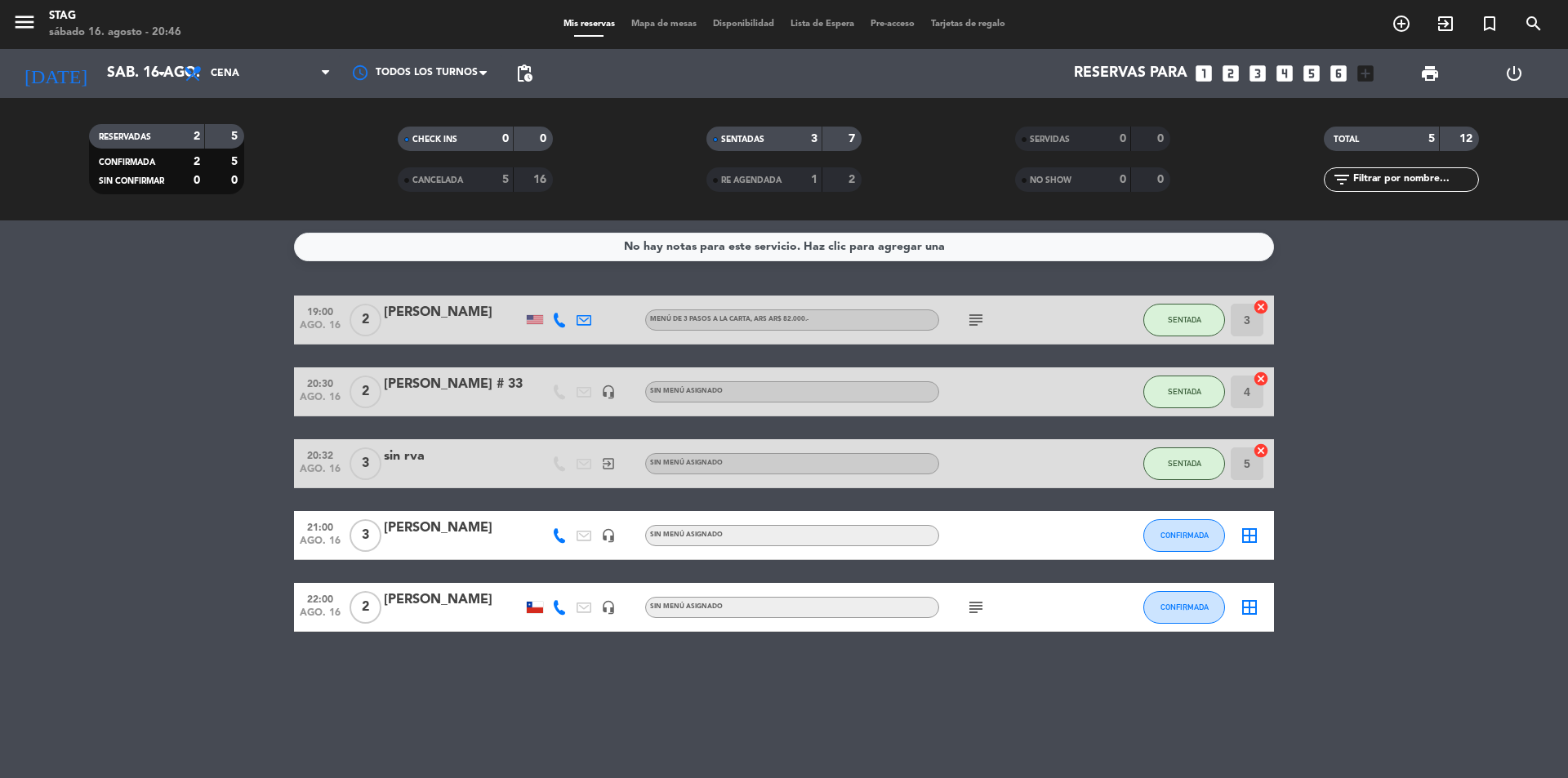
click at [470, 696] on div "No hay notas para este servicio. Haz clic para agregar una 19:00 ago. 16 2 [PER…" at bounding box center [784, 498] width 1568 height 557
click at [1168, 555] on div "CONFIRMADA" at bounding box center [1184, 535] width 82 height 48
click at [1179, 537] on span "CONFIRMADA" at bounding box center [1185, 535] width 48 height 9
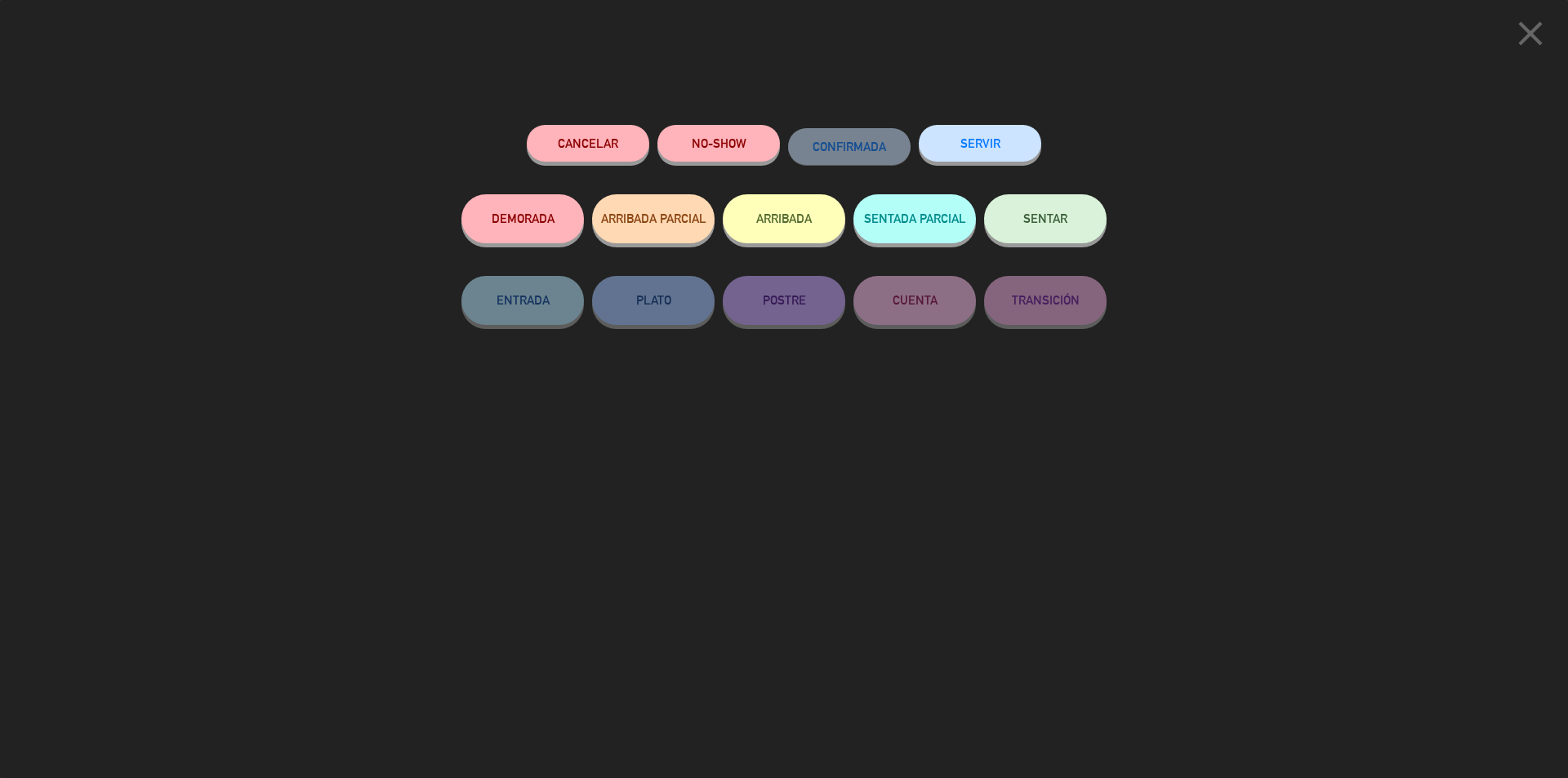
click at [1047, 228] on button "SENTAR" at bounding box center [1045, 218] width 123 height 49
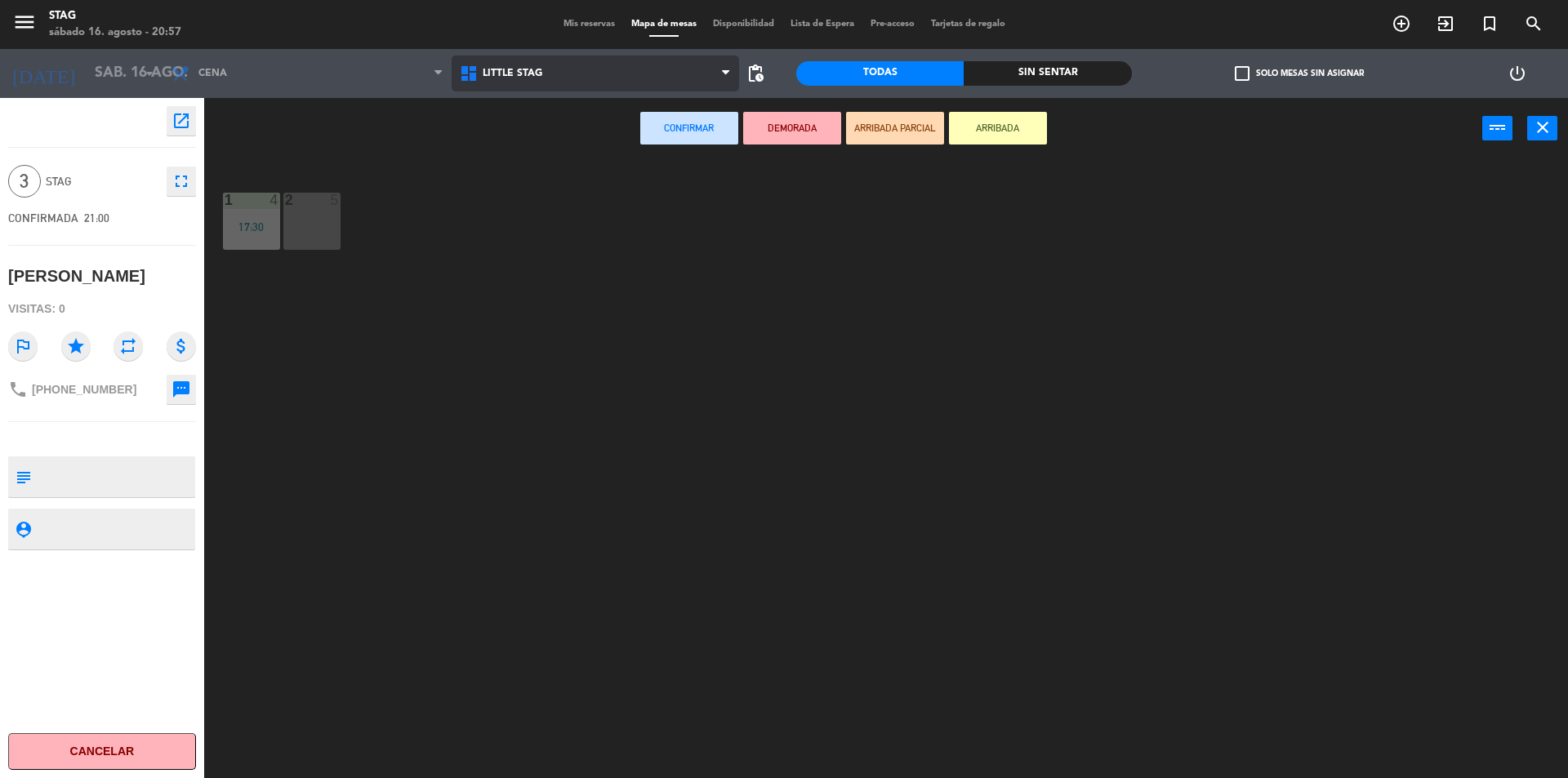
click at [498, 70] on span "Little Stag" at bounding box center [512, 74] width 60 height 11
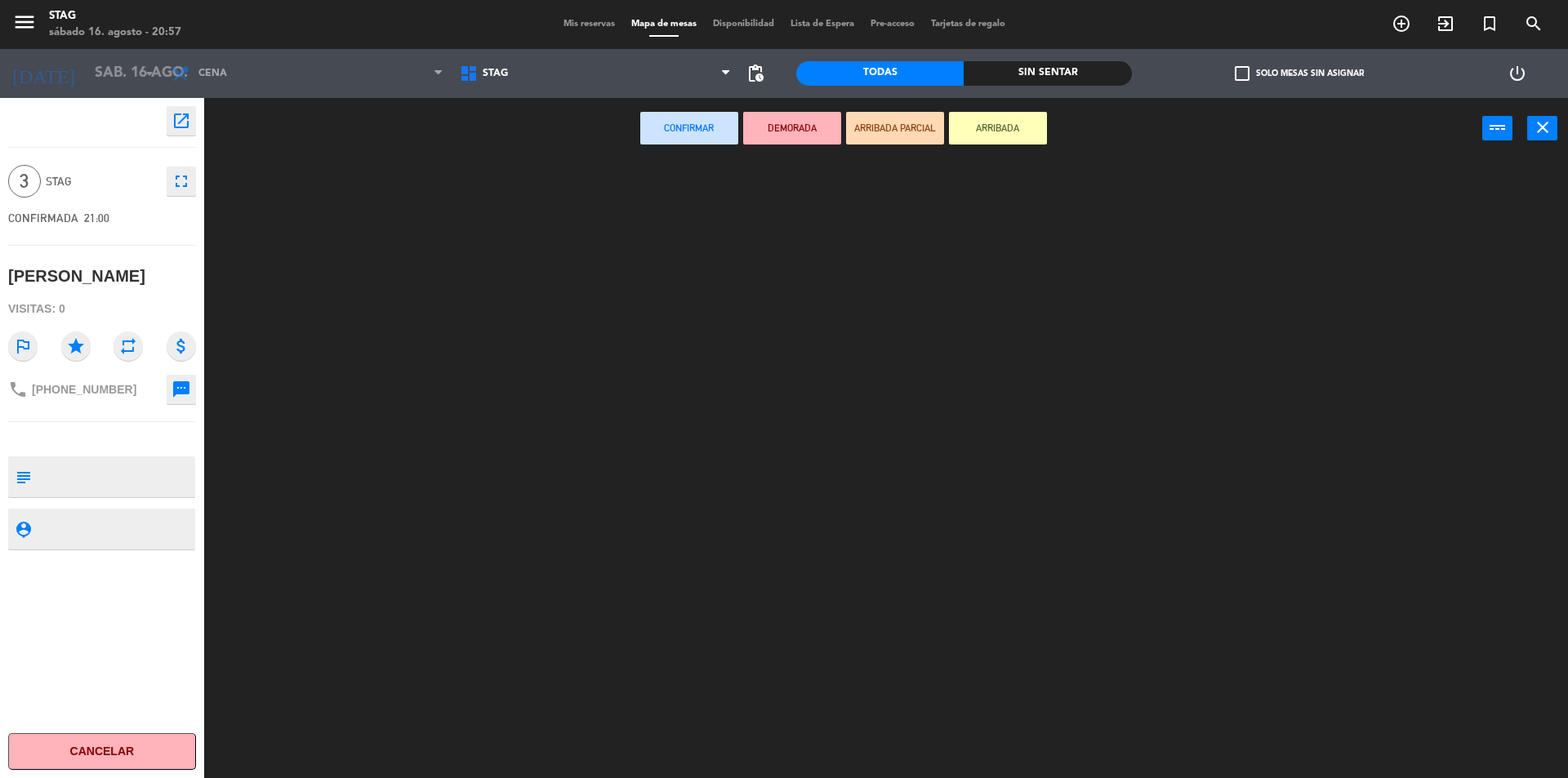
click at [502, 145] on ng-component "menu STAG sábado 16. agosto - 20:57 Mis reservas Mapa de mesas Disponibilidad L…" at bounding box center [784, 390] width 1568 height 782
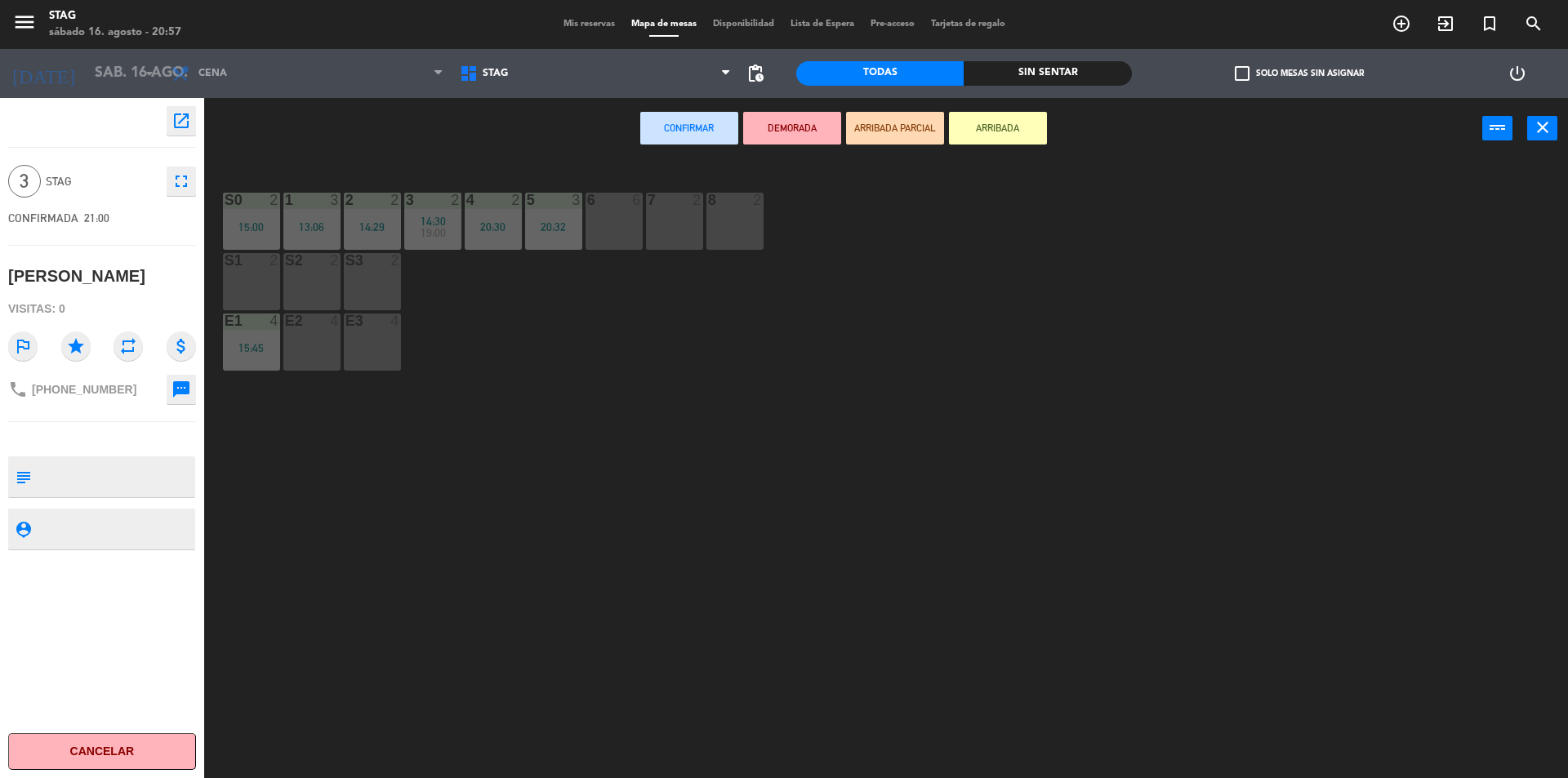
click at [635, 215] on div "6 6" at bounding box center [614, 221] width 57 height 57
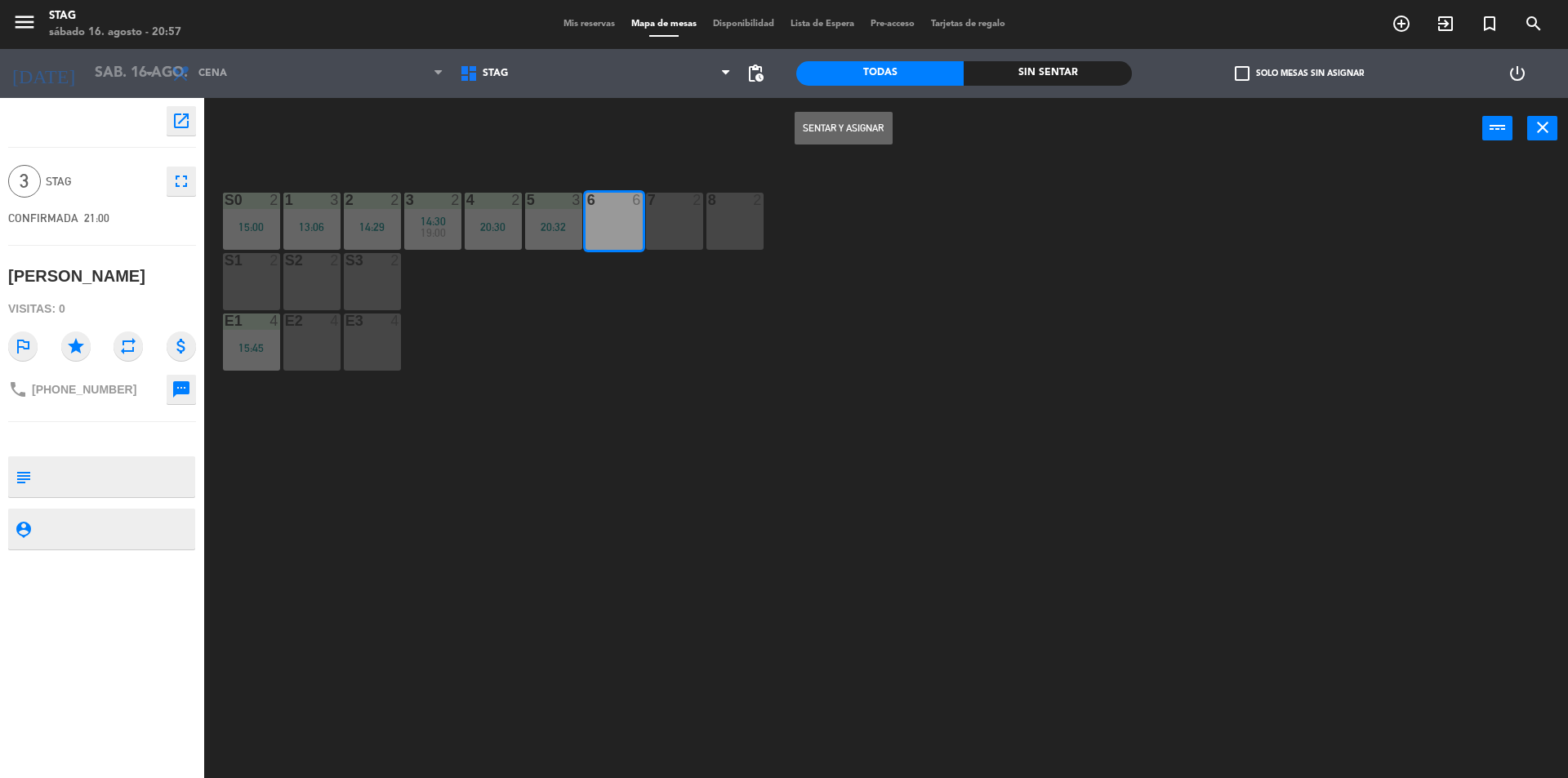
click at [870, 122] on button "Sentar y Asignar" at bounding box center [843, 127] width 98 height 32
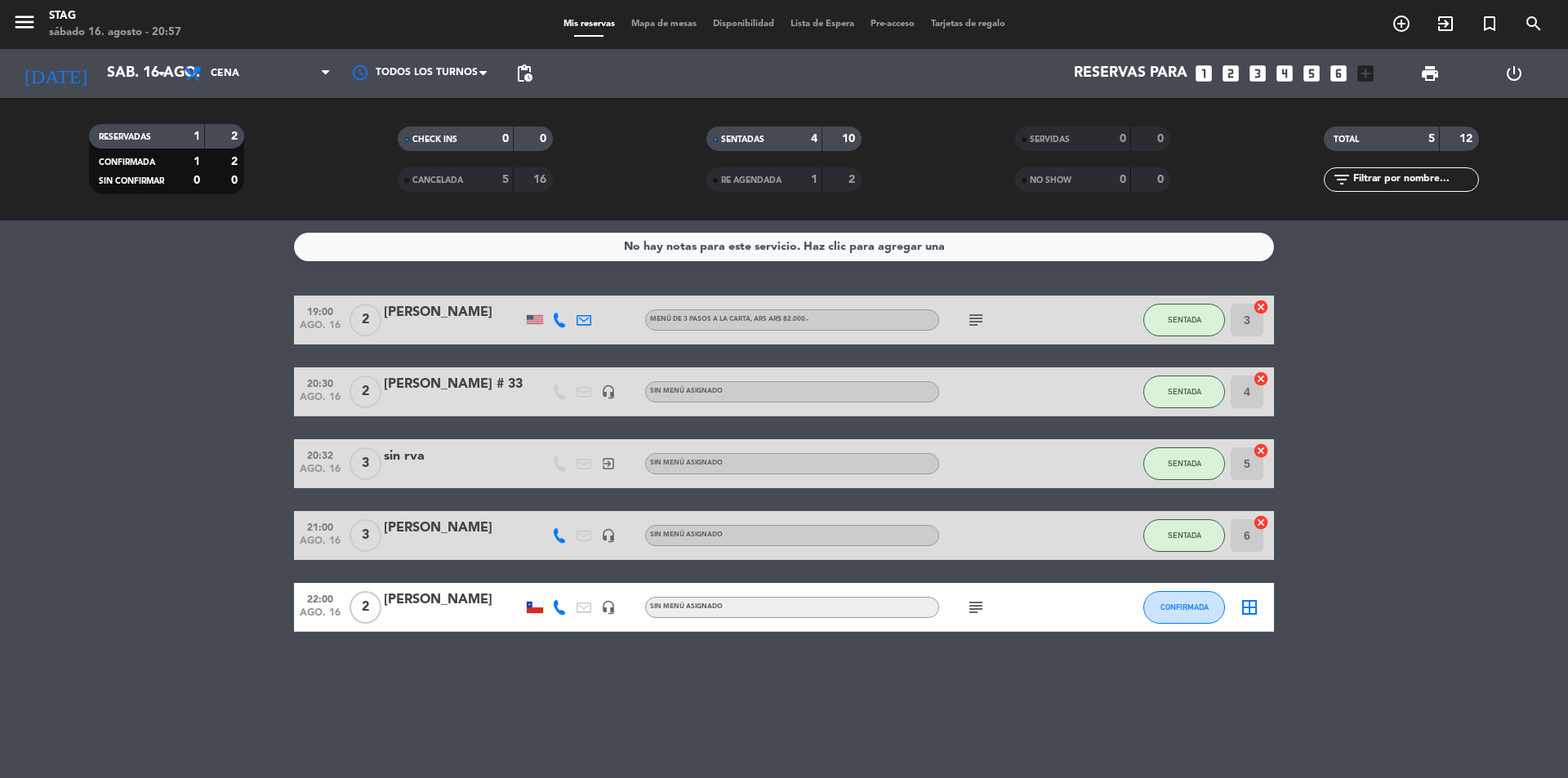
click at [1368, 517] on bookings-row "19:00 ago. 16 2 [PERSON_NAME] Menú de 3 pasos a la Carta , ARS AR$ 82.000.- sub…" at bounding box center [784, 463] width 1568 height 336
click at [558, 715] on div "No hay notas para este servicio. Haz clic para agregar una 19:00 ago. 16 2 [PER…" at bounding box center [784, 498] width 1568 height 557
